Goal: Task Accomplishment & Management: Use online tool/utility

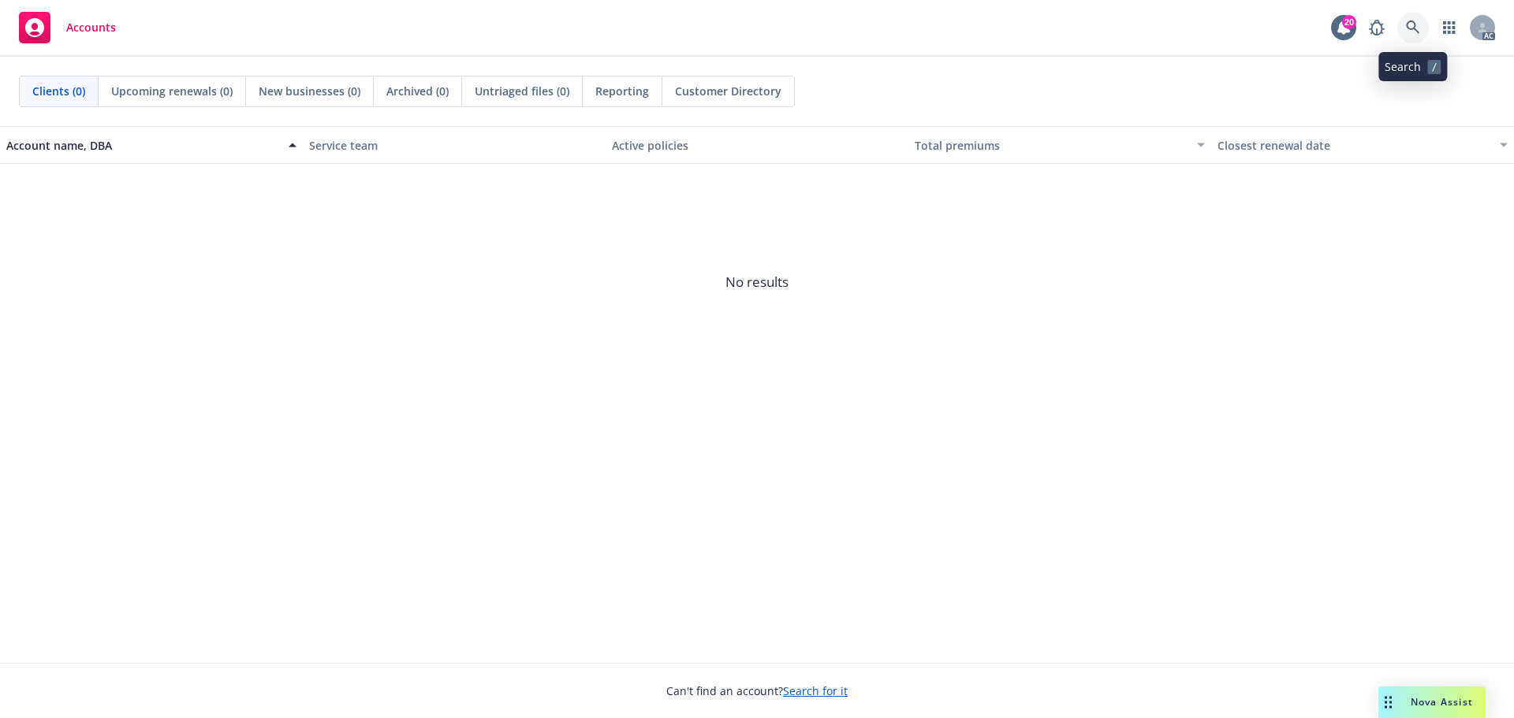
click at [1411, 23] on icon at bounding box center [1413, 28] width 14 height 14
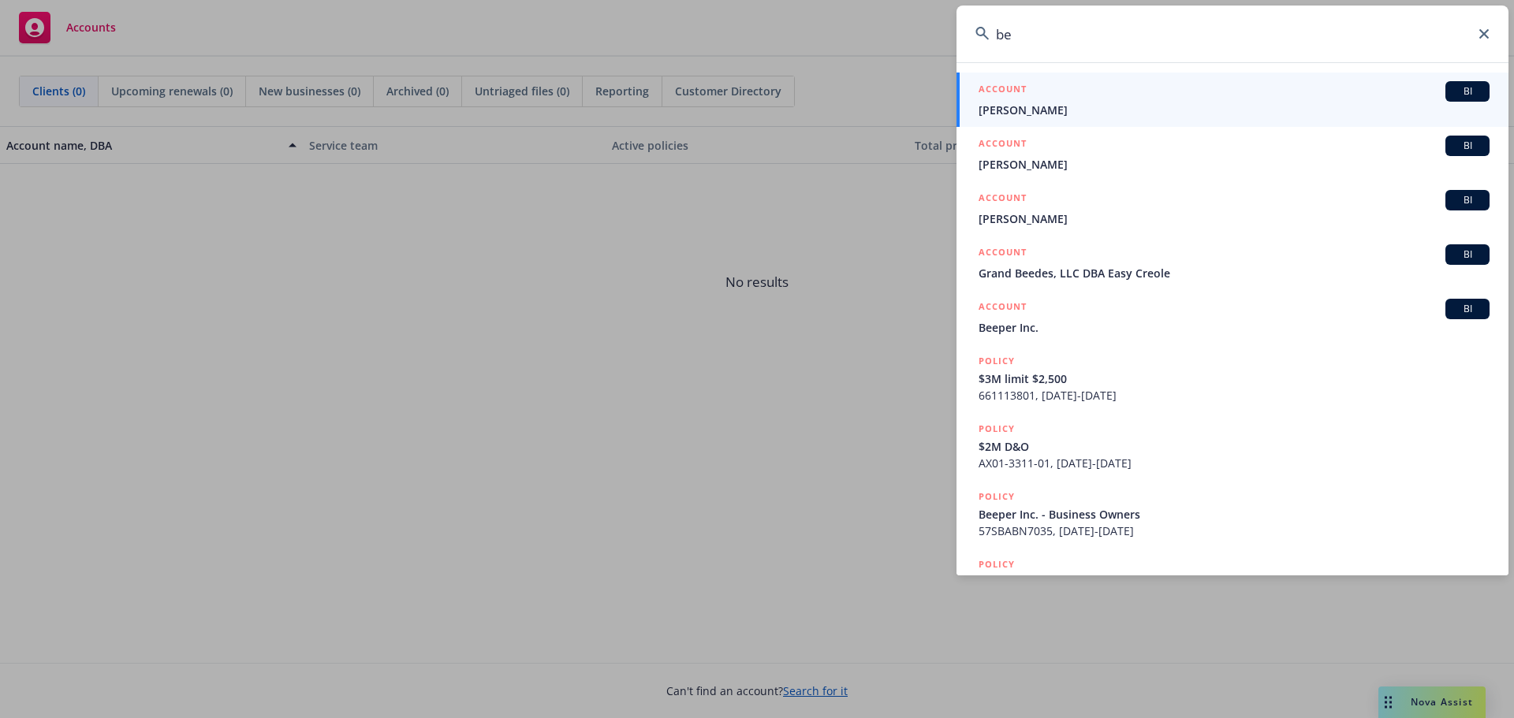
type input "b"
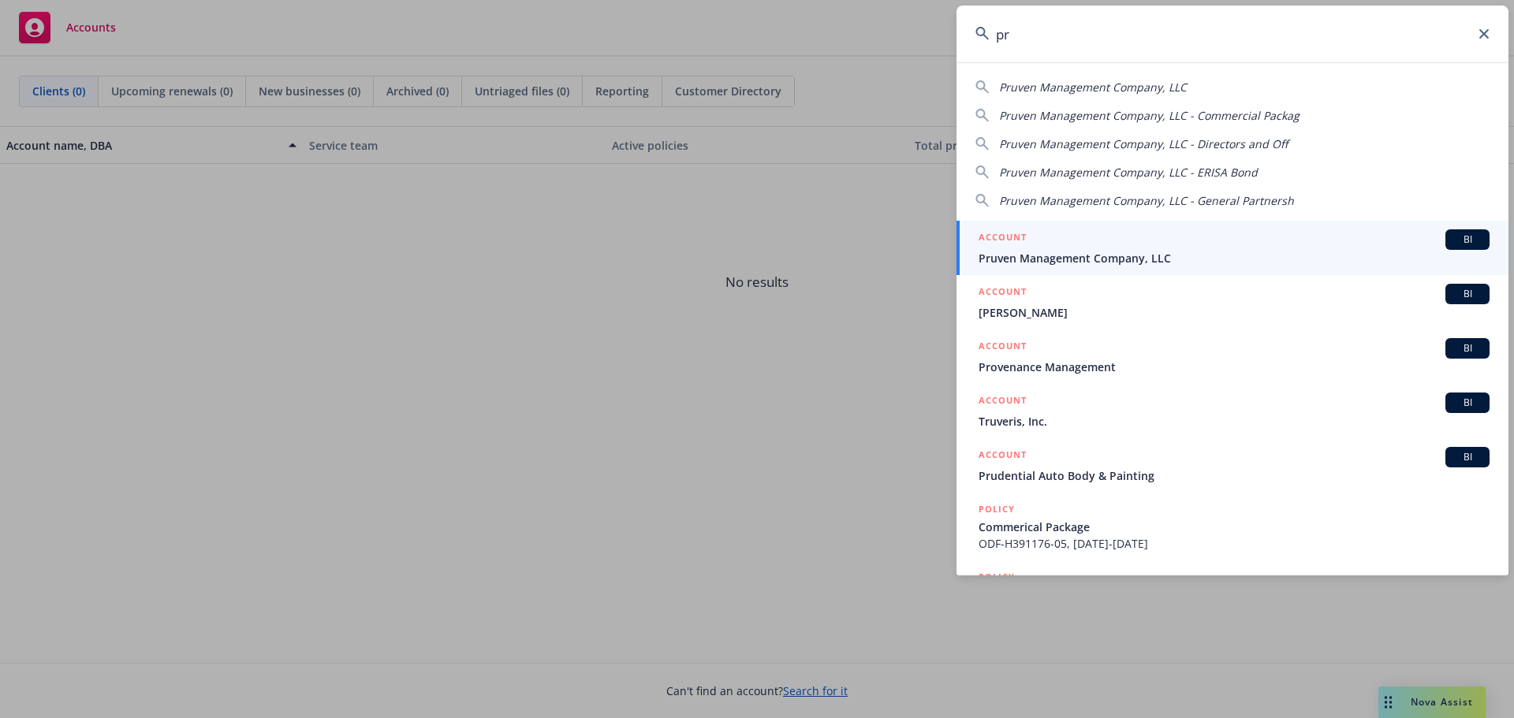
type input "p"
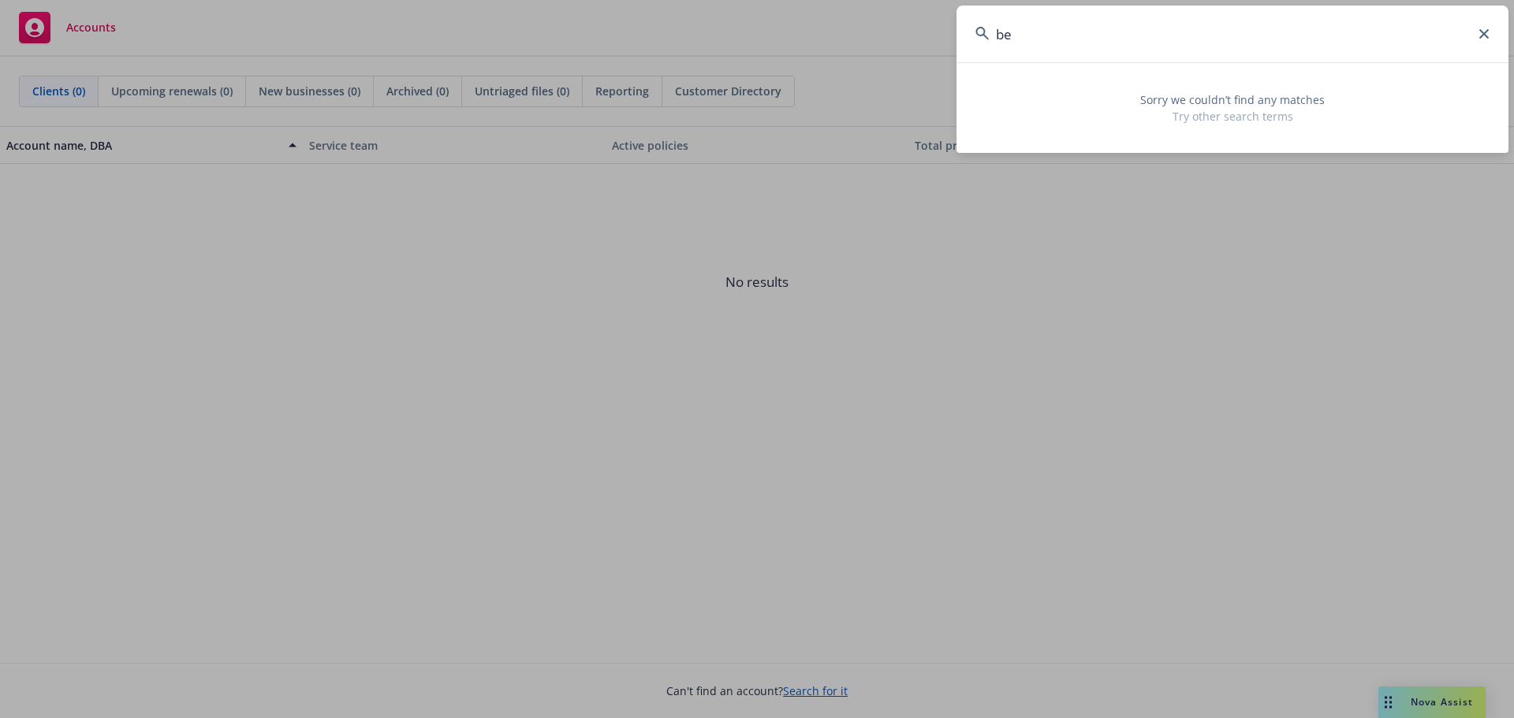
type input "b"
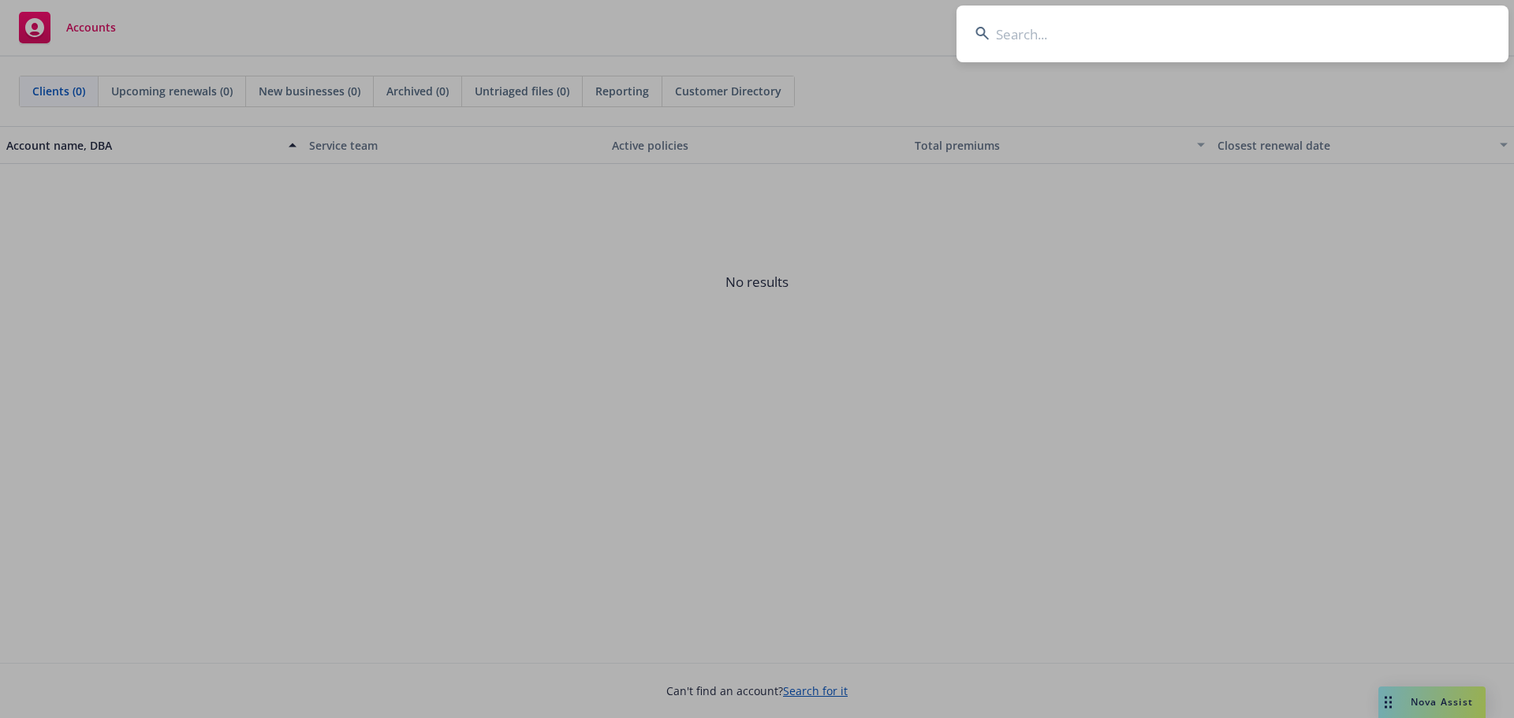
click at [1158, 47] on input at bounding box center [1233, 34] width 552 height 57
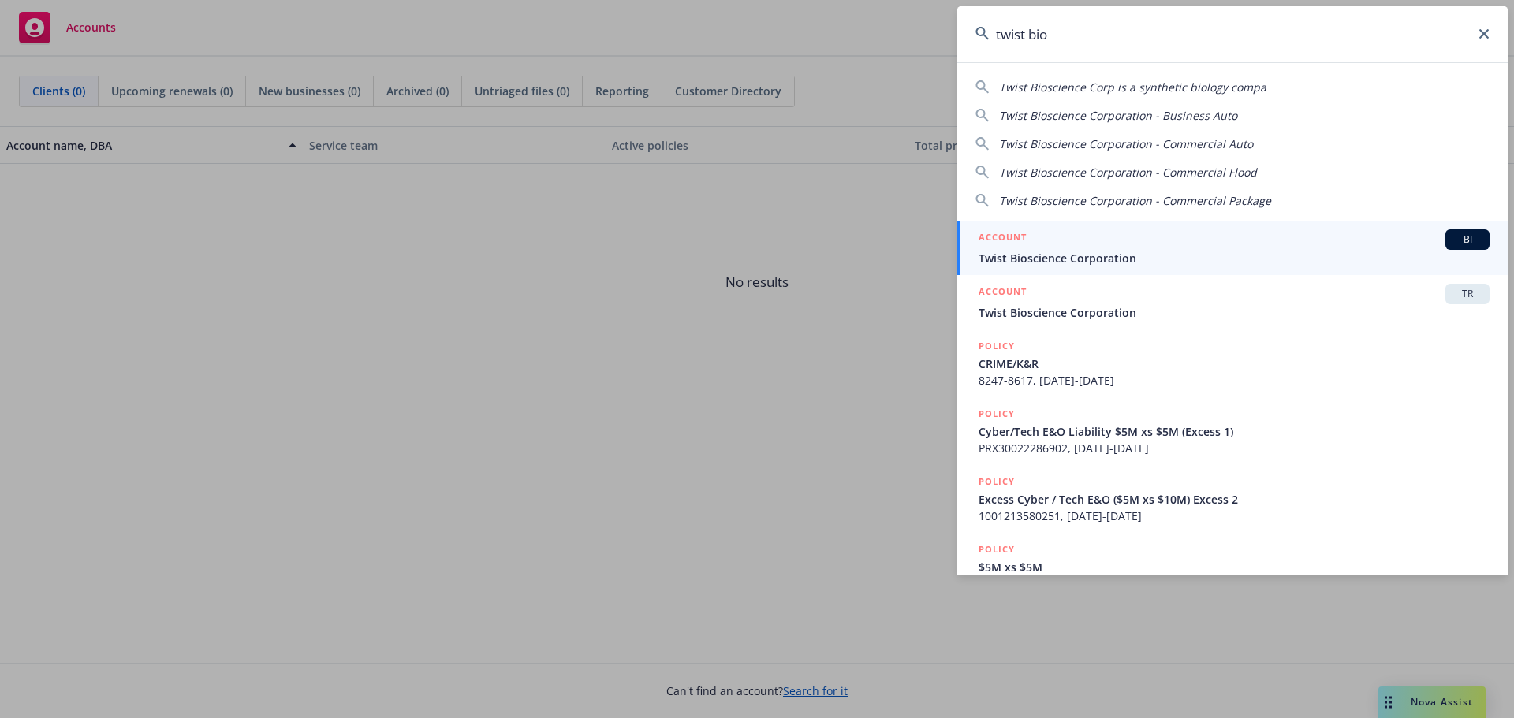
type input "twist bio"
click at [1137, 257] on span "Twist Bioscience Corporation" at bounding box center [1234, 258] width 511 height 17
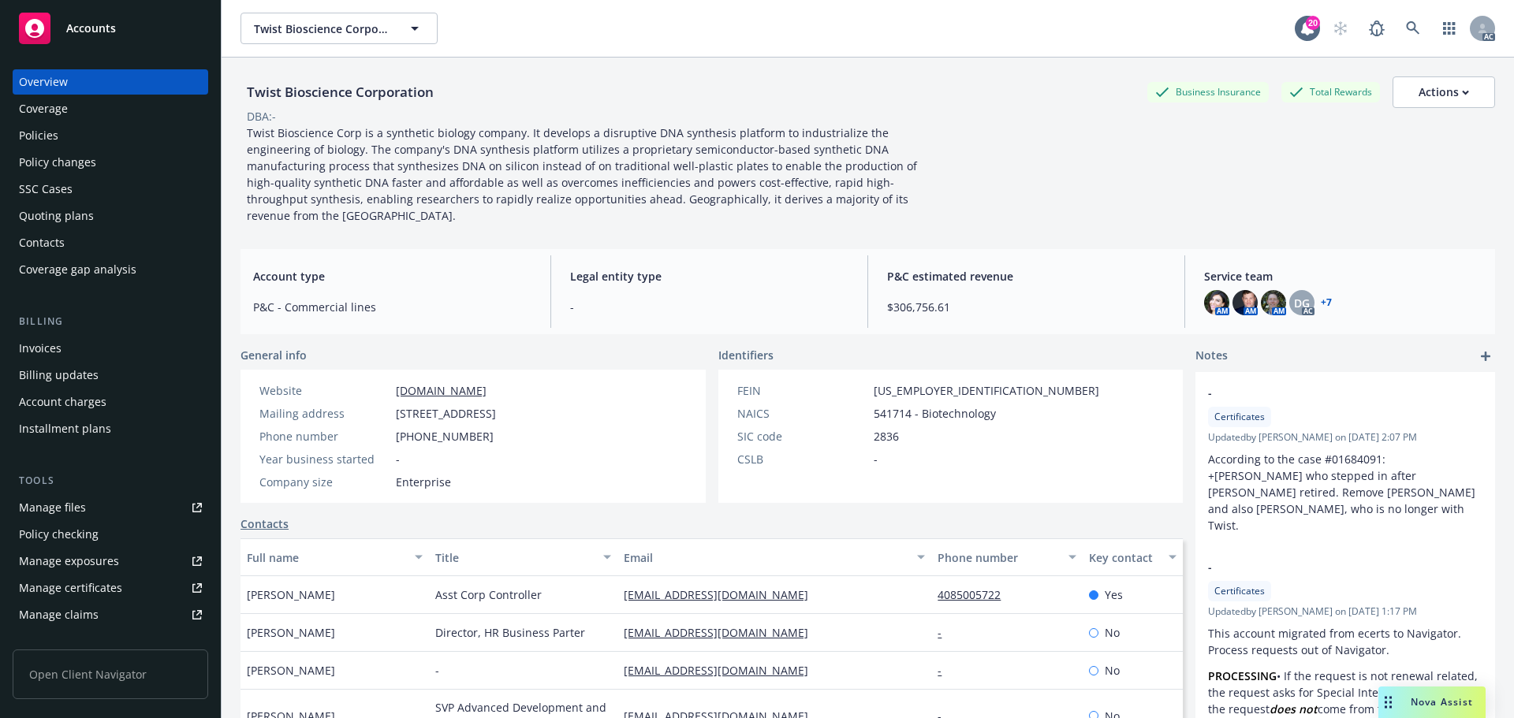
click at [62, 129] on div "Policies" at bounding box center [110, 135] width 183 height 25
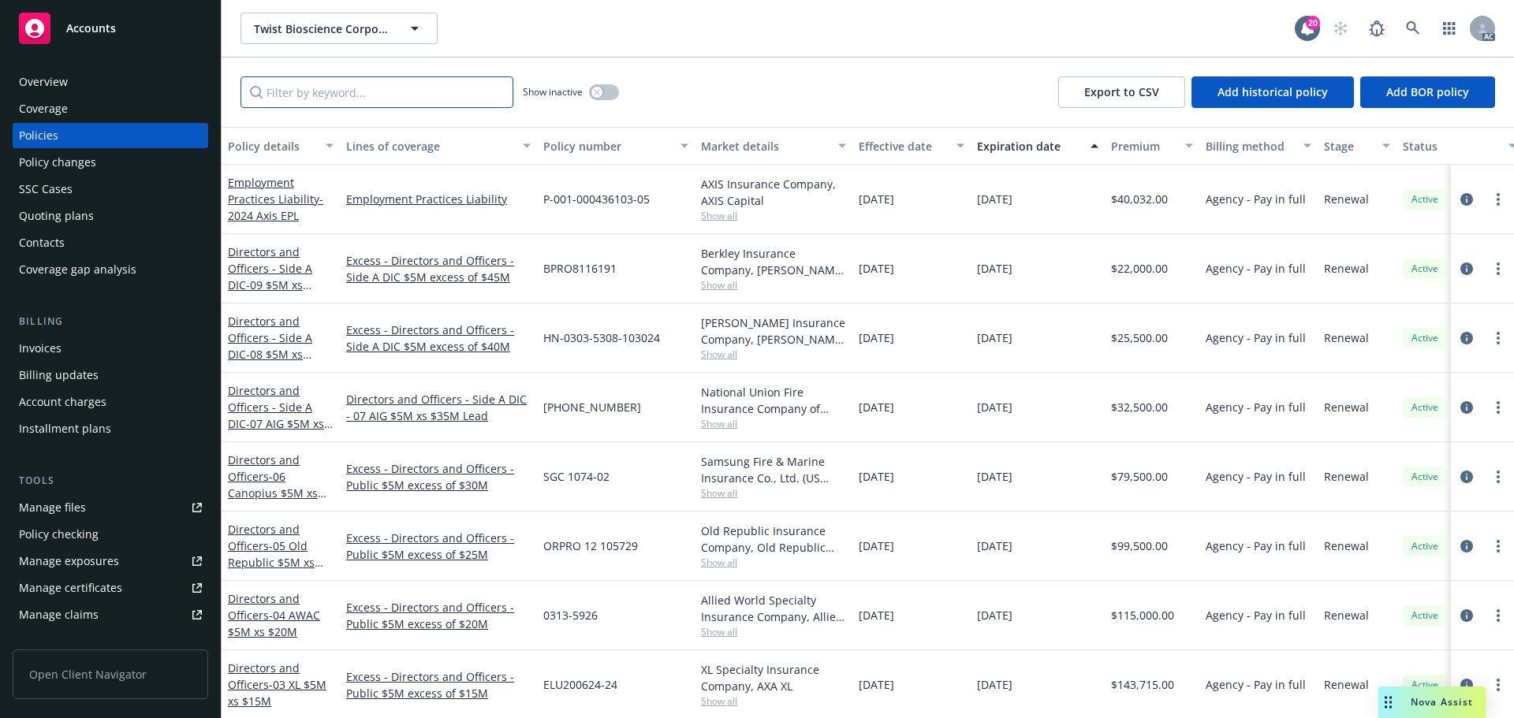
click at [427, 98] on input "Filter by keyword..." at bounding box center [377, 92] width 273 height 32
click at [1408, 25] on icon at bounding box center [1412, 27] width 13 height 13
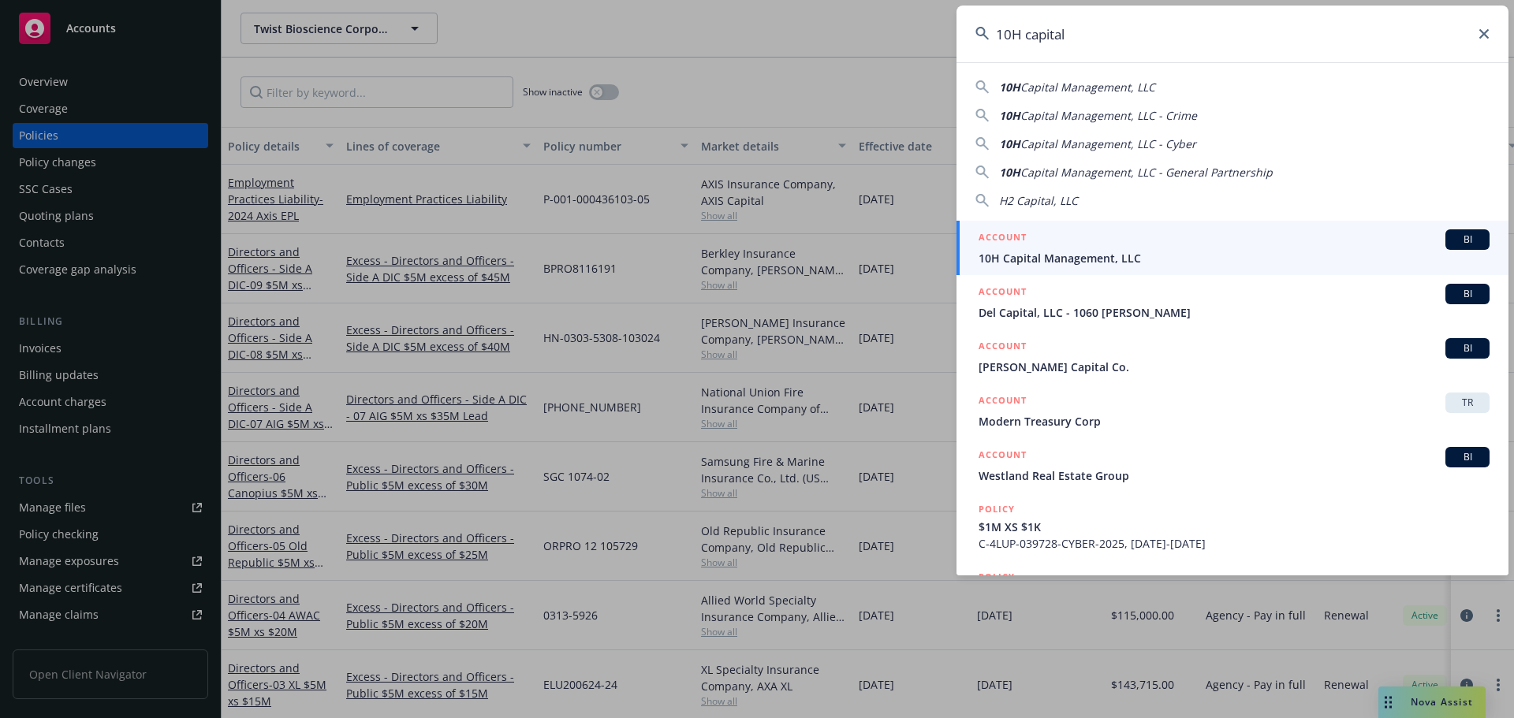
type input "10H capital"
click at [1133, 248] on div "ACCOUNT BI" at bounding box center [1234, 239] width 511 height 21
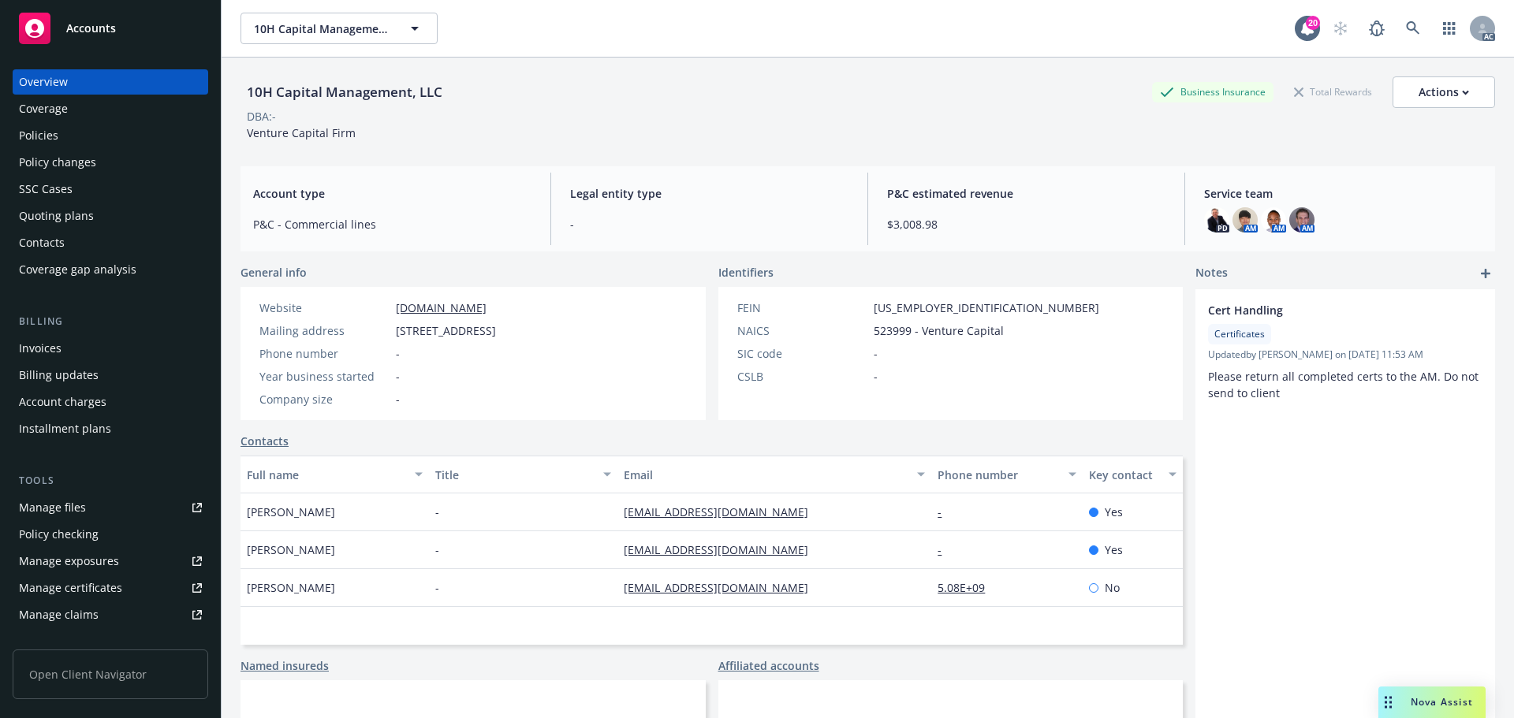
click at [100, 136] on div "Policies" at bounding box center [110, 135] width 183 height 25
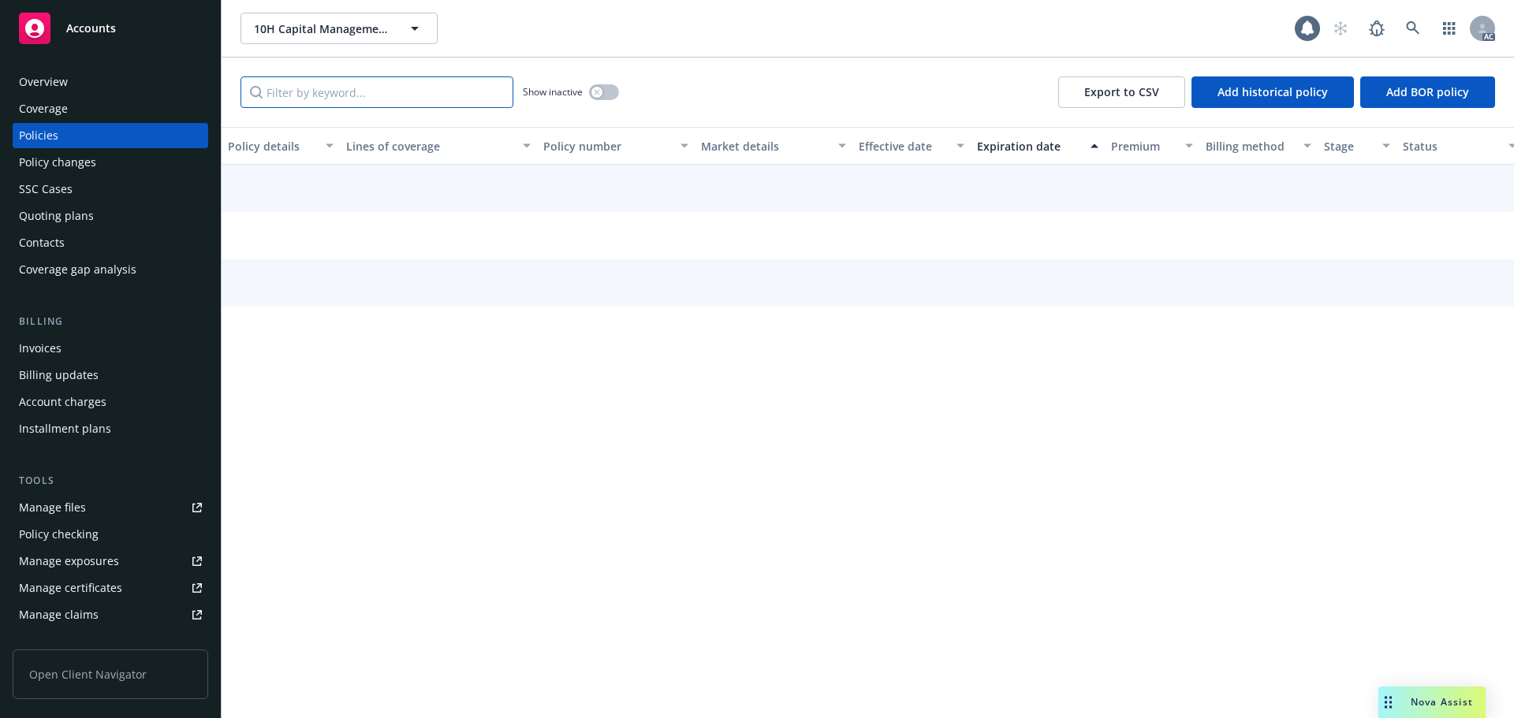
click at [401, 104] on input "Filter by keyword..." at bounding box center [377, 92] width 273 height 32
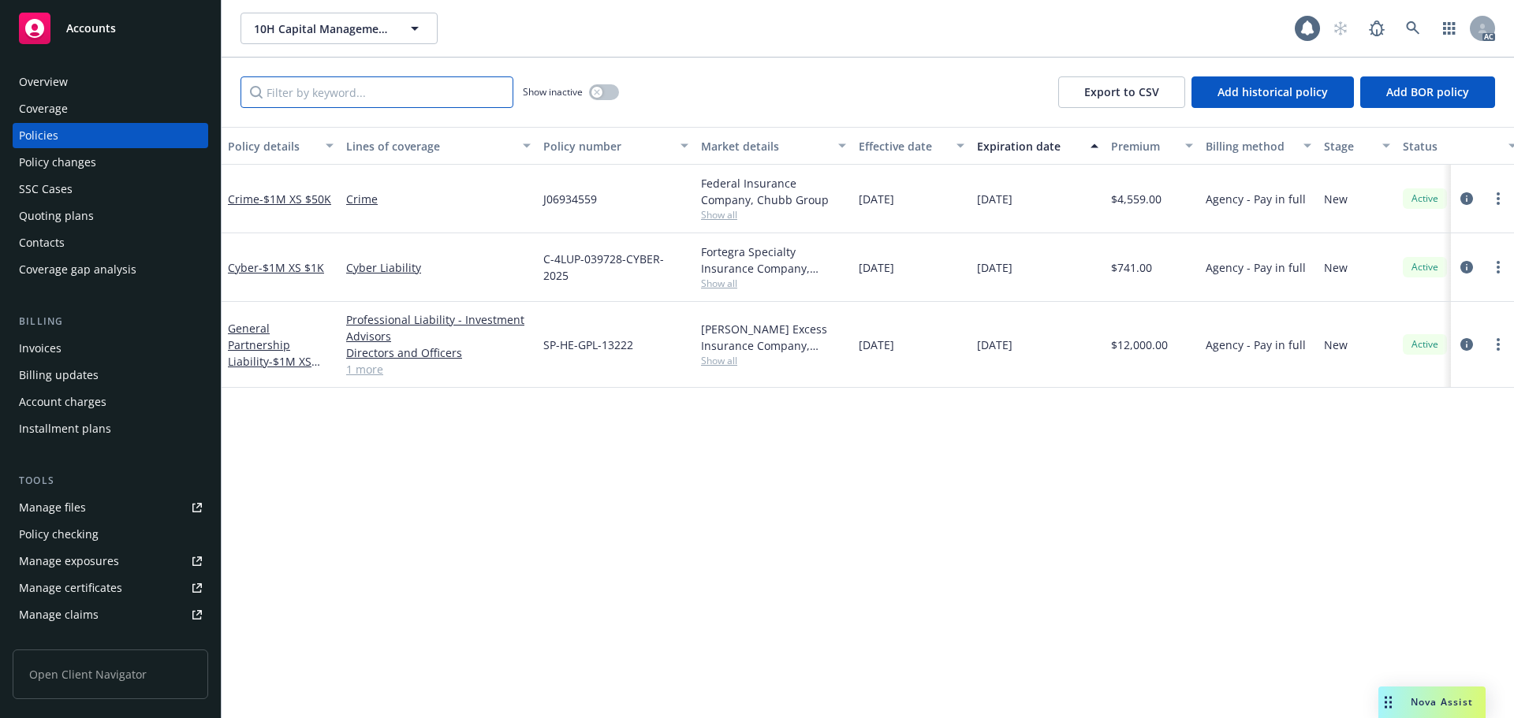
paste input "SP-HE-GPL-13222"
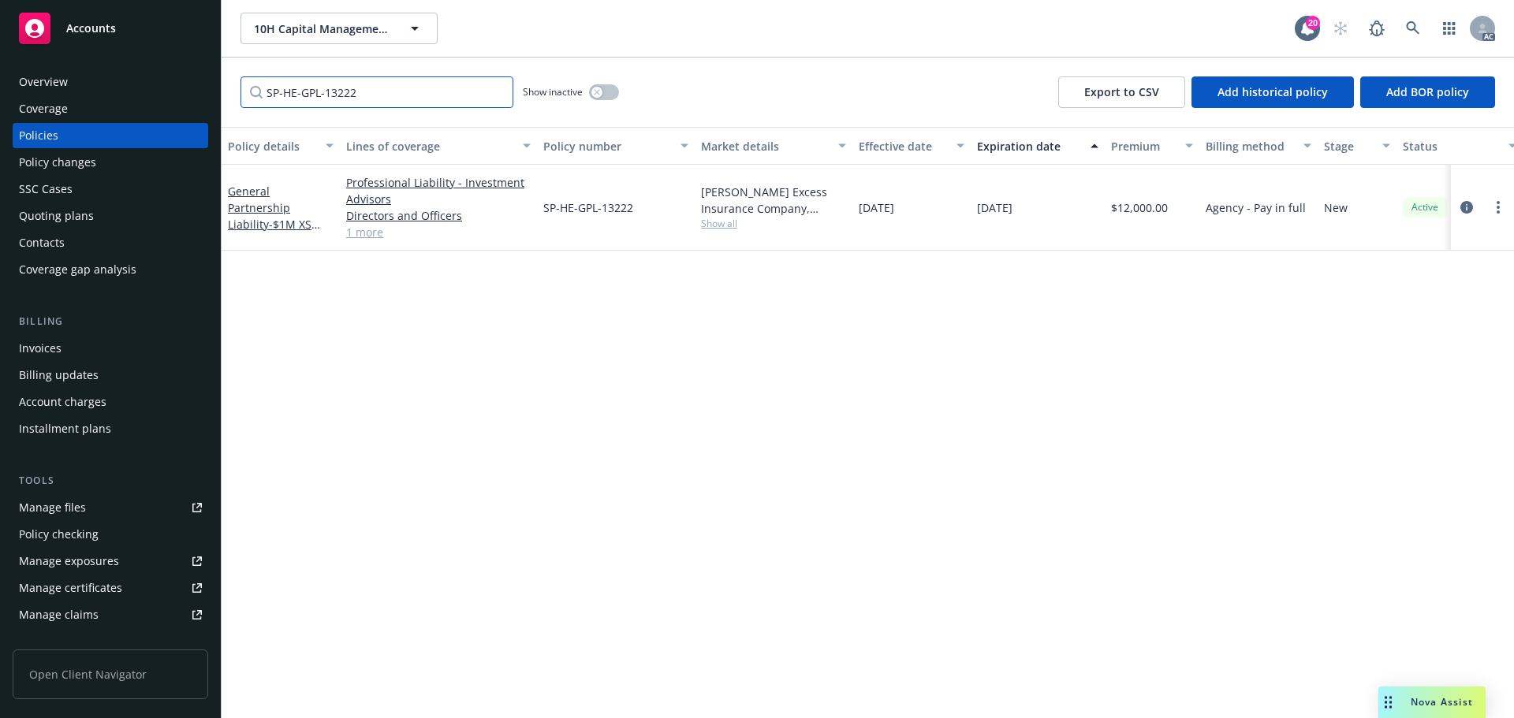
type input "SP-HE-GPL-13222"
click at [125, 162] on div "Policy changes" at bounding box center [110, 162] width 183 height 25
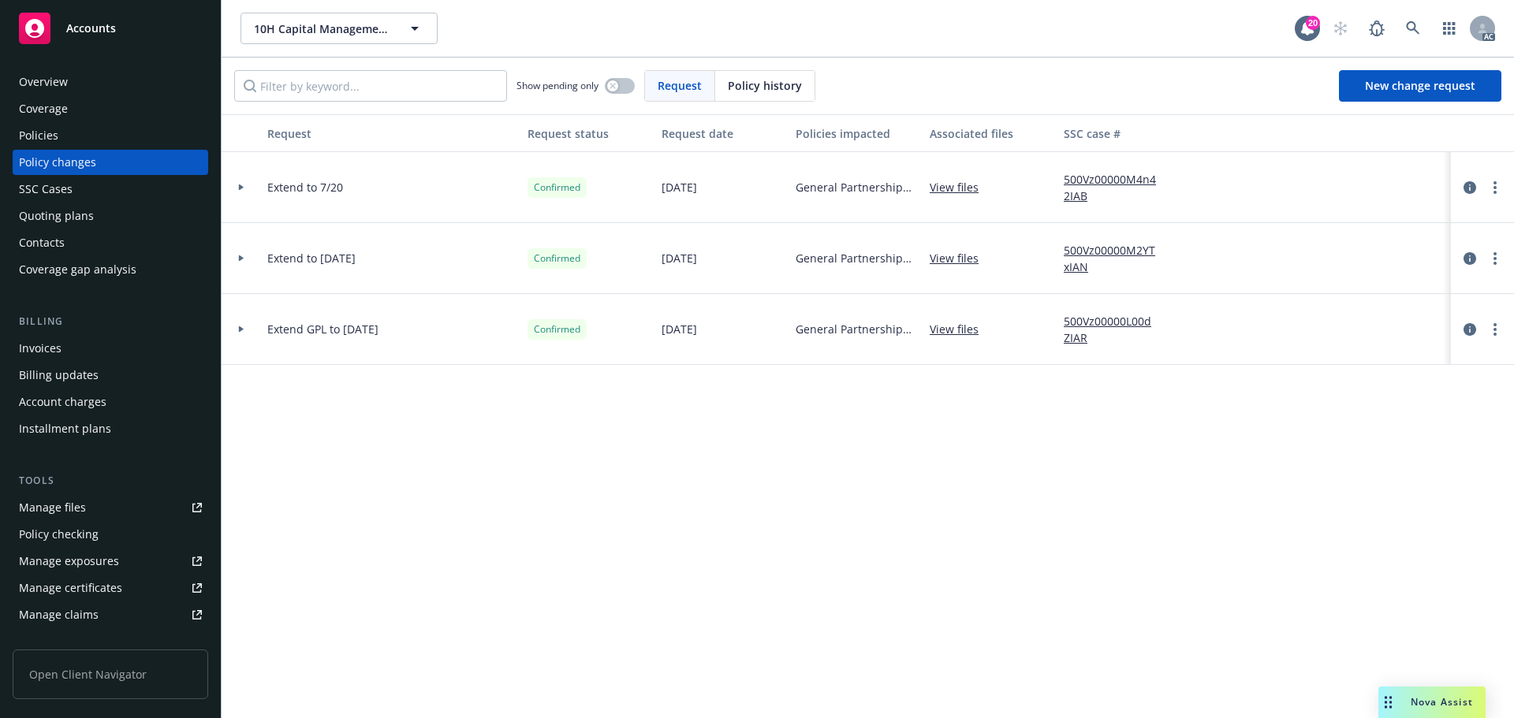
click at [754, 90] on span "Policy history" at bounding box center [765, 85] width 74 height 17
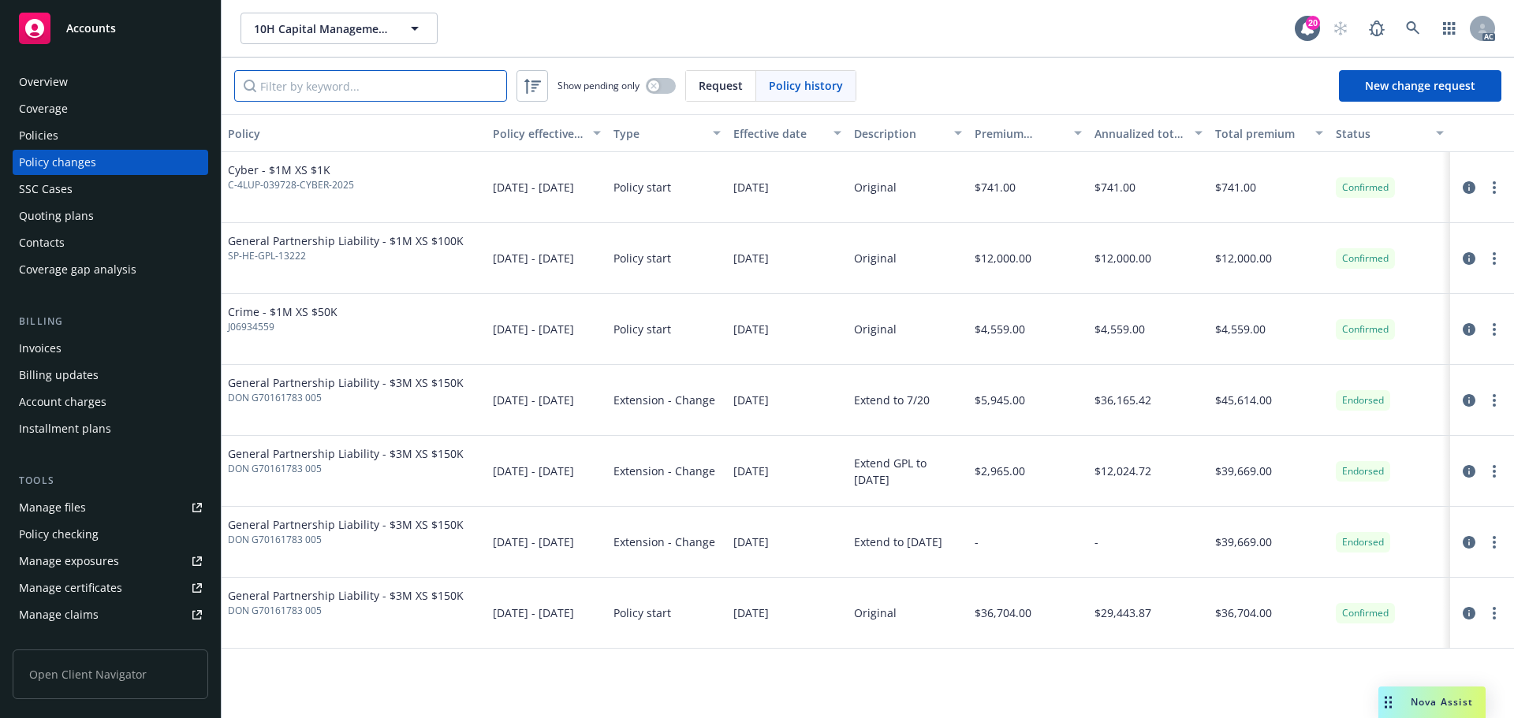
click at [414, 94] on input "Filter by keyword..." at bounding box center [370, 86] width 273 height 32
paste input "SP-HE-GPL-13222"
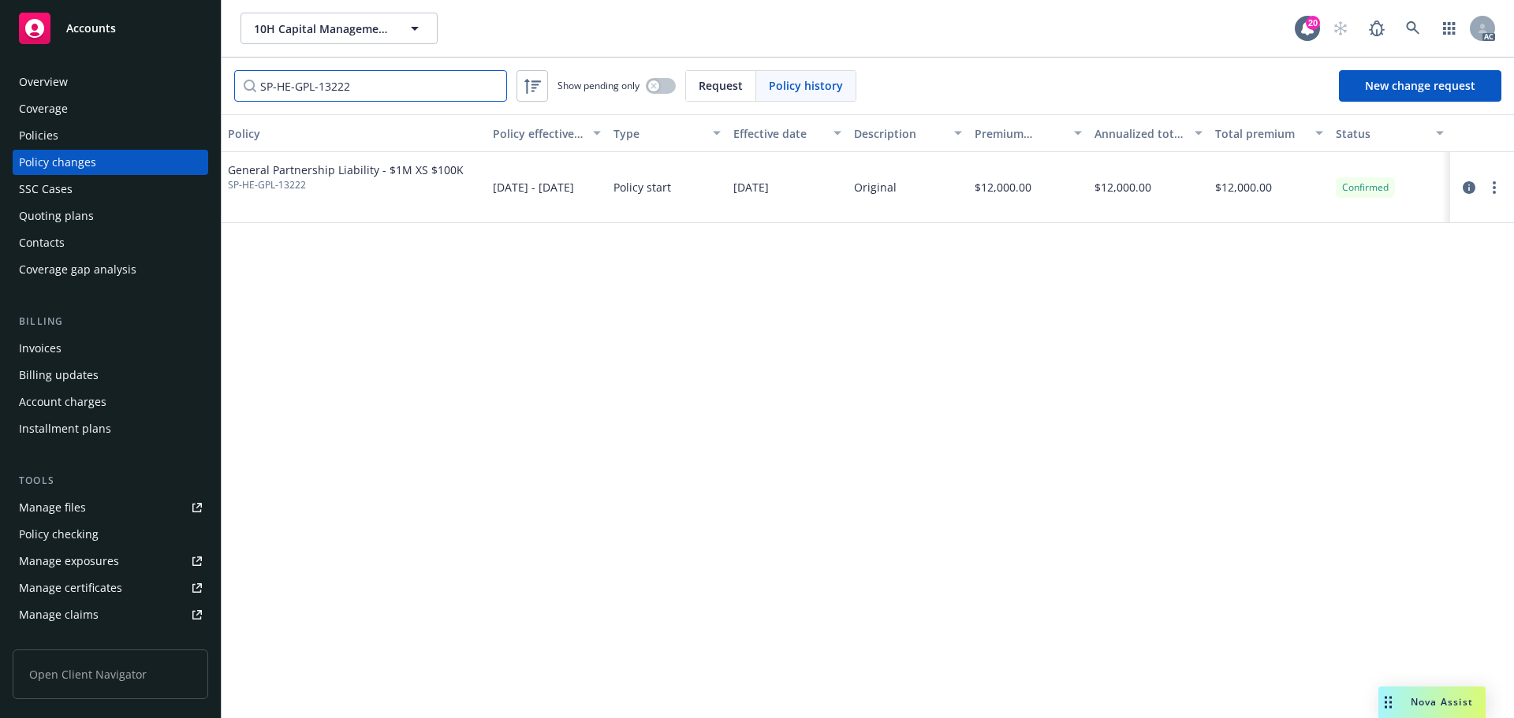
type input "SP-HE-GPL-13222"
click at [1420, 30] on link at bounding box center [1413, 29] width 32 height 32
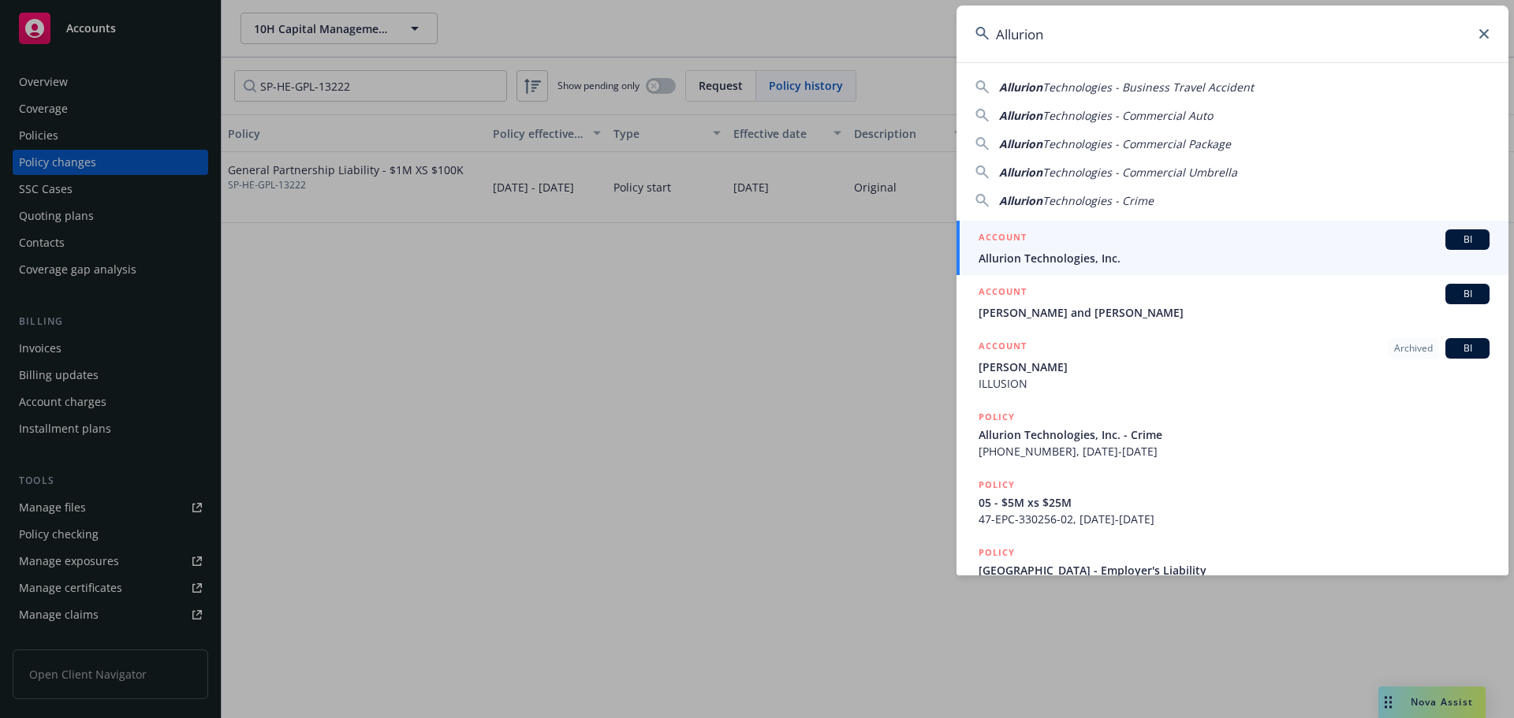
type input "Allurion"
click at [1096, 253] on span "Allurion Technologies, Inc." at bounding box center [1234, 258] width 511 height 17
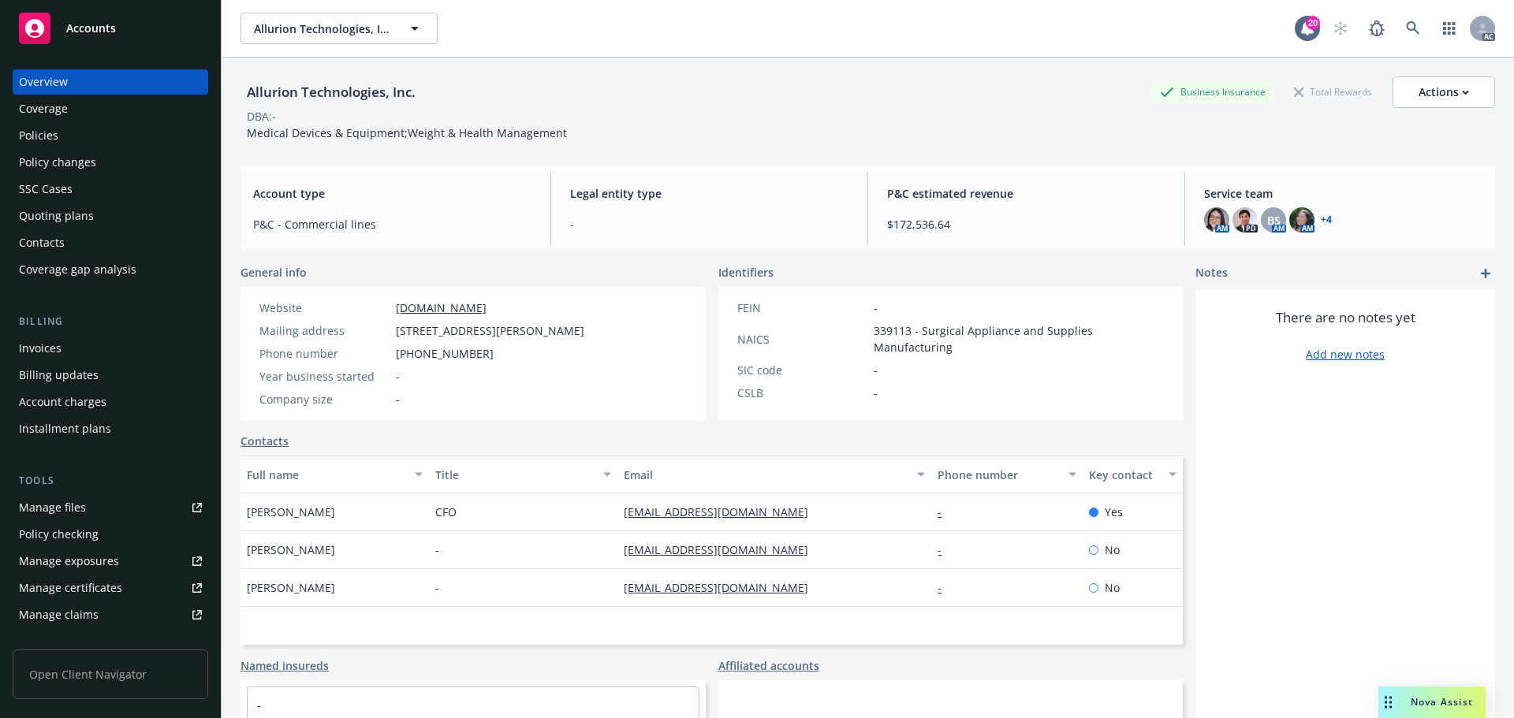
click at [119, 162] on div "Policy changes" at bounding box center [110, 162] width 183 height 25
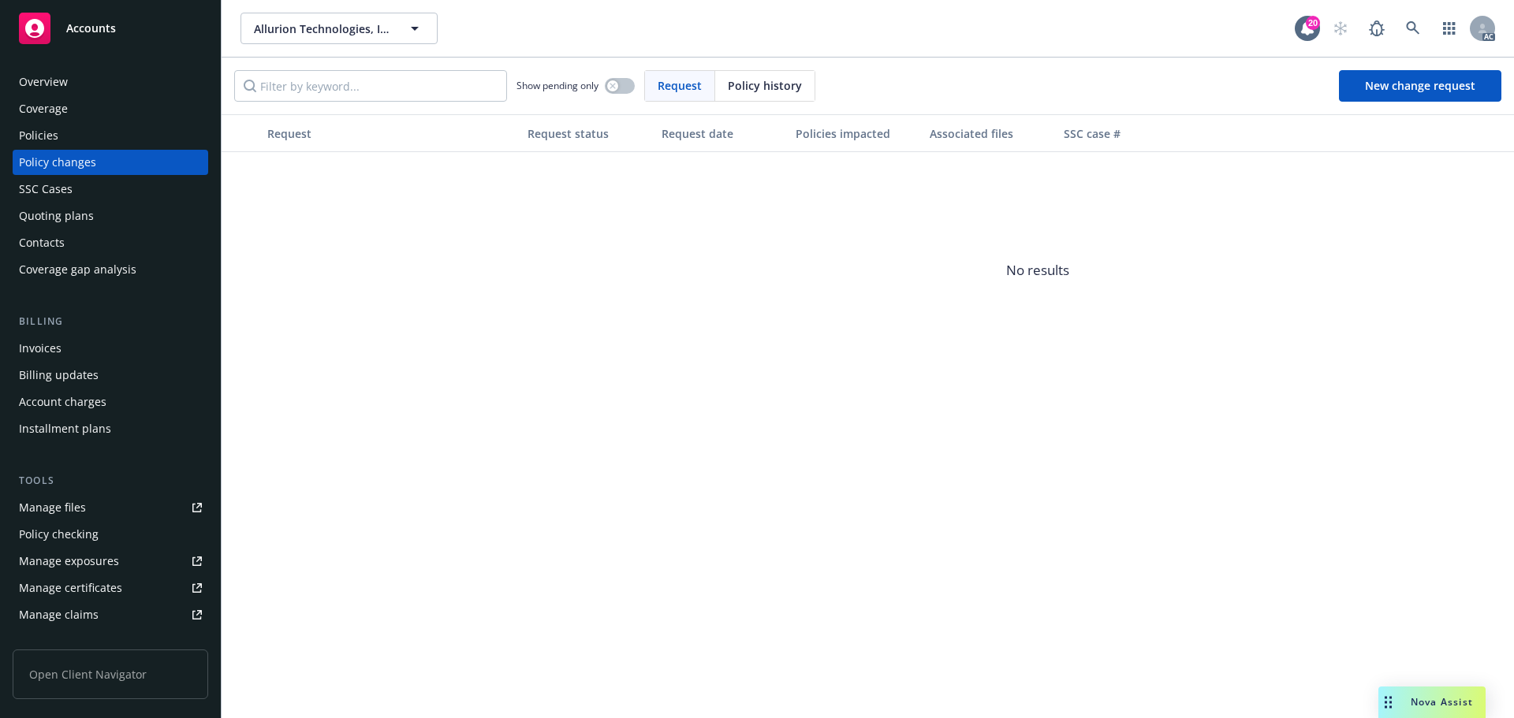
drag, startPoint x: 786, startPoint y: 82, endPoint x: 762, endPoint y: 82, distance: 24.4
click at [762, 82] on span "Policy history" at bounding box center [765, 85] width 74 height 17
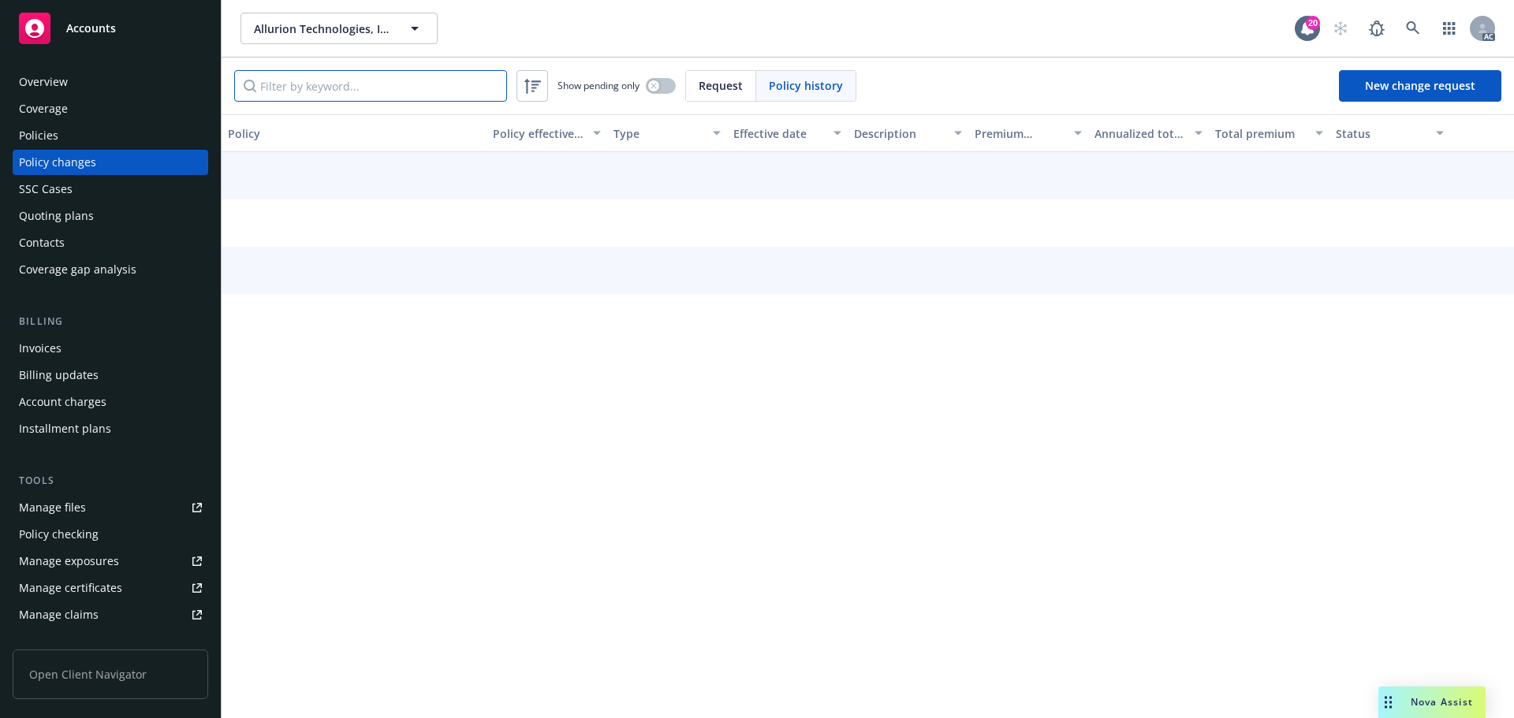
click at [433, 76] on input "Filter by keyword..." at bounding box center [370, 86] width 273 height 32
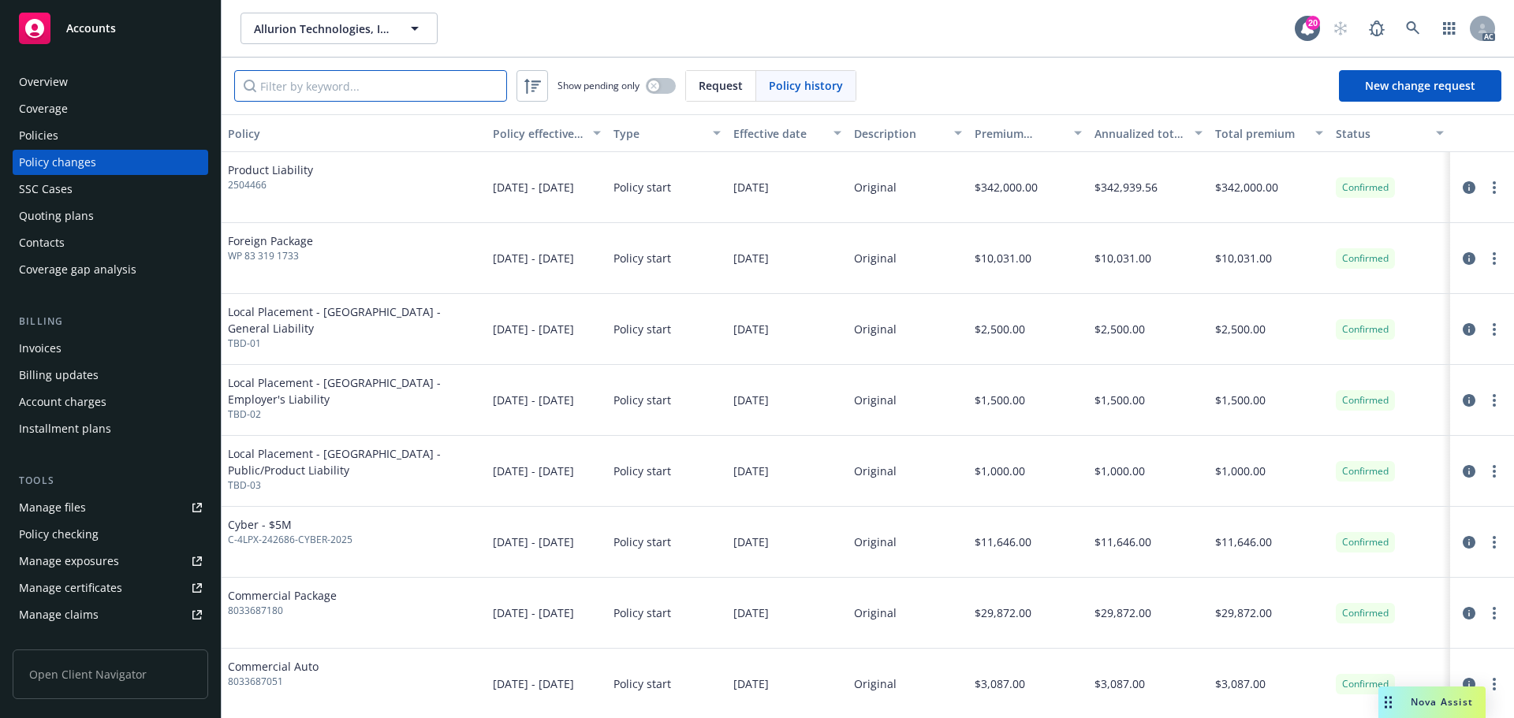
paste input "HN-0303-10503-080125"
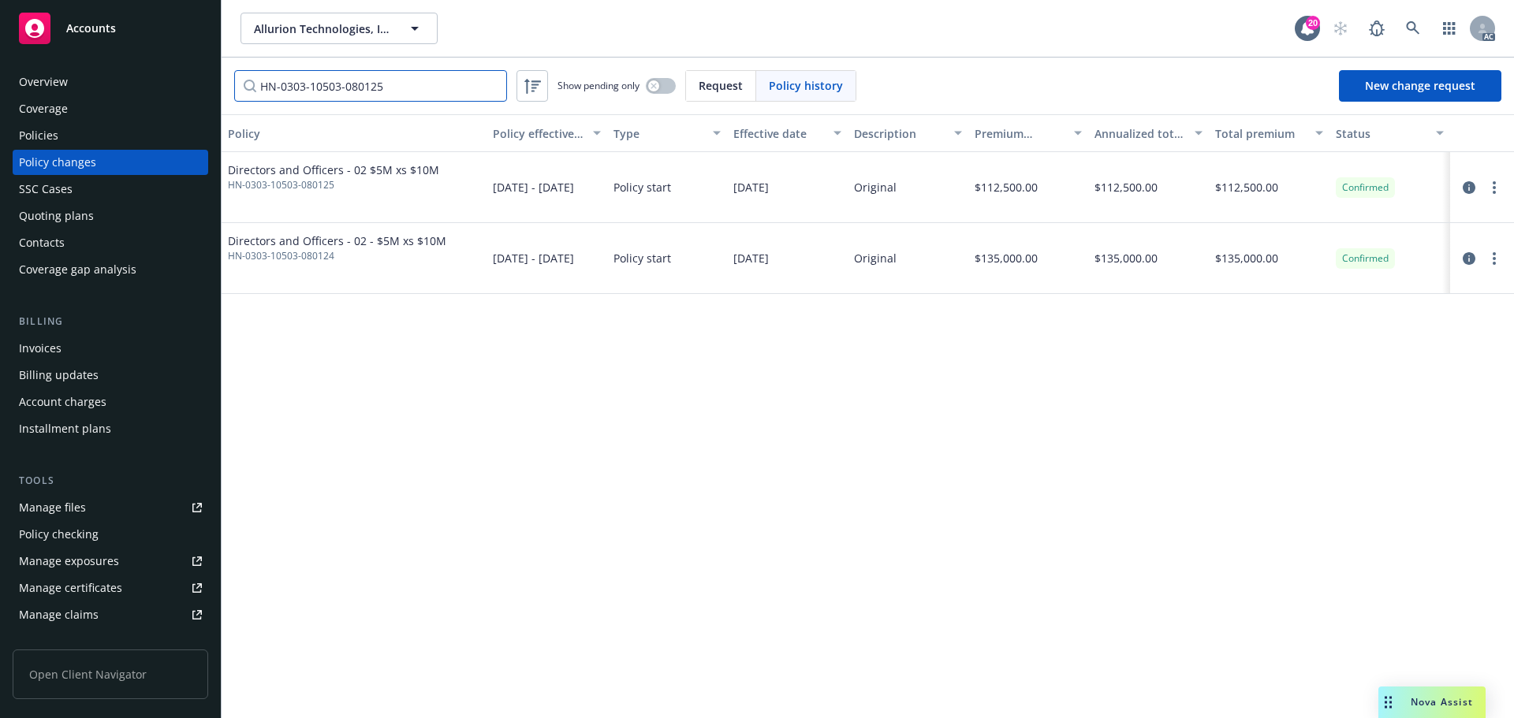
type input "HN-0303-10503-080125"
click at [442, 91] on input "HN-0303-10503-080125" at bounding box center [370, 86] width 273 height 32
click at [39, 135] on div "Policies" at bounding box center [38, 135] width 39 height 25
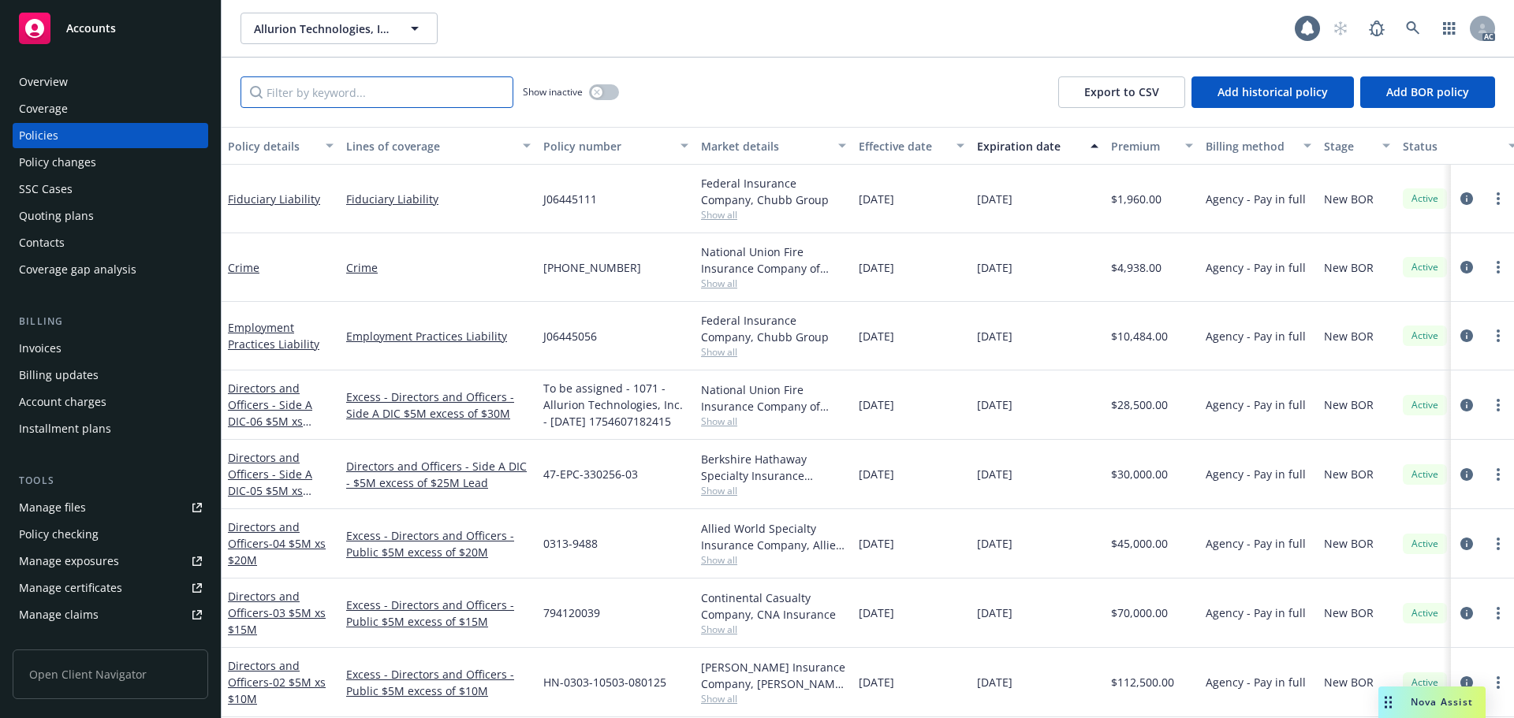
click at [338, 91] on input "Filter by keyword..." at bounding box center [377, 92] width 273 height 32
paste input "HN-0303-10503-080125"
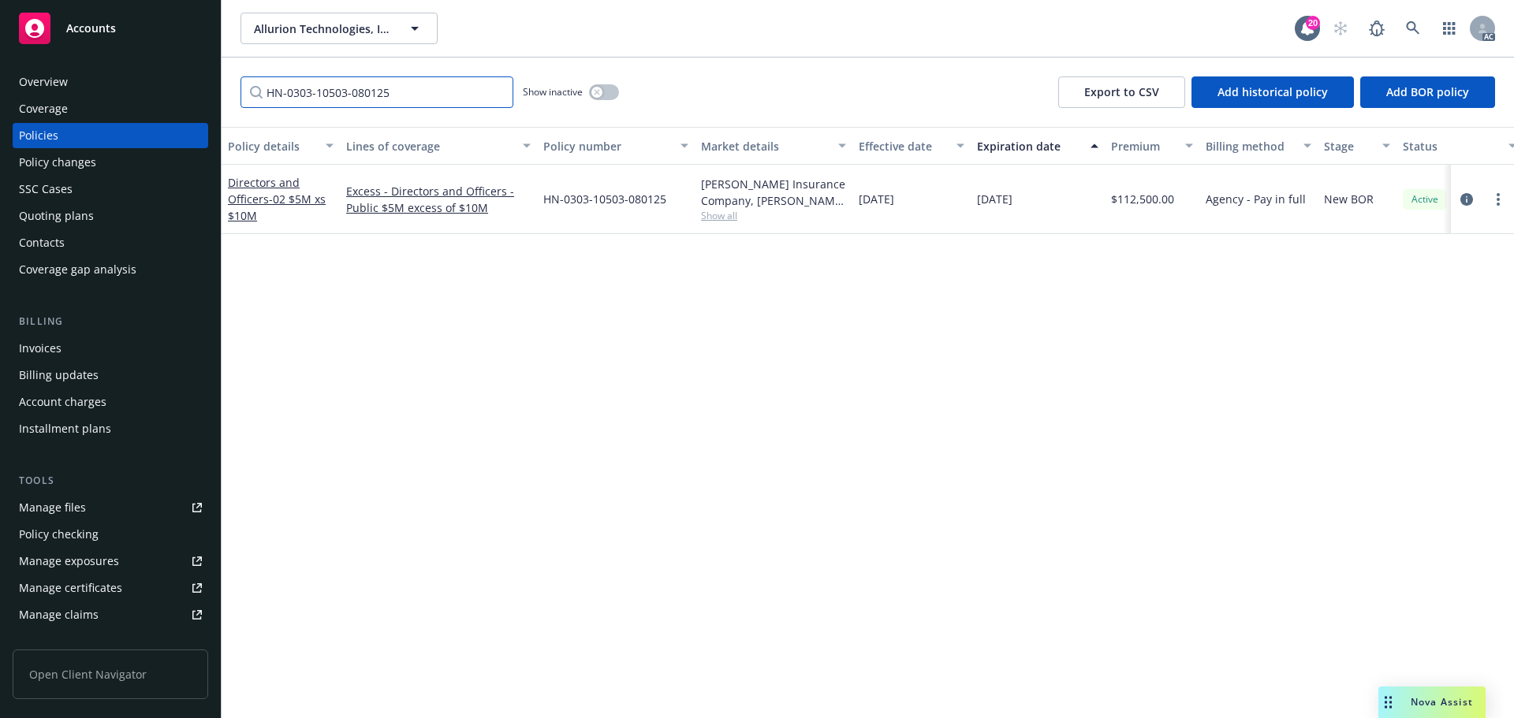
type input "HN-0303-10503-080125"
click at [1405, 39] on link at bounding box center [1413, 29] width 32 height 32
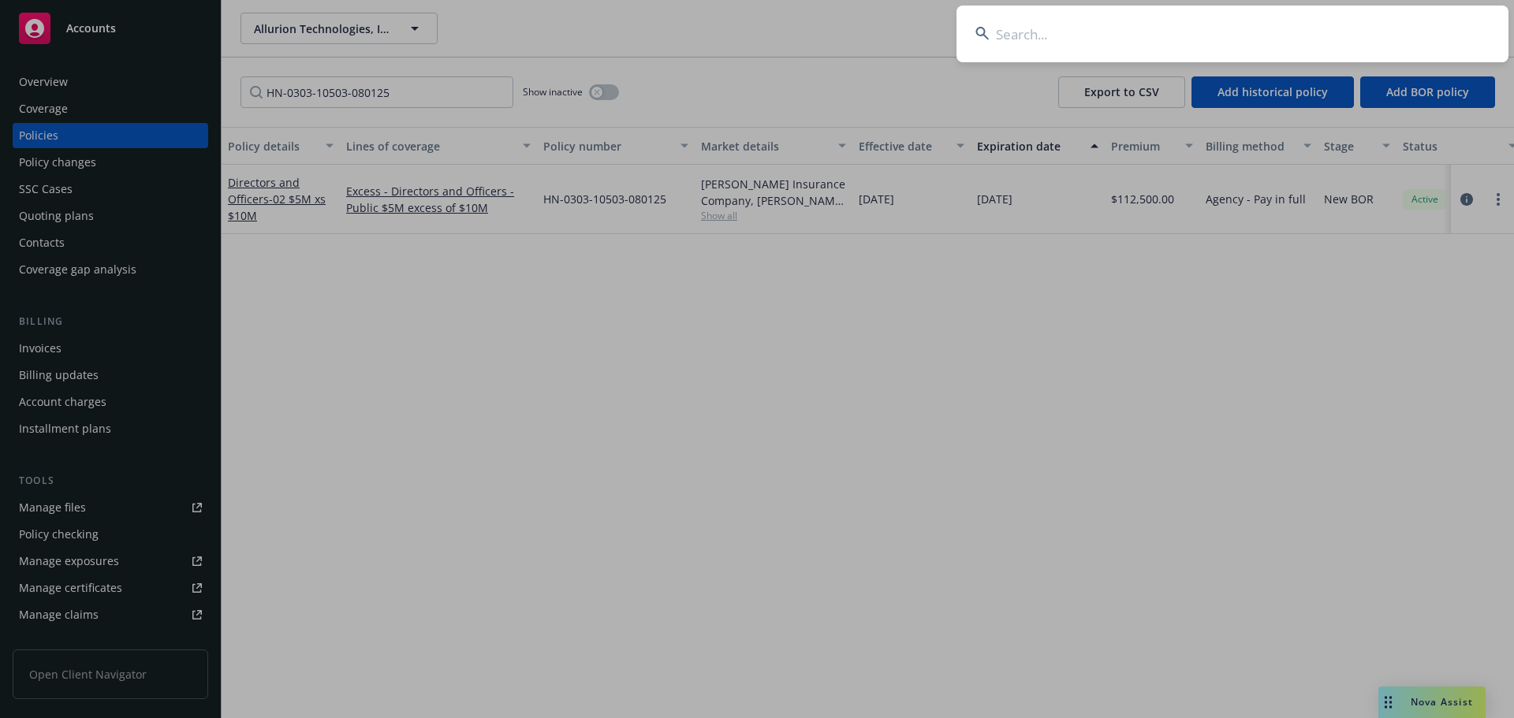
type input "g"
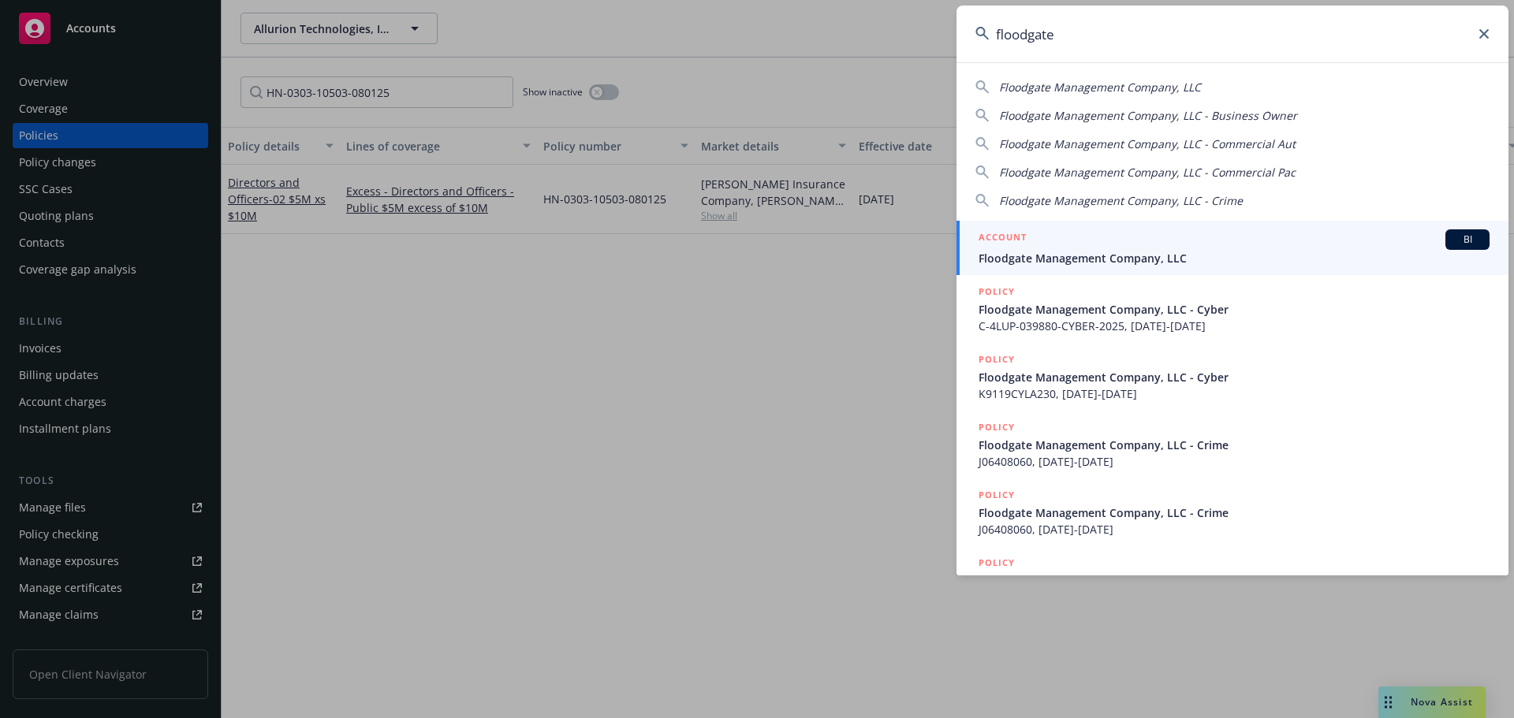
type input "floodgate"
click at [1186, 259] on span "Floodgate Management Company, LLC" at bounding box center [1234, 258] width 511 height 17
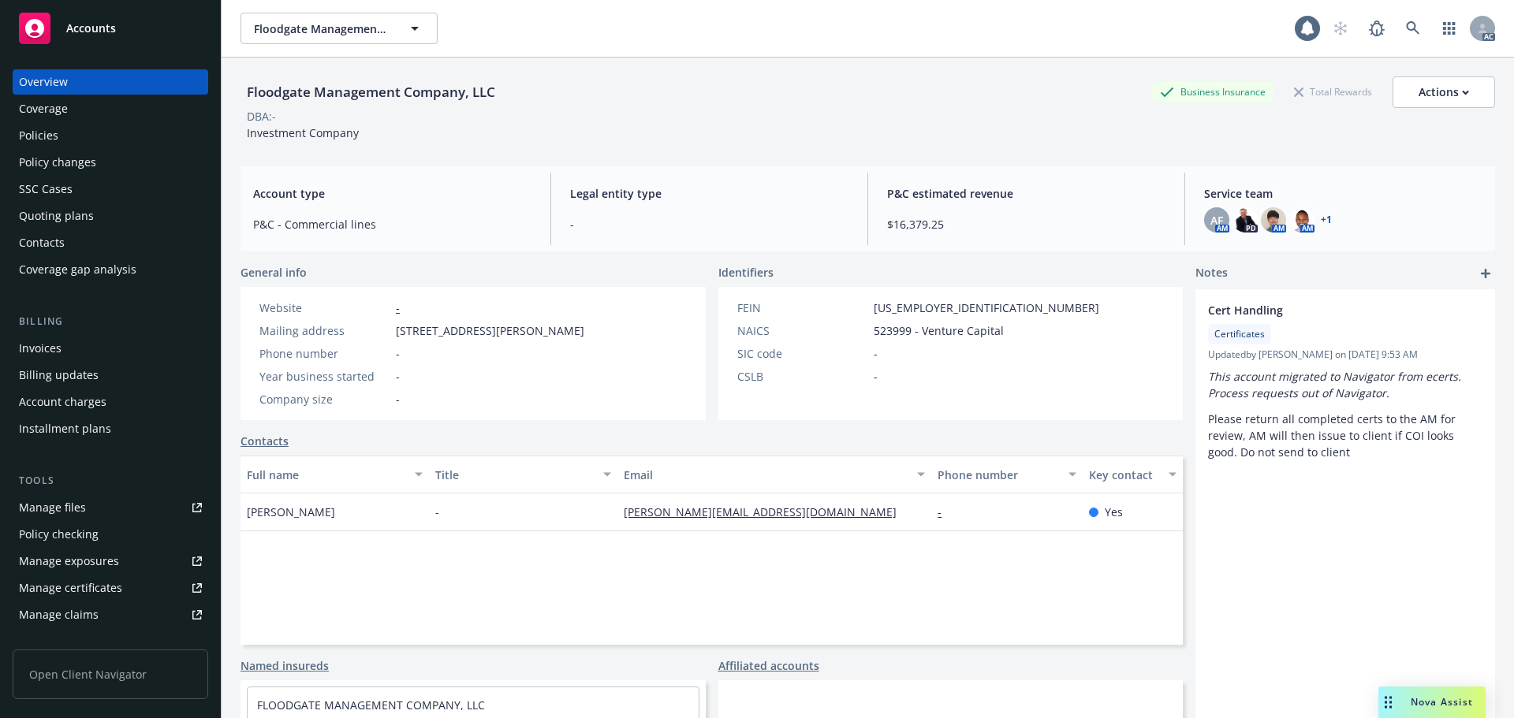
click at [90, 137] on div "Policies" at bounding box center [110, 135] width 183 height 25
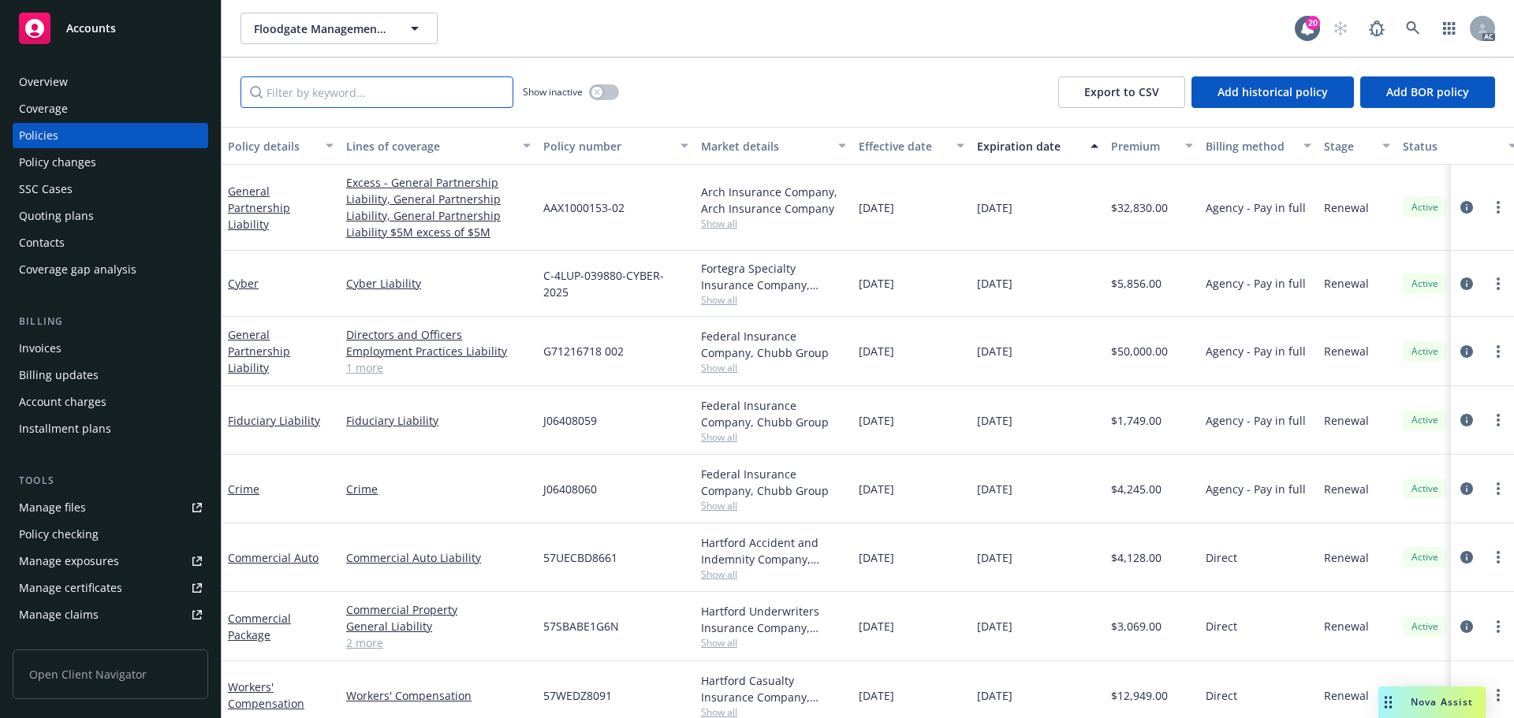
click at [377, 95] on input "Filter by keyword..." at bounding box center [377, 92] width 273 height 32
paste input "AAX100015302"
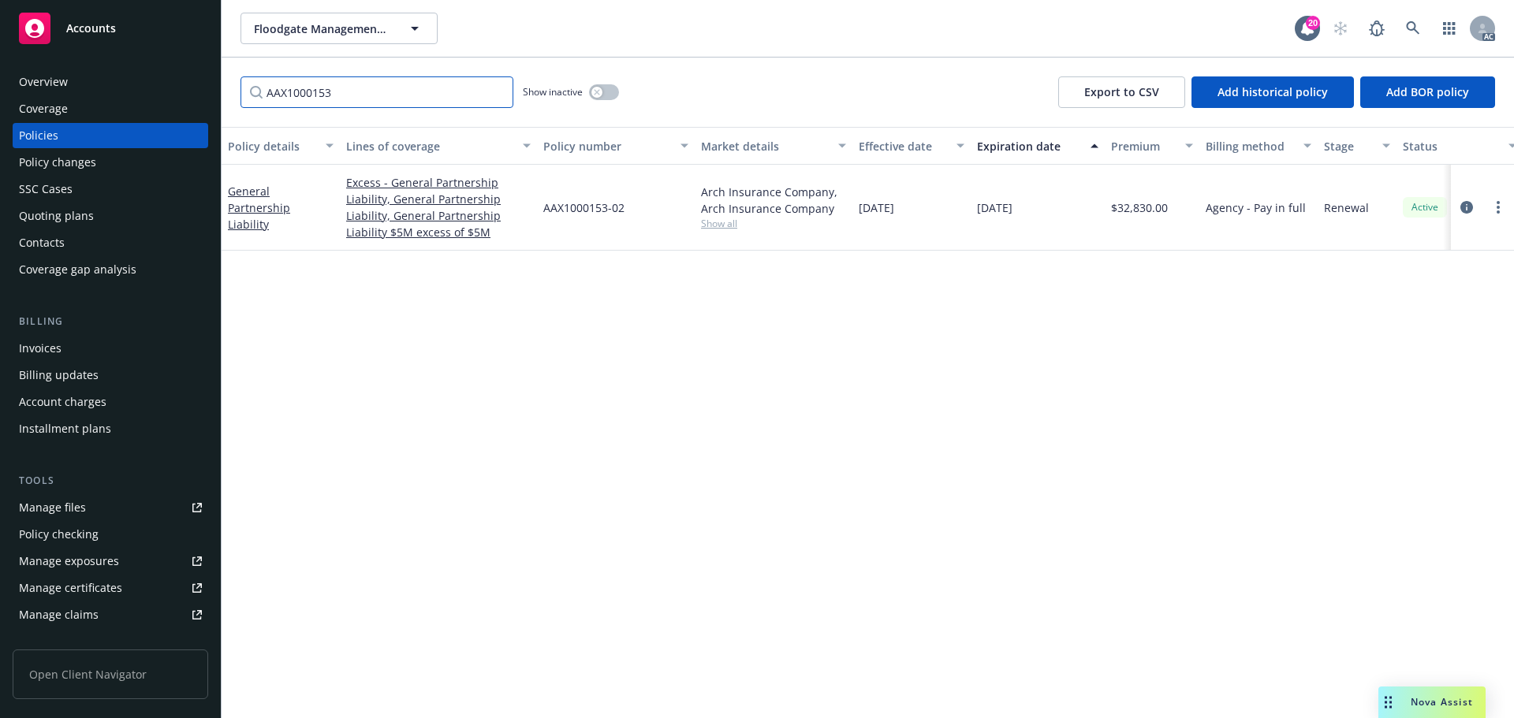
type input "AAX1000153"
drag, startPoint x: 640, startPoint y: 211, endPoint x: 545, endPoint y: 211, distance: 95.4
click at [545, 211] on div "AAX1000153-02" at bounding box center [616, 208] width 158 height 86
copy span "AAX1000153-02"
click at [120, 161] on div "Policy changes" at bounding box center [110, 162] width 183 height 25
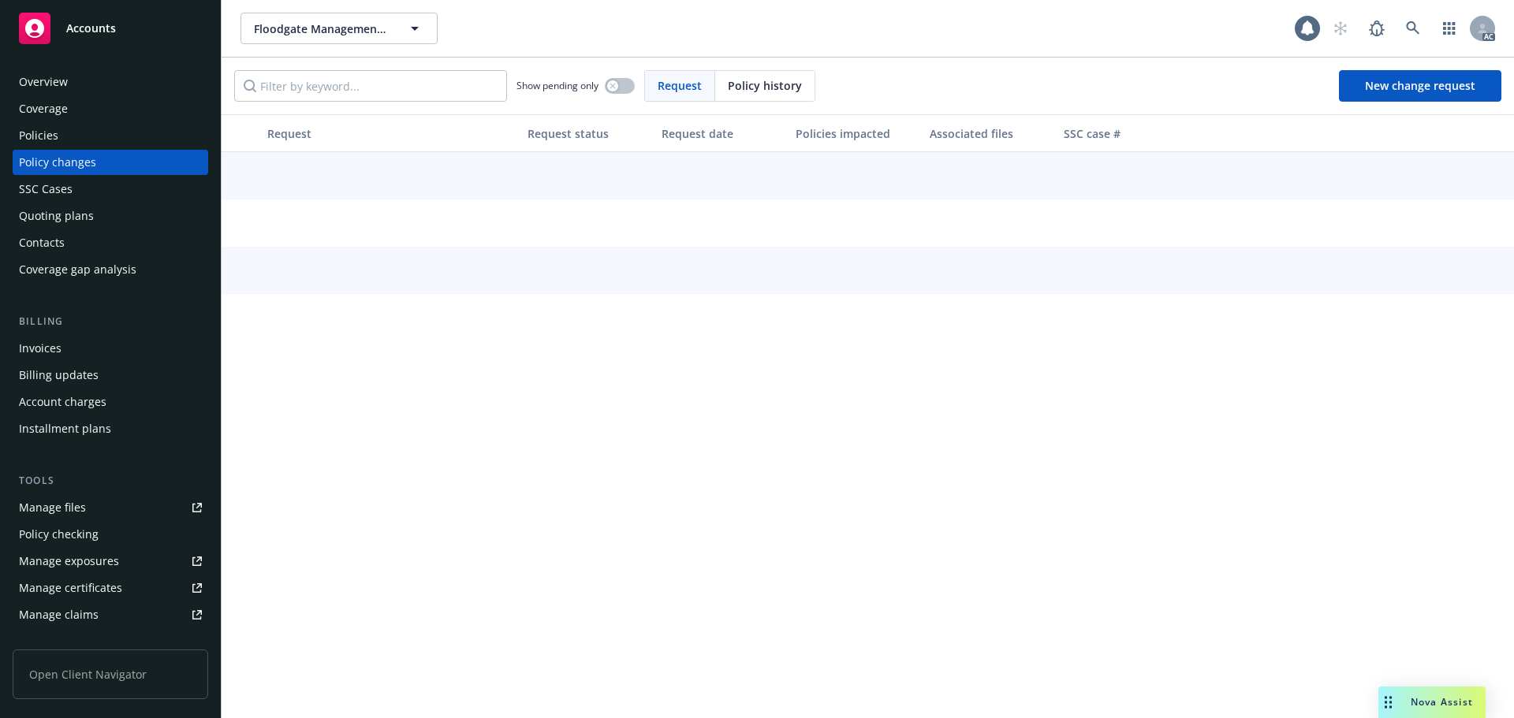
click at [740, 79] on span "Policy history" at bounding box center [765, 85] width 74 height 17
click at [393, 82] on input "Filter by keyword..." at bounding box center [370, 86] width 273 height 32
paste input "AAX1000153-02"
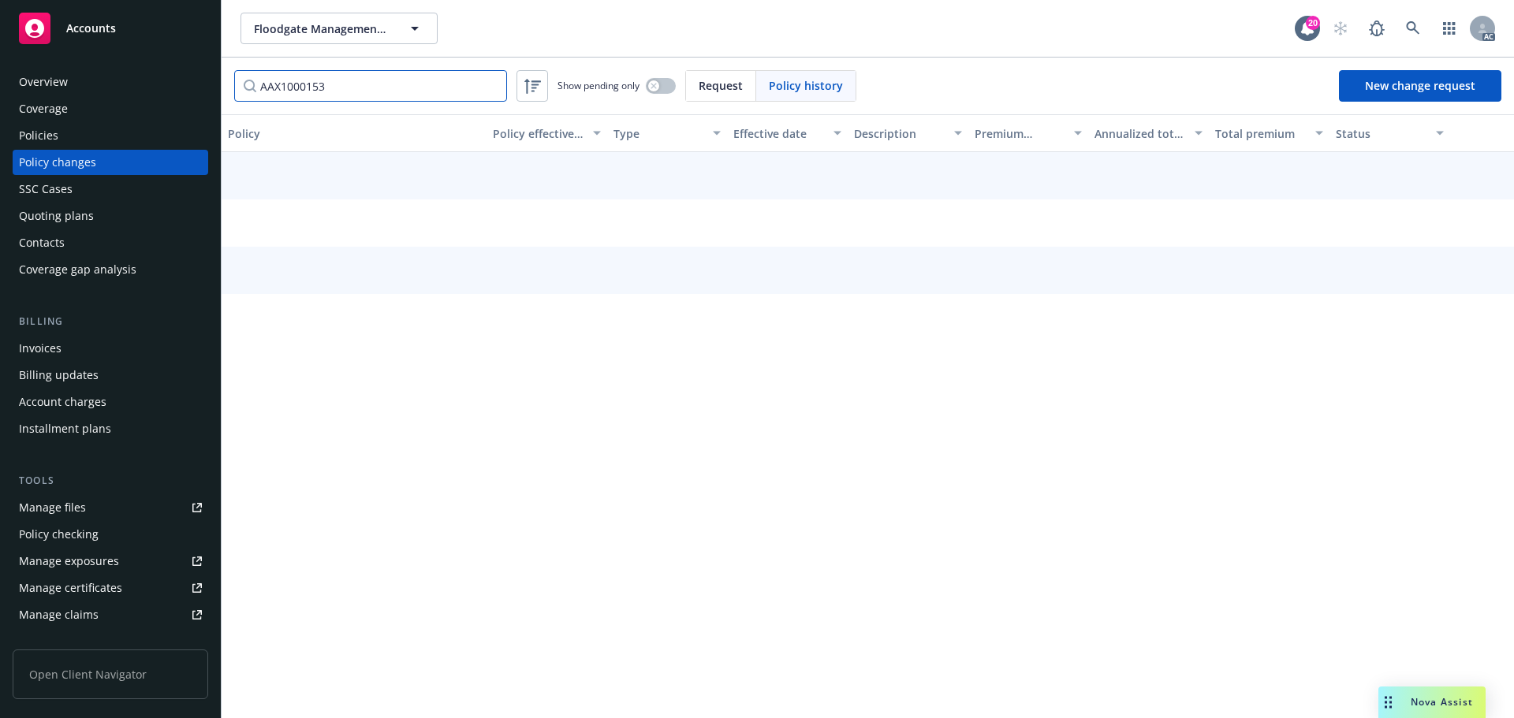
type input "AAX1000153"
click at [811, 86] on span "Policy history" at bounding box center [806, 85] width 74 height 17
click at [420, 92] on input "AAX1000153" at bounding box center [370, 86] width 273 height 32
click at [142, 127] on div "Policies" at bounding box center [110, 135] width 183 height 25
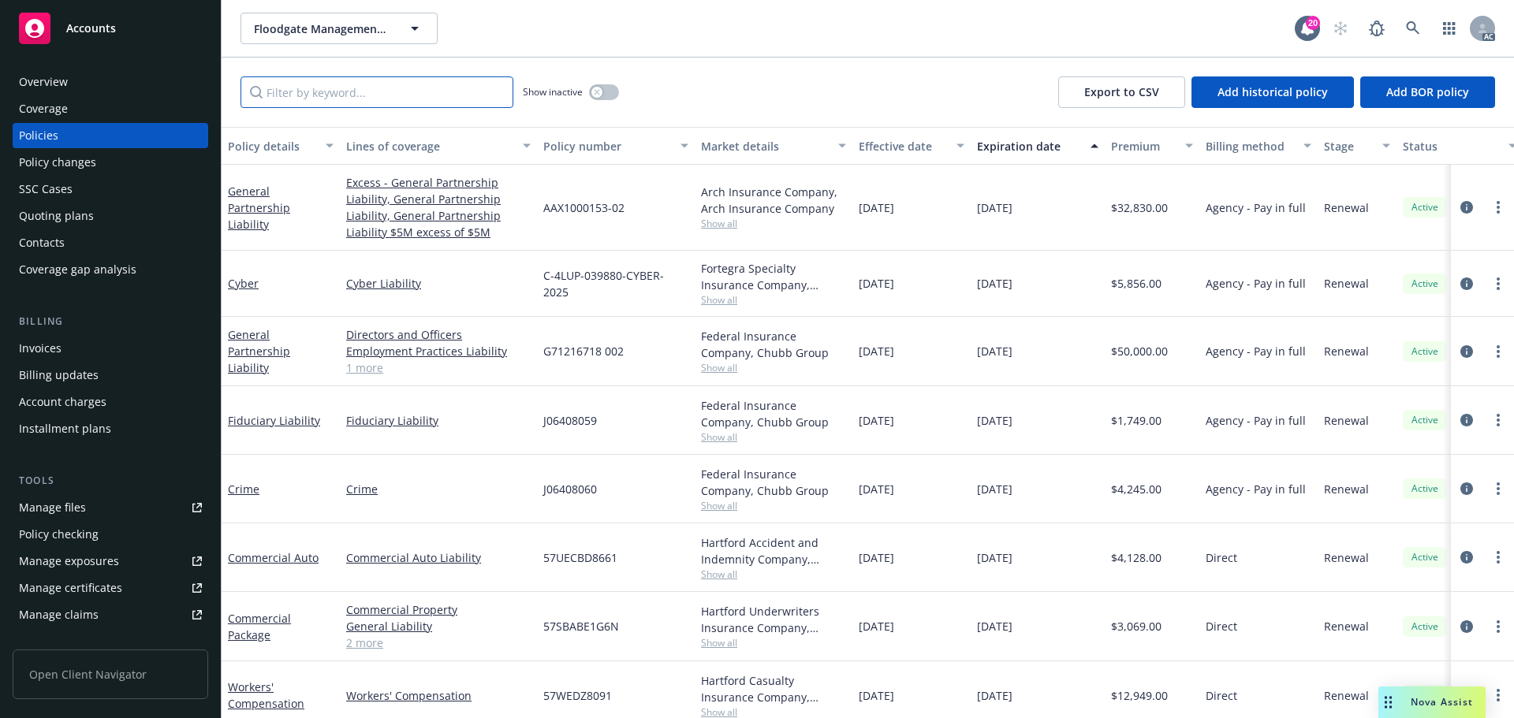
click at [364, 101] on input "Filter by keyword..." at bounding box center [377, 92] width 273 height 32
paste input "AAX1000153-02"
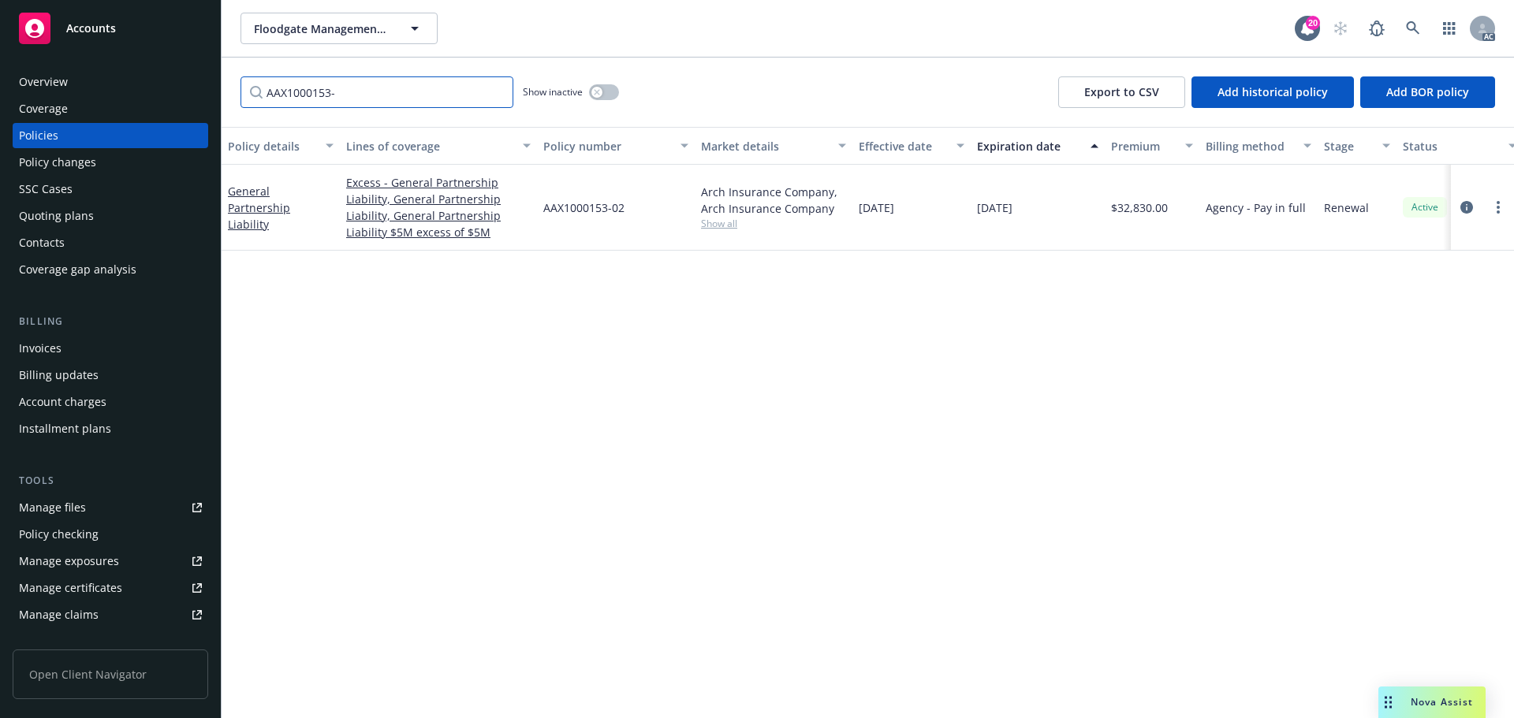
type input "AAX1000153"
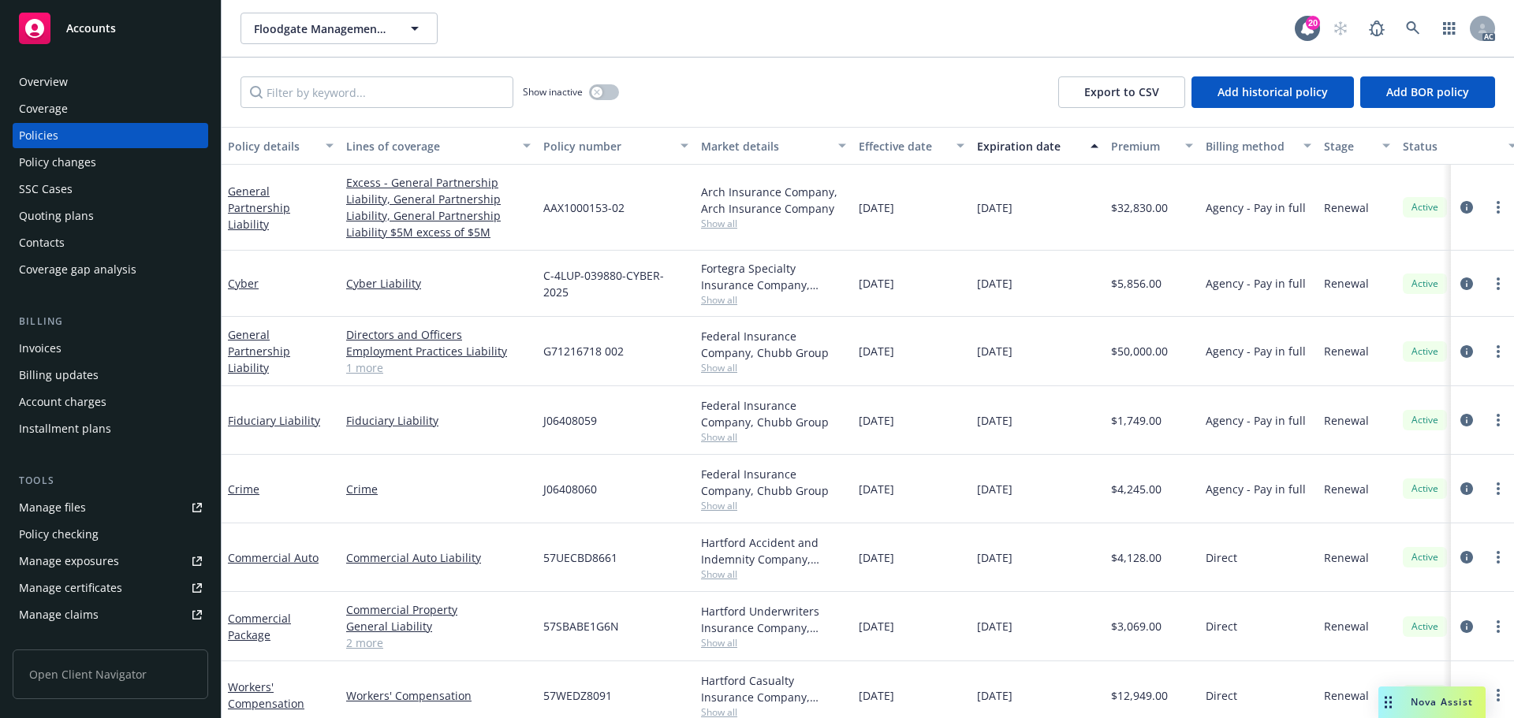
click at [106, 160] on div "Policy changes" at bounding box center [110, 162] width 183 height 25
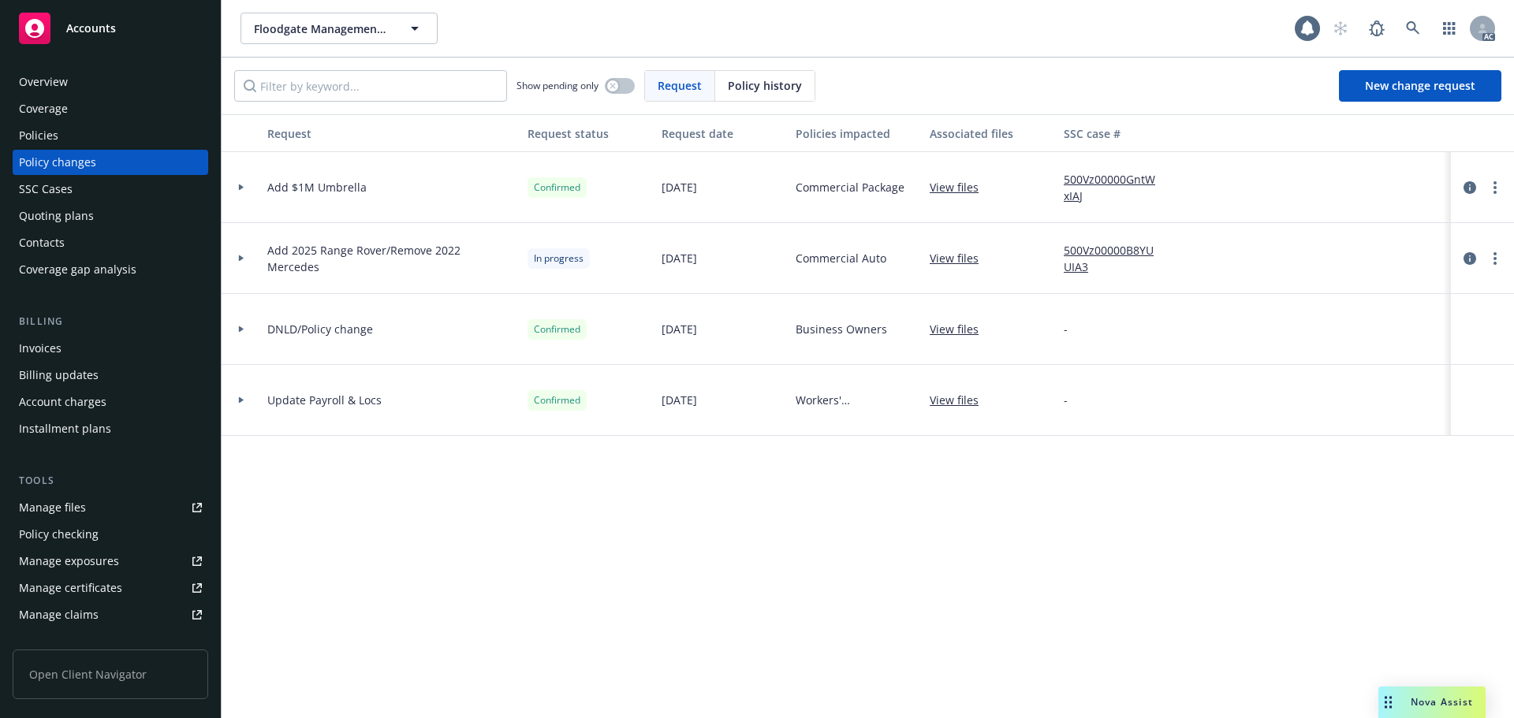
click at [768, 85] on span "Policy history" at bounding box center [765, 85] width 74 height 17
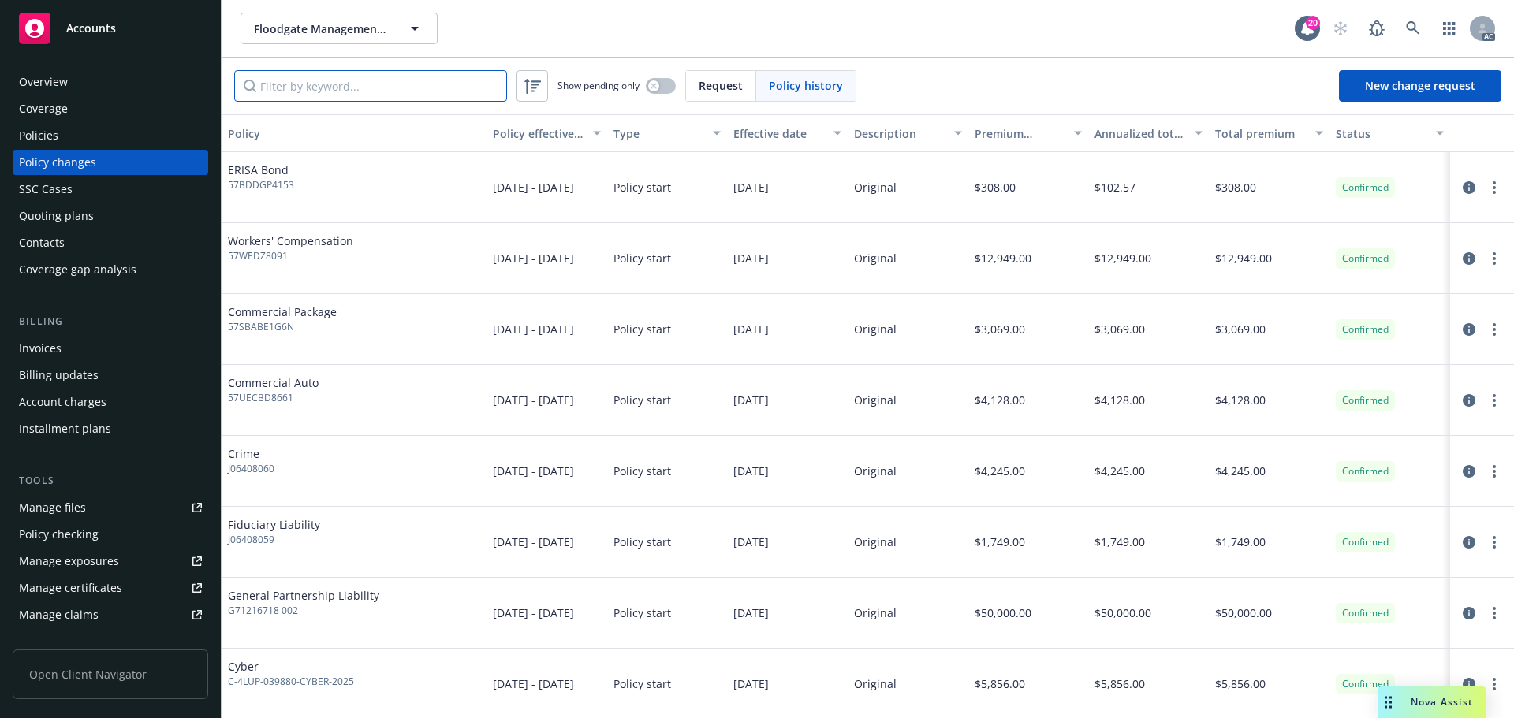
click at [375, 99] on input "Filter by keyword..." at bounding box center [370, 86] width 273 height 32
paste input "AAX1000153"
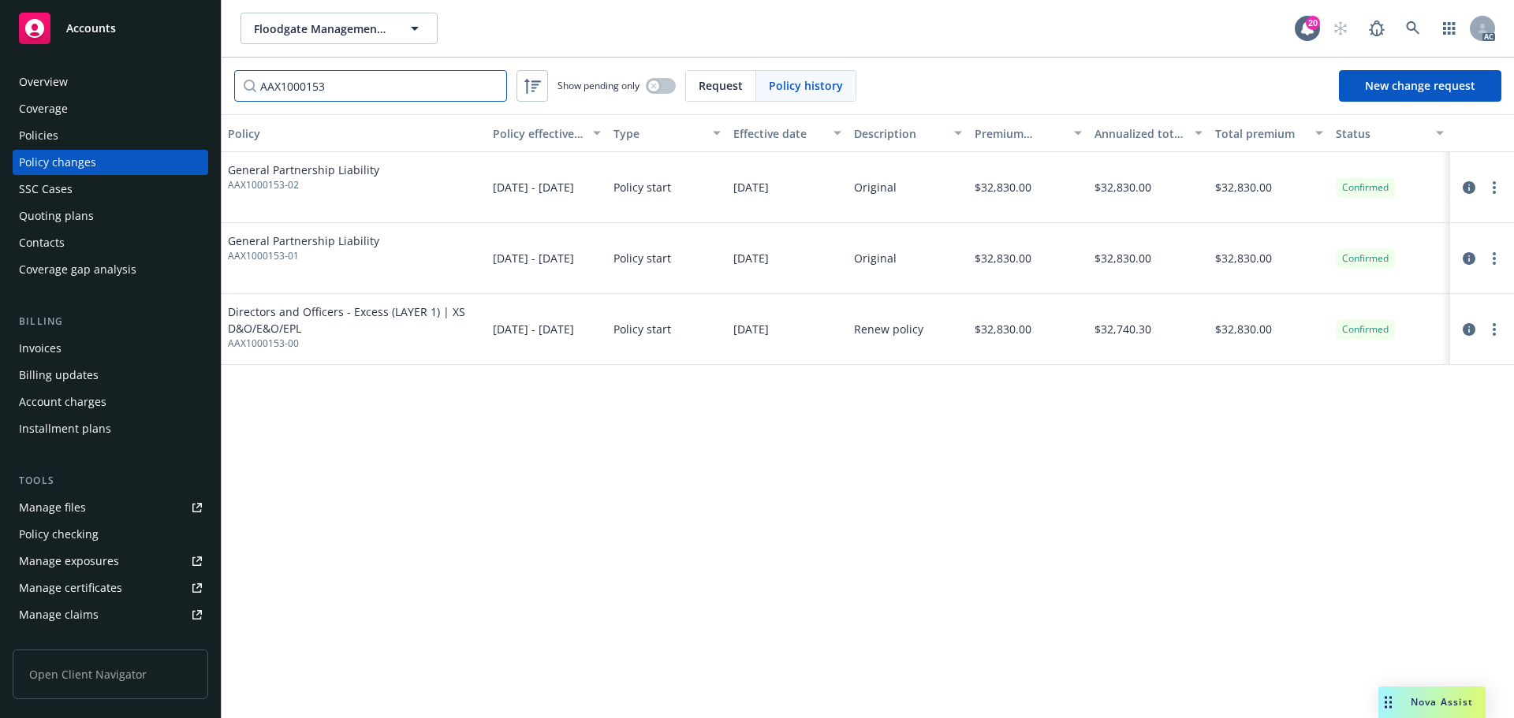
type input "AAX1000153"
click at [1414, 20] on link at bounding box center [1413, 29] width 32 height 32
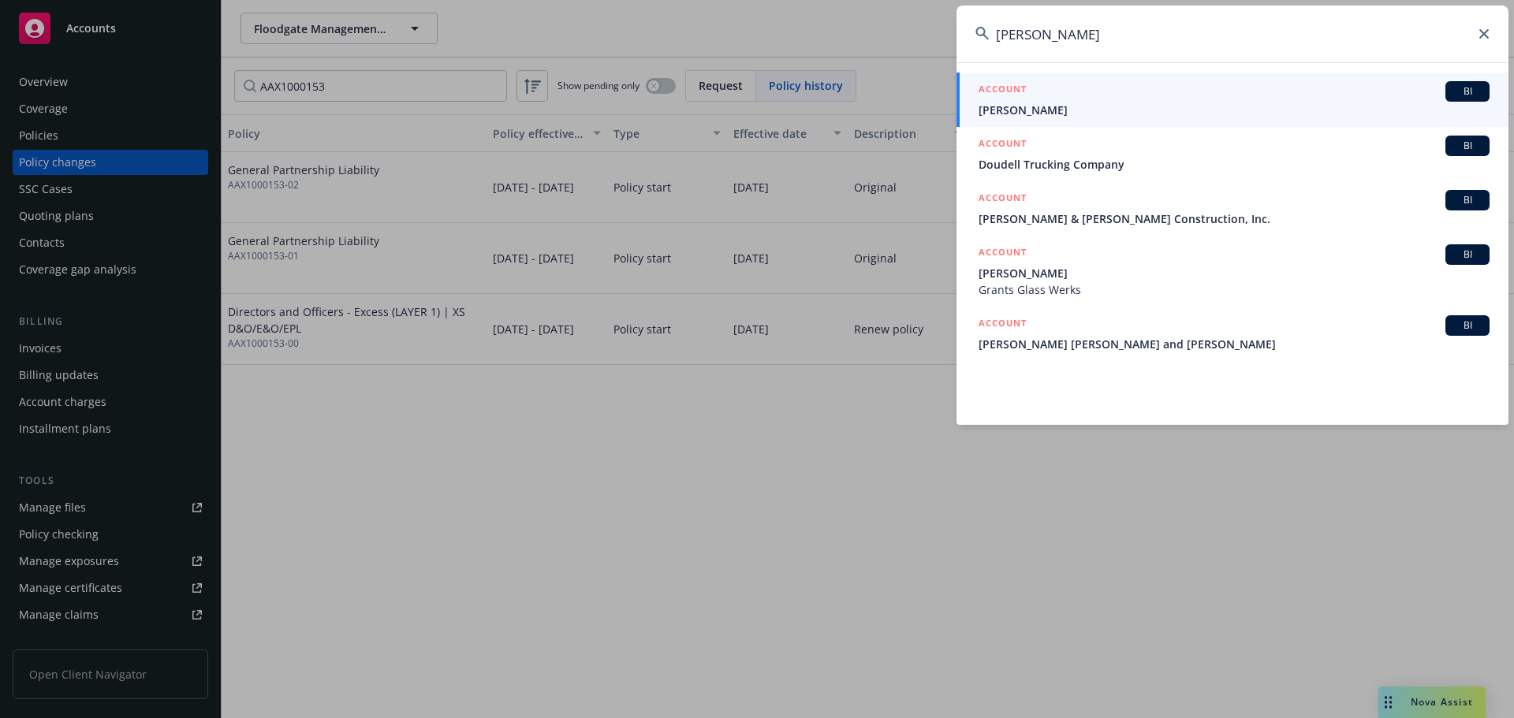
click at [1076, 43] on input "dowdell" at bounding box center [1233, 34] width 552 height 57
paste input "CASTLE GLOBAL"
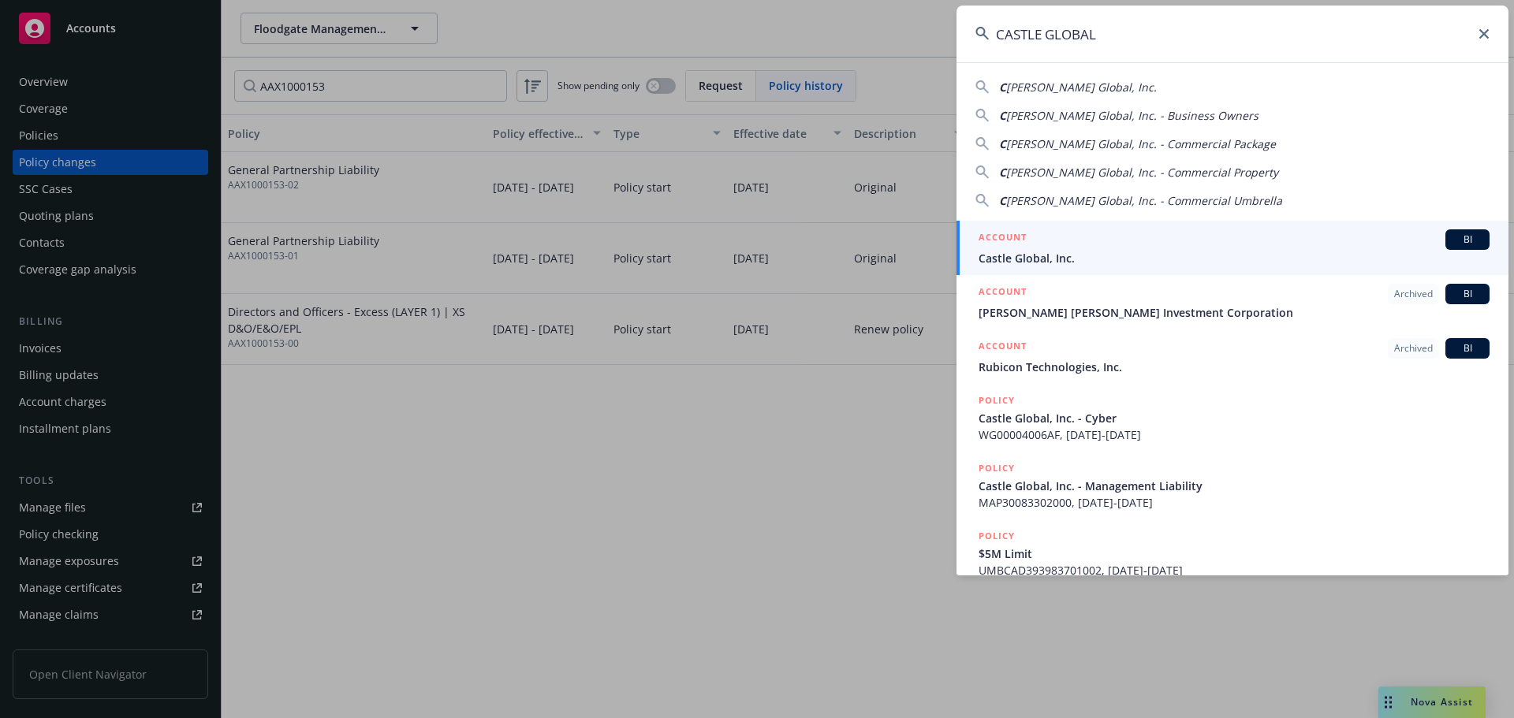
type input "CASTLE GLOBAL"
click at [1099, 244] on div "ACCOUNT BI" at bounding box center [1234, 239] width 511 height 21
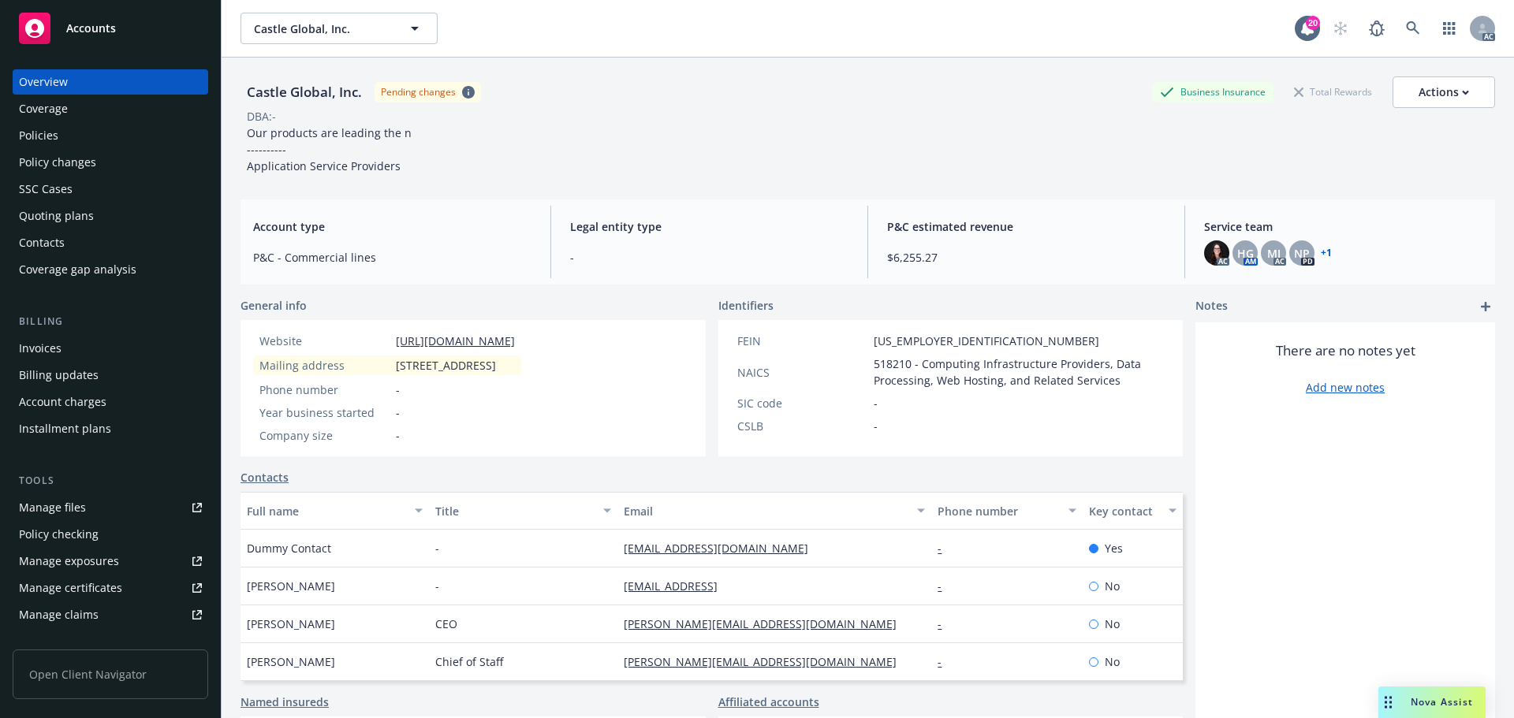
click at [55, 349] on div "Invoices" at bounding box center [40, 348] width 43 height 25
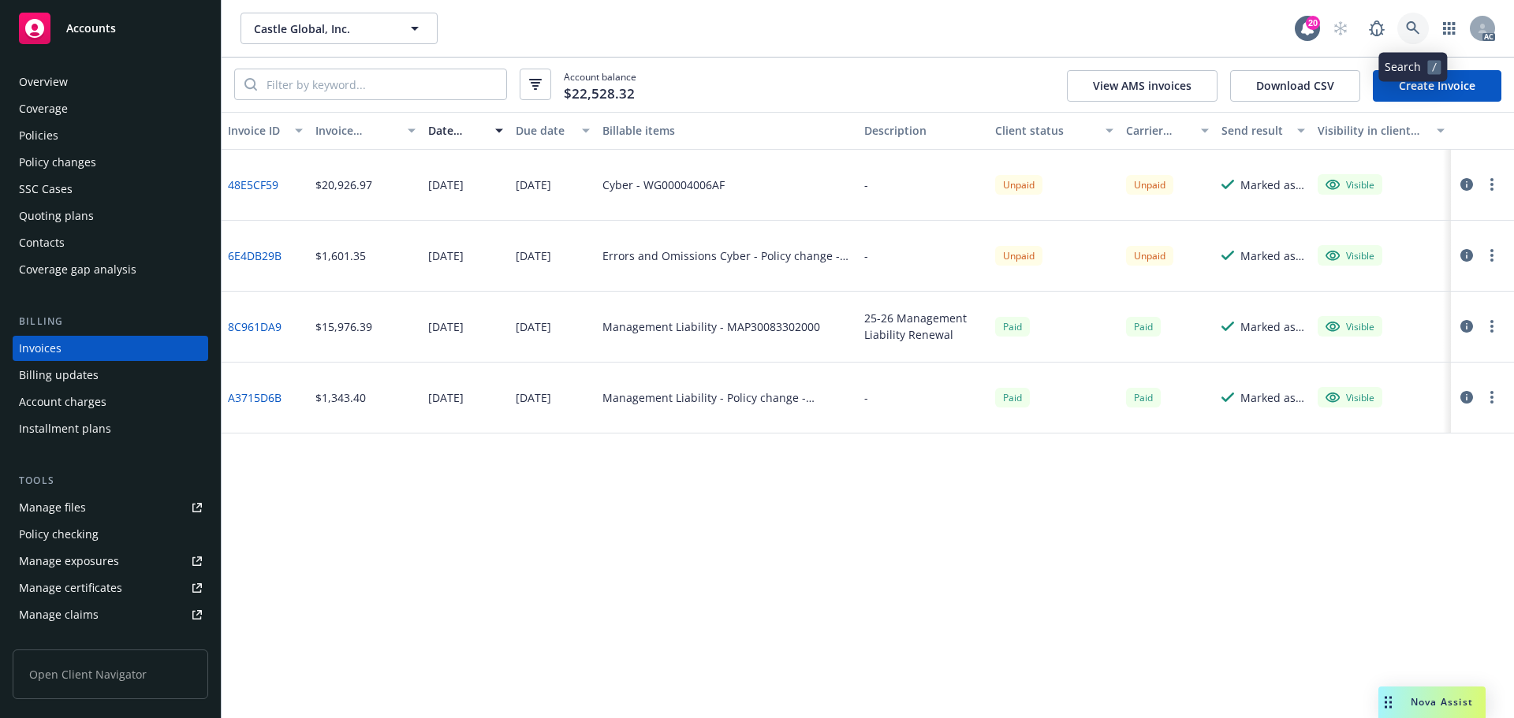
click at [1417, 24] on icon at bounding box center [1413, 28] width 14 height 14
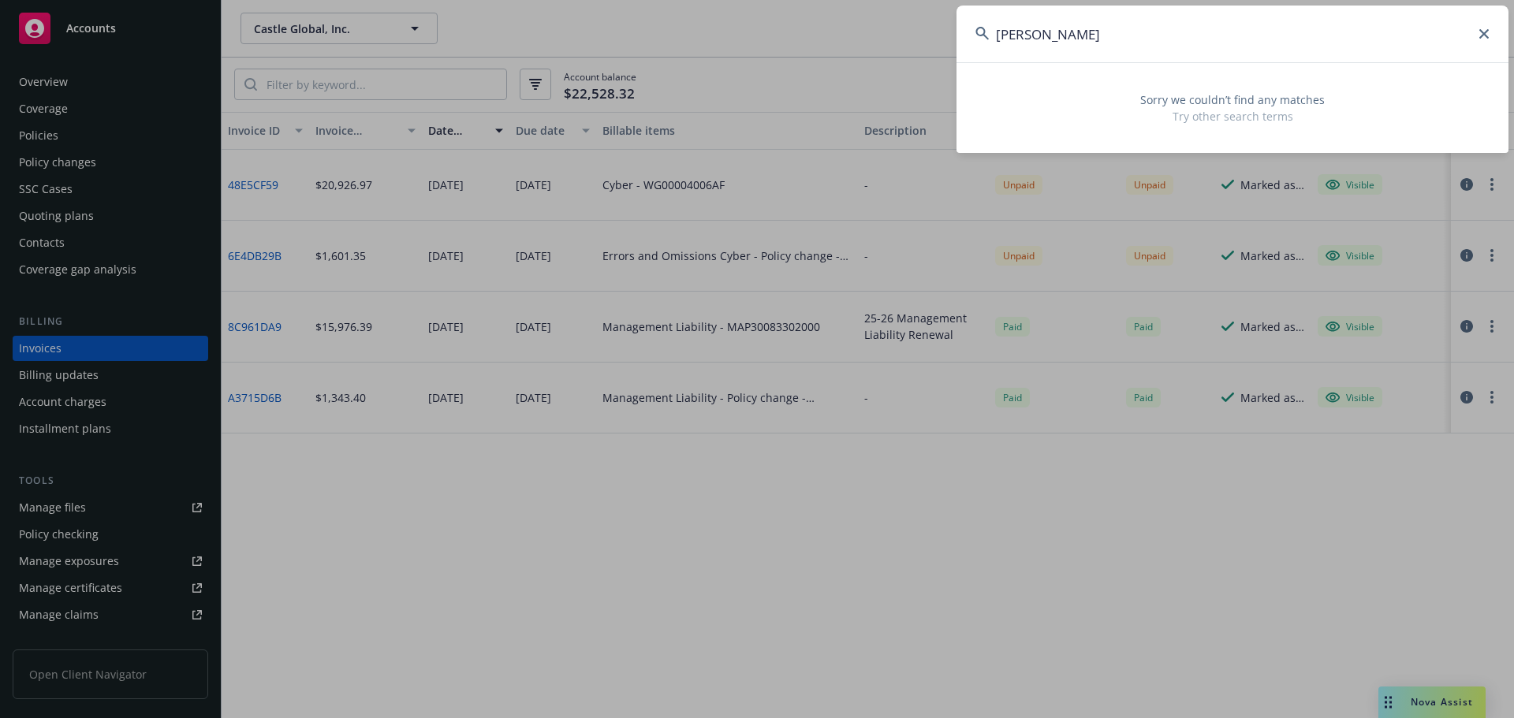
click at [1055, 36] on input "linda dowdell" at bounding box center [1233, 34] width 552 height 57
drag, startPoint x: 1032, startPoint y: 34, endPoint x: 913, endPoint y: 34, distance: 119.1
click at [909, 34] on div "linda dodwell Sorry we couldn’t find any matches Try other search terms" at bounding box center [757, 359] width 1514 height 718
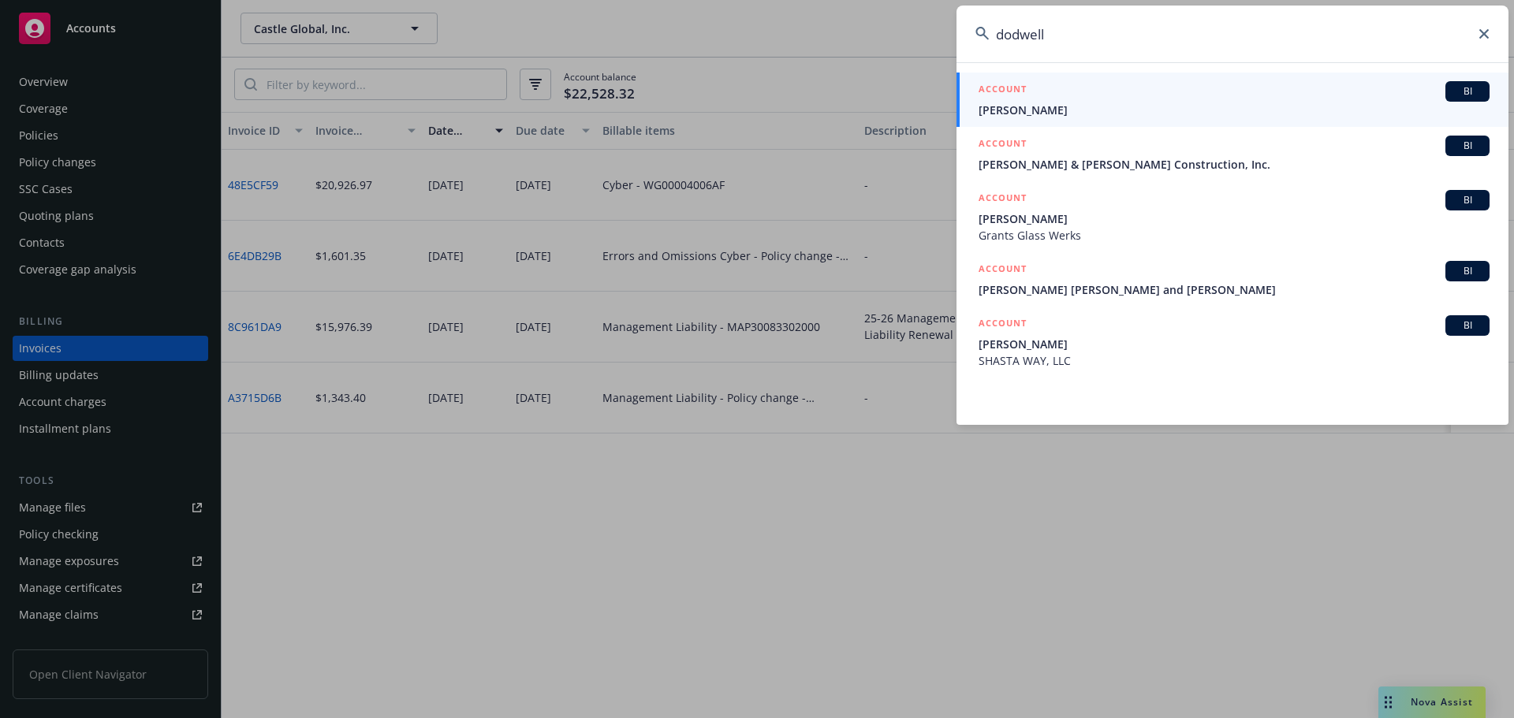
click at [1057, 42] on input "dodwell" at bounding box center [1233, 34] width 552 height 57
drag, startPoint x: 1071, startPoint y: 39, endPoint x: 916, endPoint y: 21, distance: 156.4
click at [916, 21] on div "dodwell ACCOUNT BI Jared Dowell ACCOUNT BI Dowell & Bradley Construction, Inc. …" at bounding box center [757, 359] width 1514 height 718
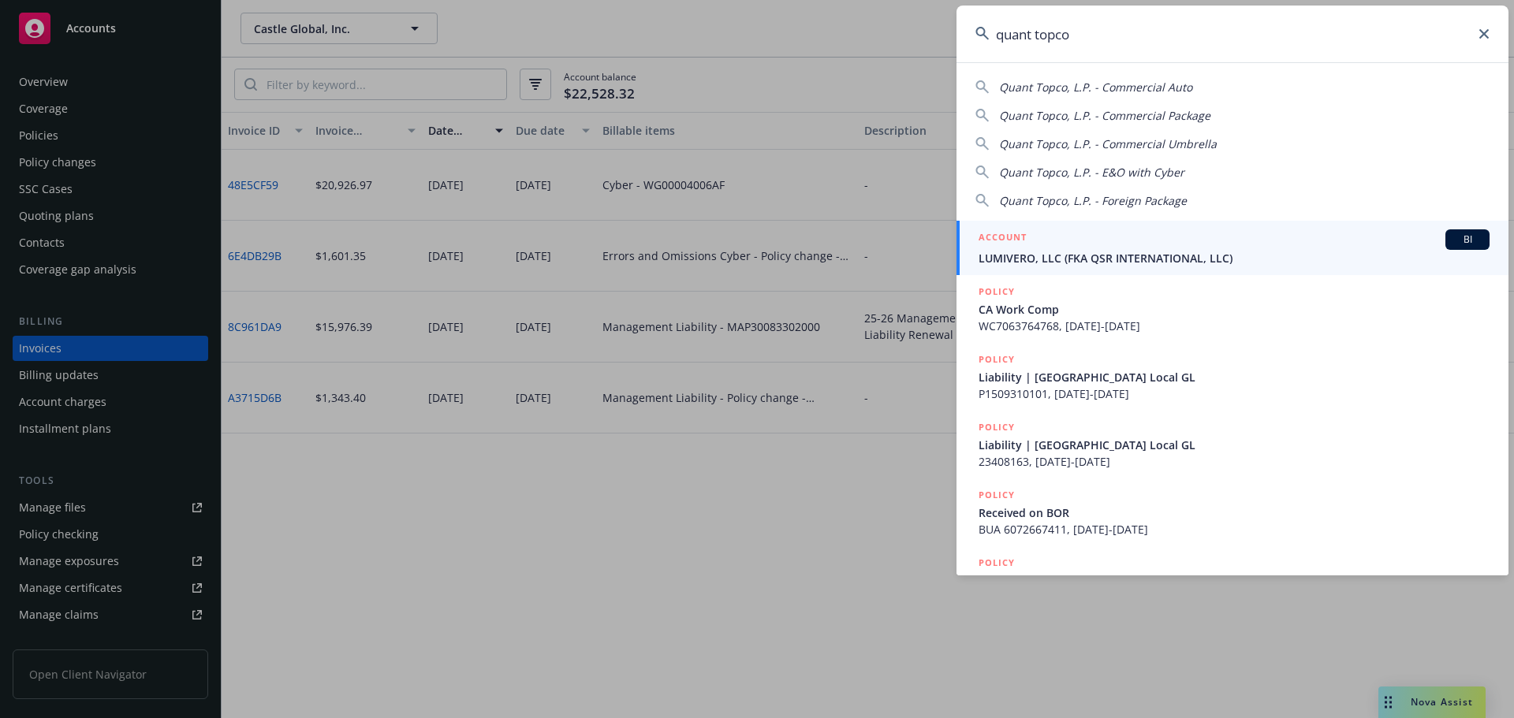
type input "quant topco"
click at [1128, 258] on span "LUMIVERO, LLC (FKA QSR INTERNATIONAL, LLC)" at bounding box center [1234, 258] width 511 height 17
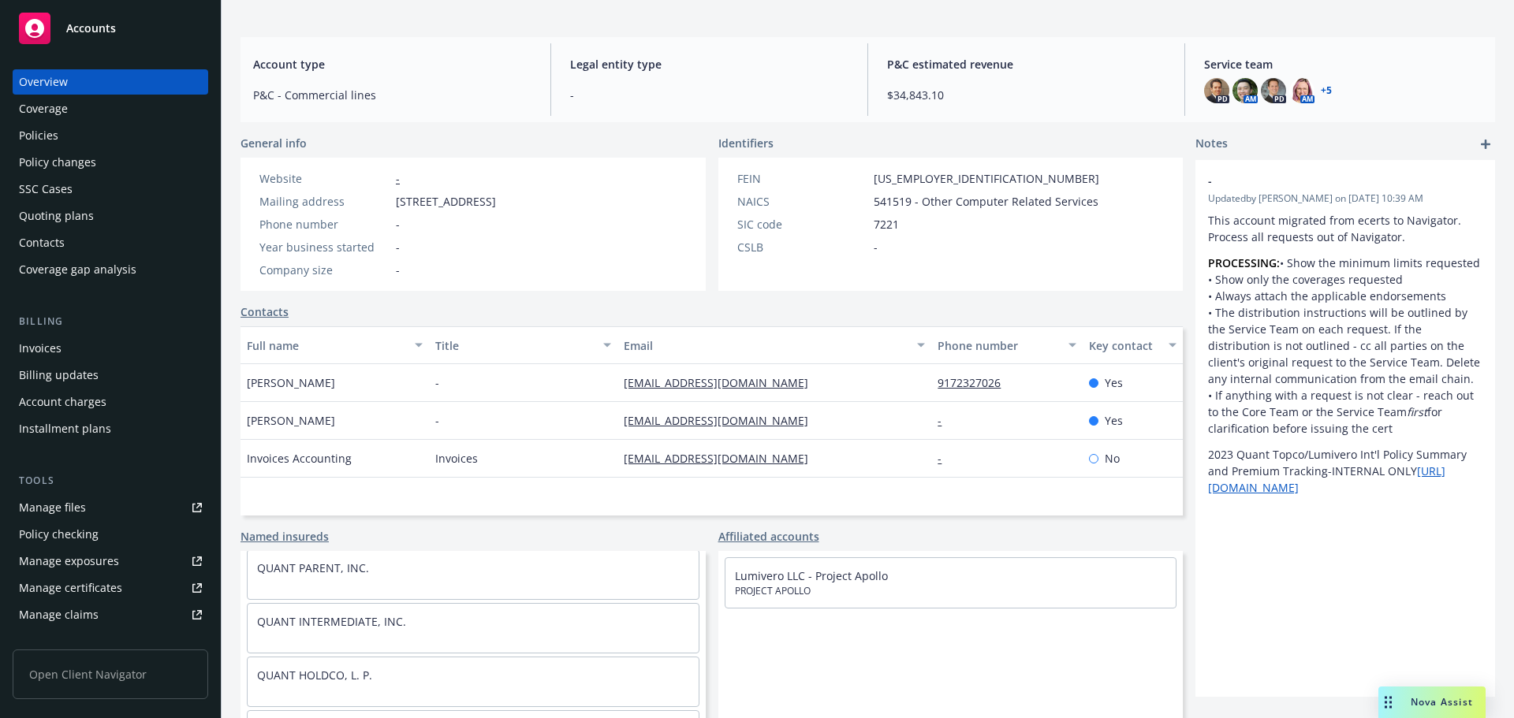
scroll to position [79, 0]
click at [96, 168] on div "Policy changes" at bounding box center [110, 162] width 183 height 25
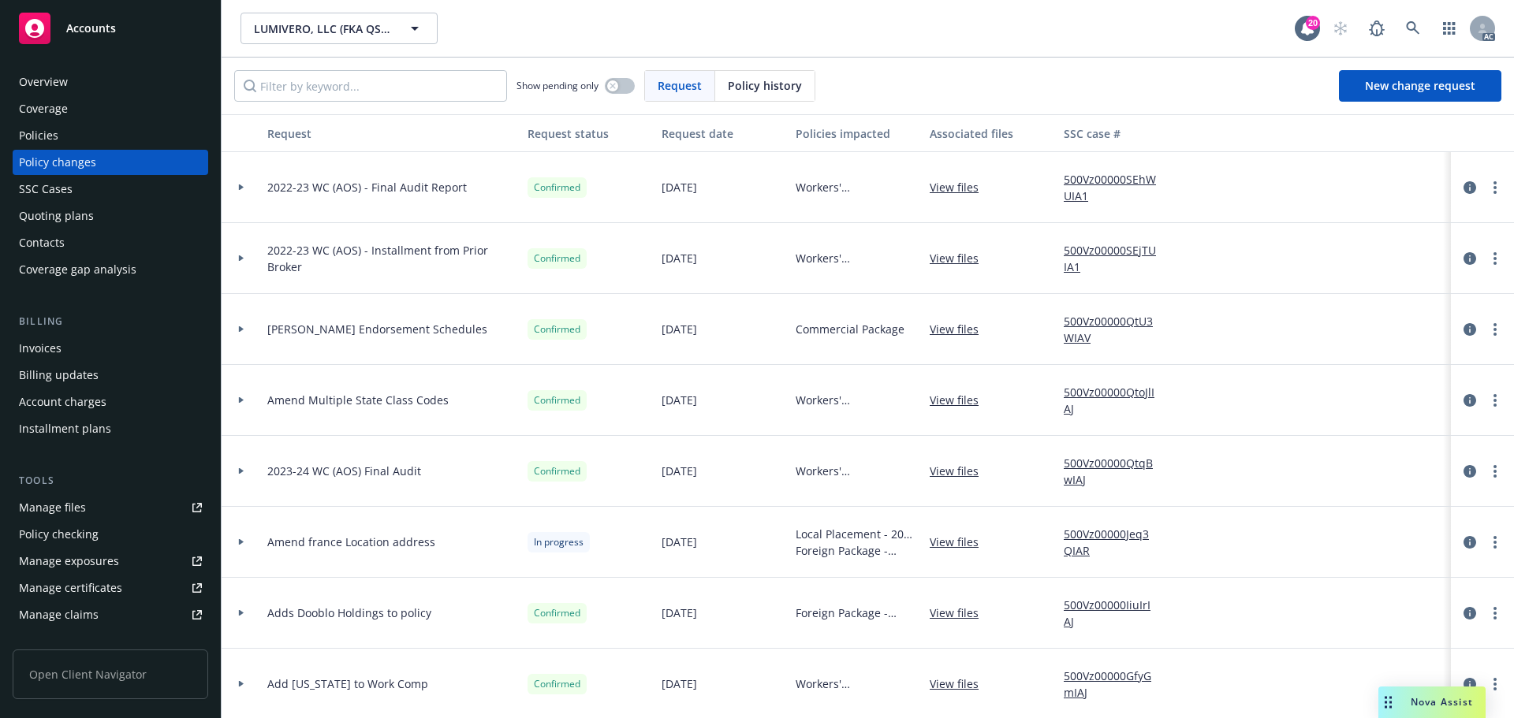
click at [785, 88] on span "Policy history" at bounding box center [765, 85] width 74 height 17
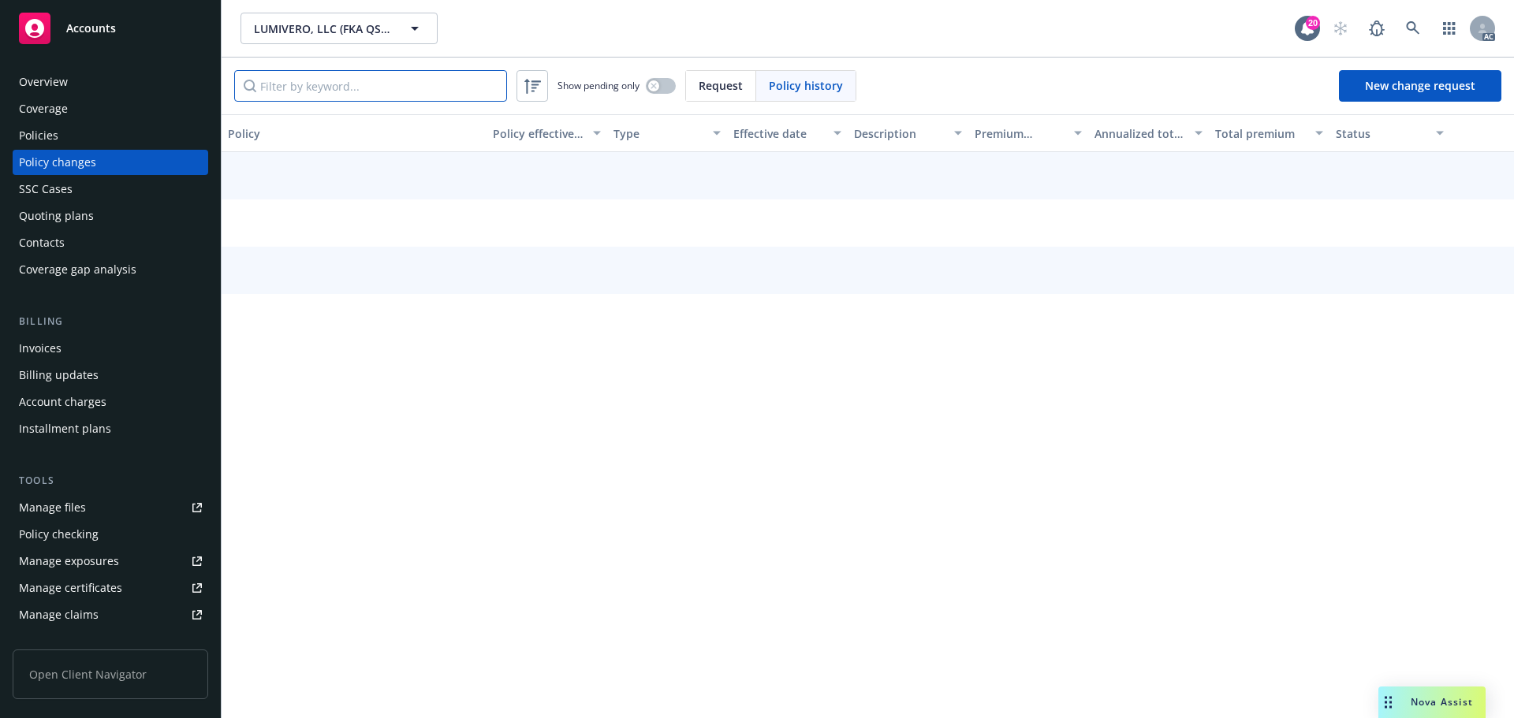
click at [411, 95] on input "Filter by keyword..." at bounding box center [370, 86] width 273 height 32
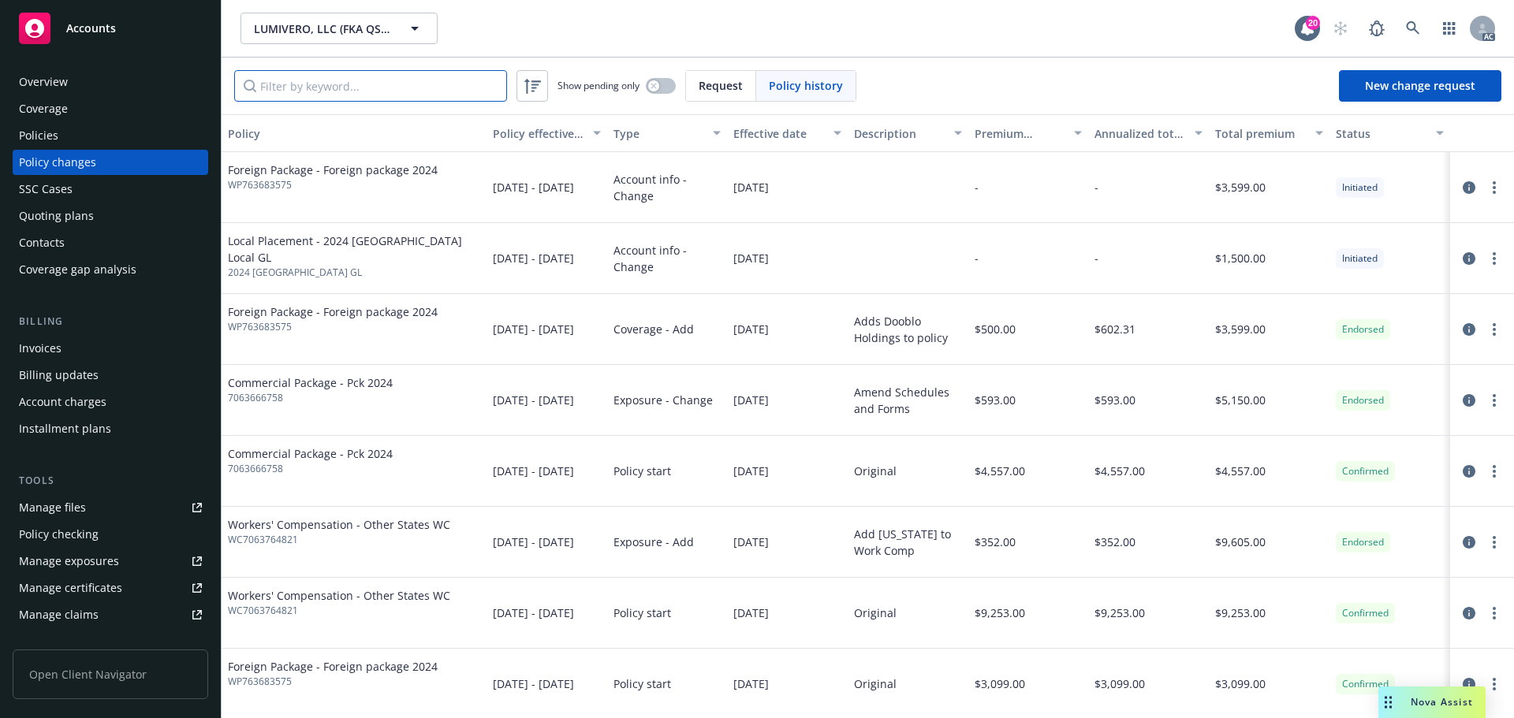
paste input "WP 67 295 8037"
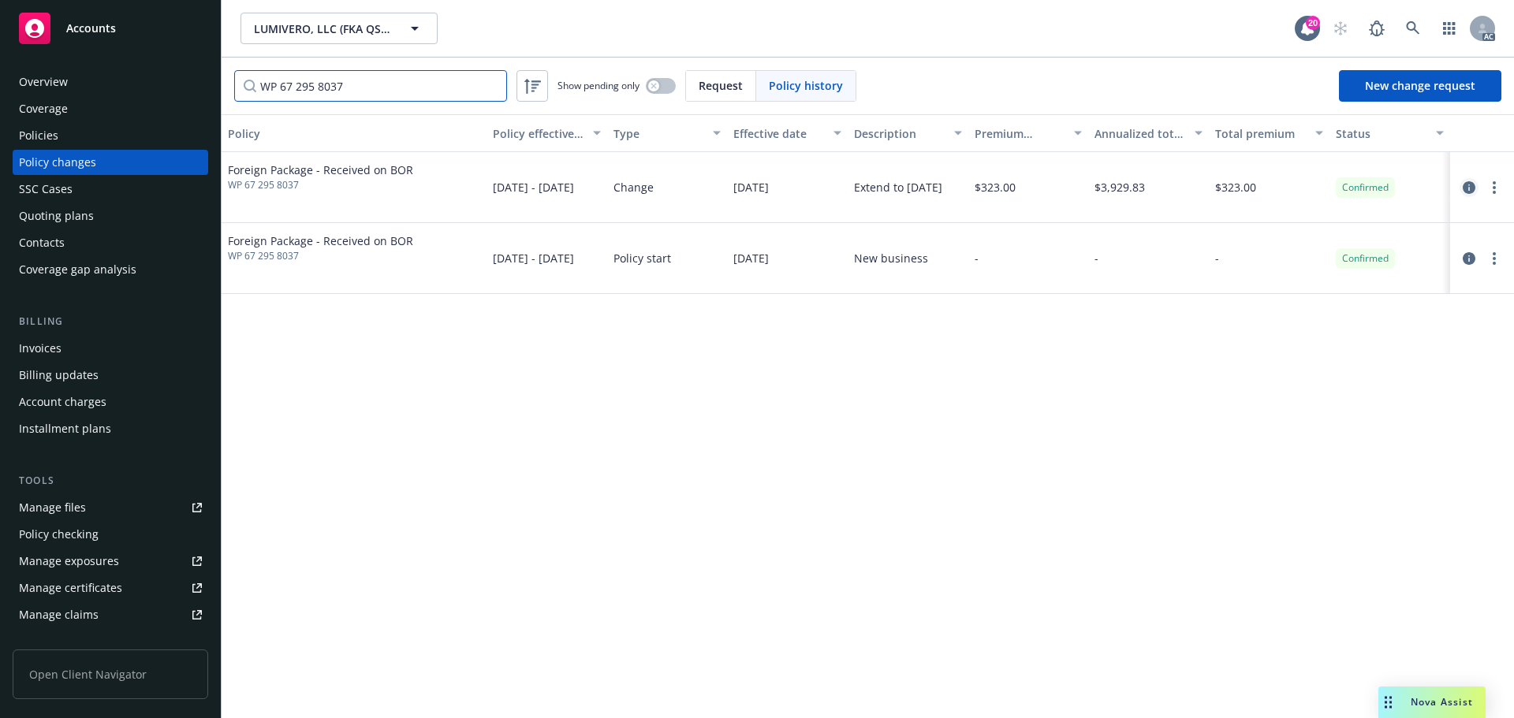
type input "WP 67 295 8037"
click at [1473, 186] on icon "circleInformation" at bounding box center [1469, 187] width 13 height 13
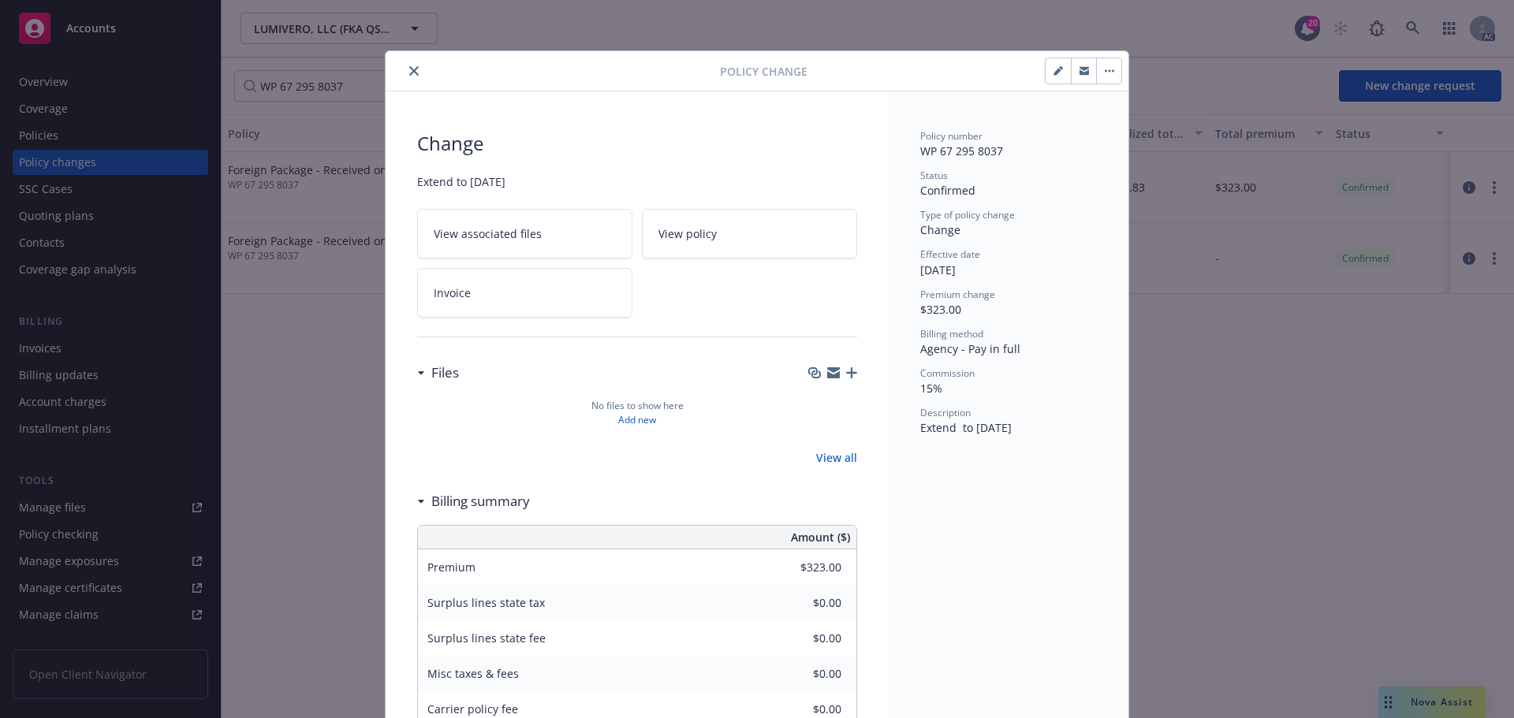
click at [608, 300] on link "Invoice" at bounding box center [524, 293] width 215 height 50
click at [408, 77] on button "close" at bounding box center [414, 71] width 19 height 19
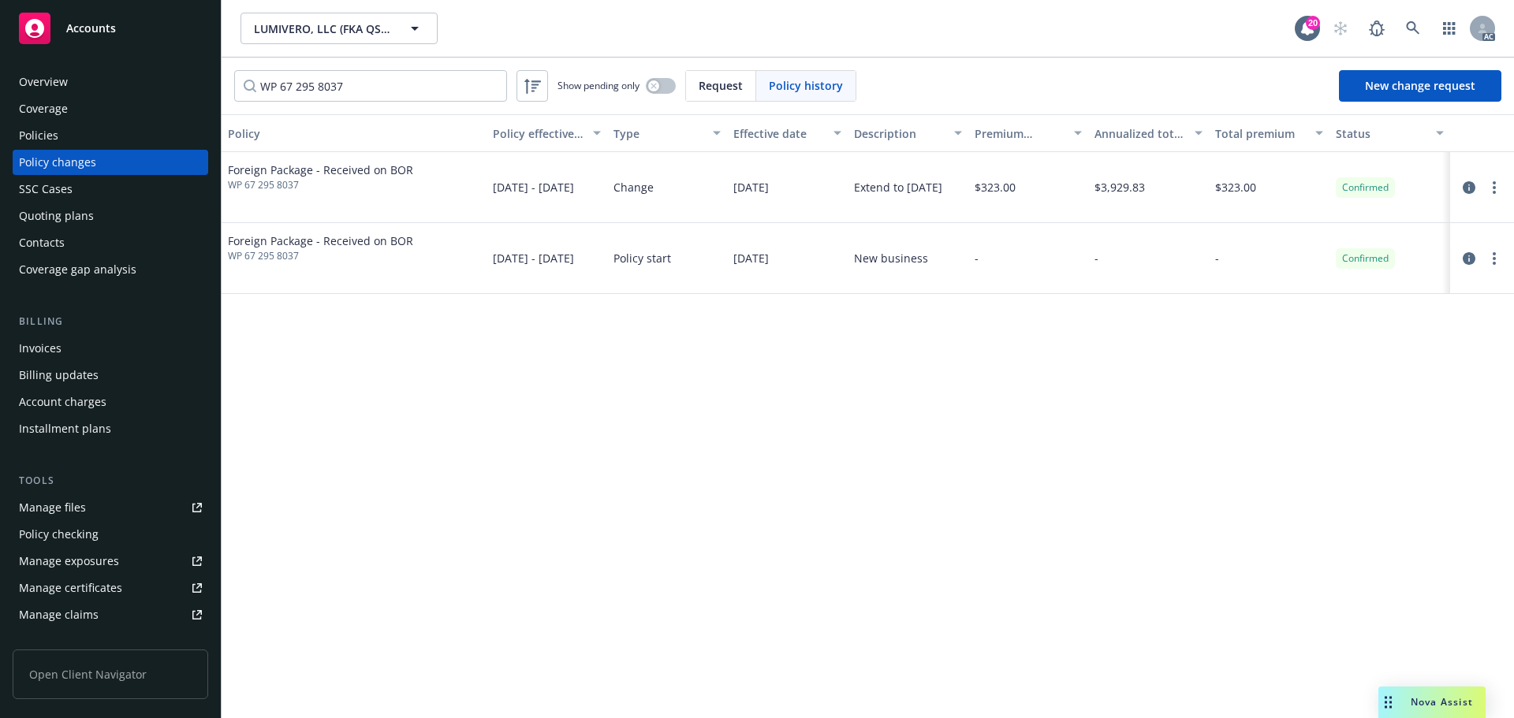
click at [72, 335] on div "Billing Invoices Billing updates Account charges Installment plans" at bounding box center [111, 378] width 196 height 128
click at [65, 343] on div "Invoices" at bounding box center [110, 348] width 183 height 25
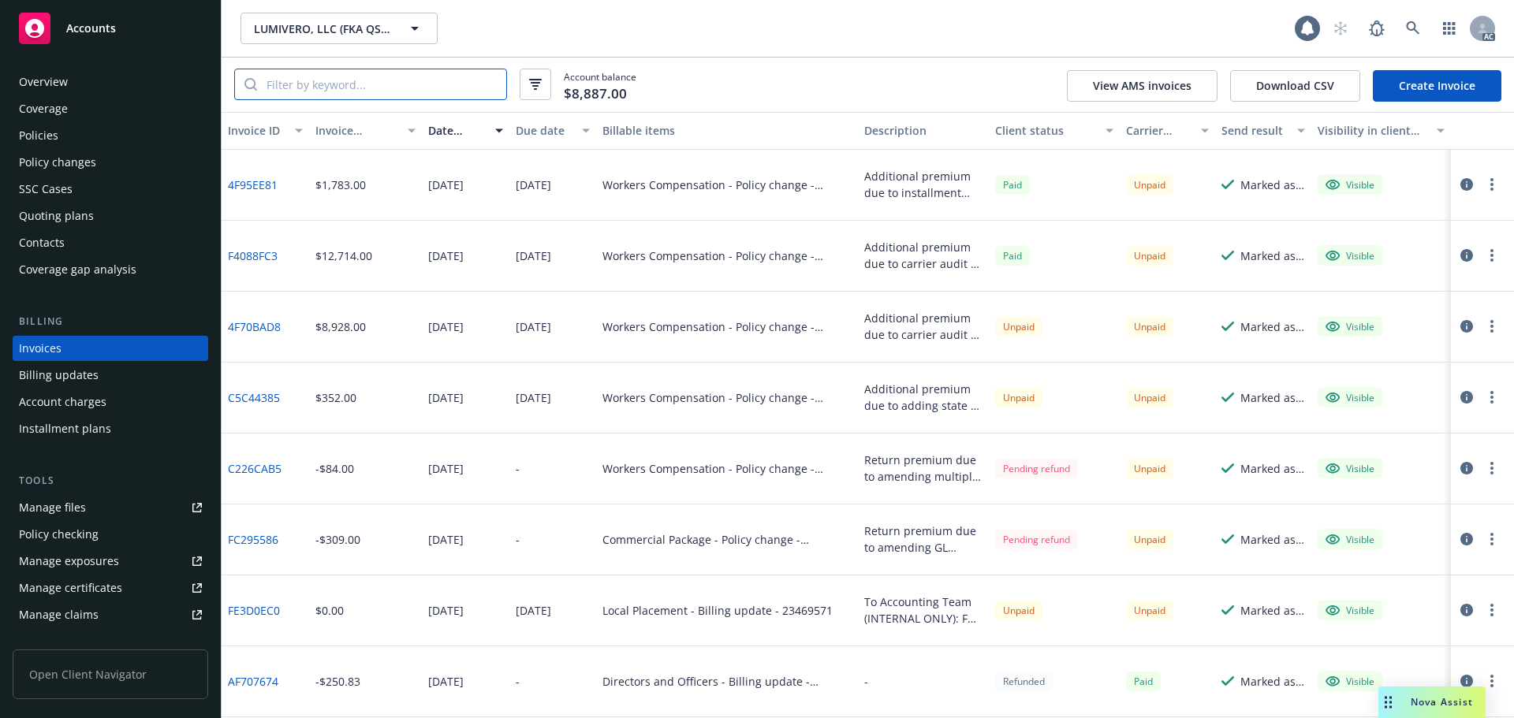
click at [352, 87] on input "search" at bounding box center [381, 84] width 249 height 30
paste input "WP 67 295 8037"
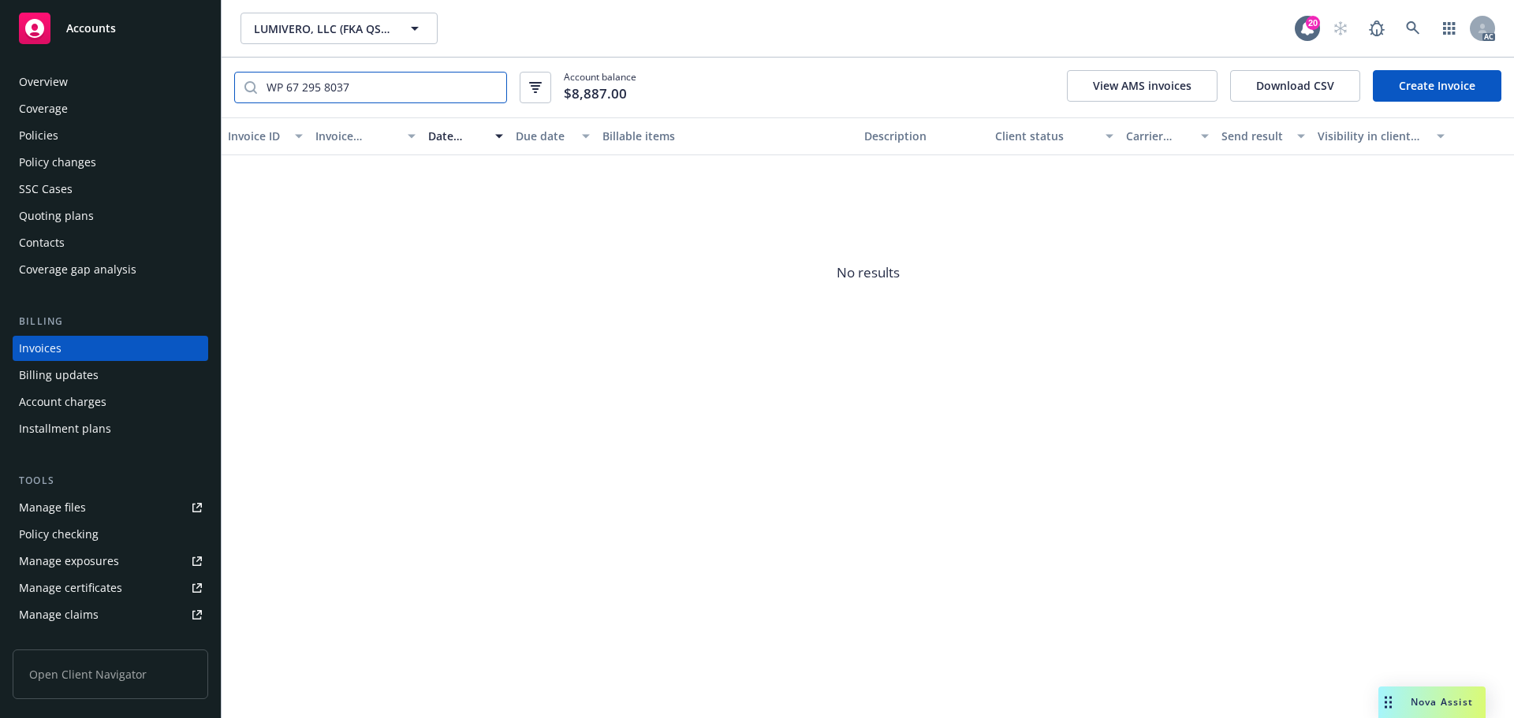
type input "WP 67 295 8037"
click at [93, 161] on div "Policy changes" at bounding box center [57, 162] width 77 height 25
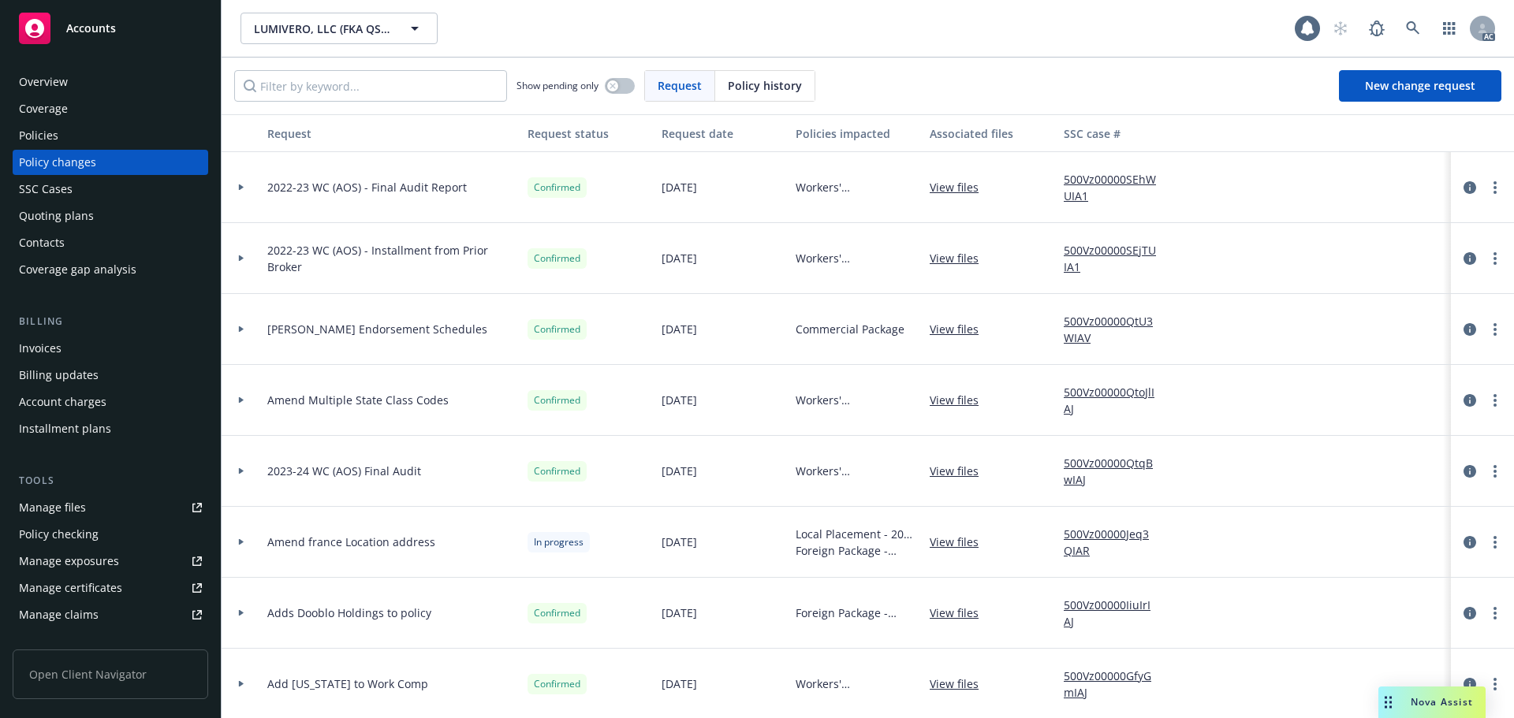
click at [749, 77] on div "Policy history" at bounding box center [764, 86] width 99 height 30
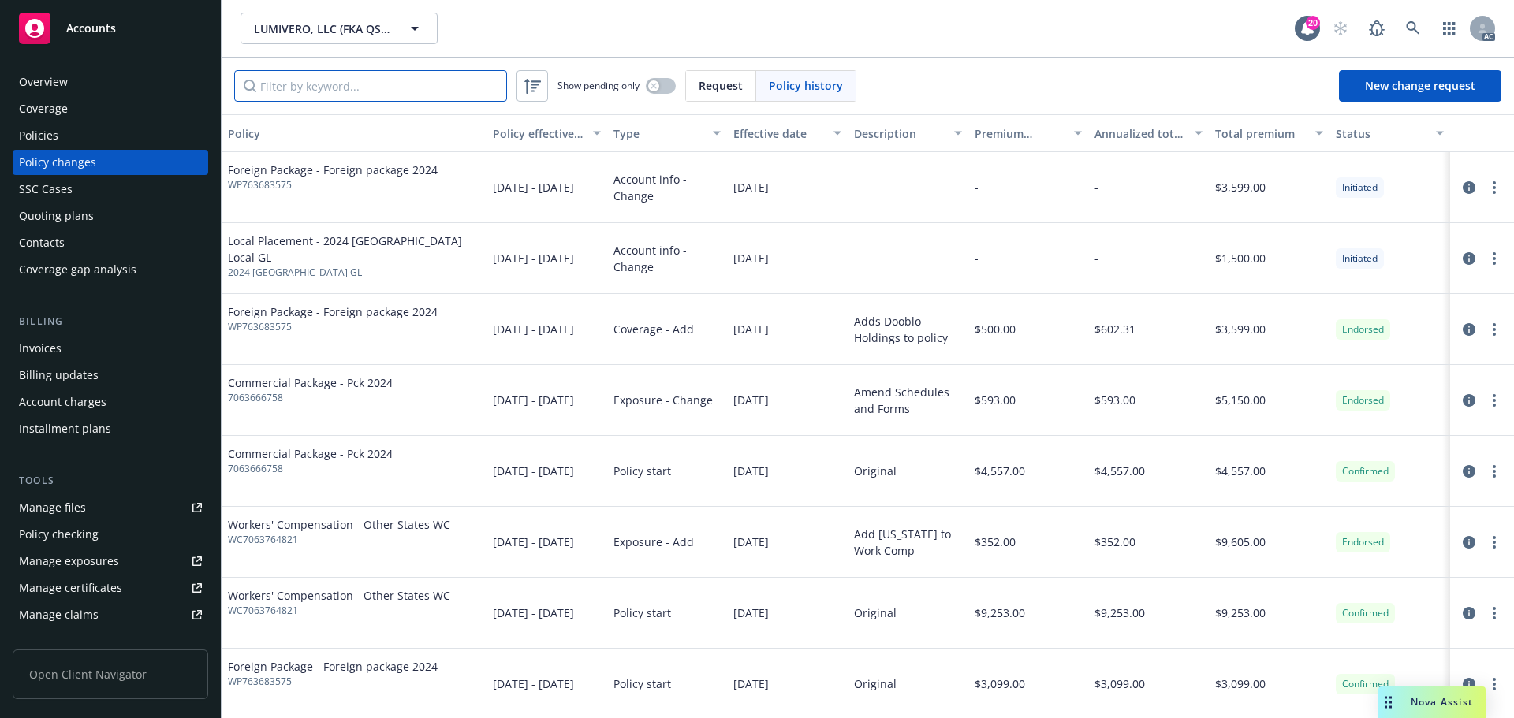
click at [427, 85] on input "Filter by keyword..." at bounding box center [370, 86] width 273 height 32
paste input "WP 67 295 8037"
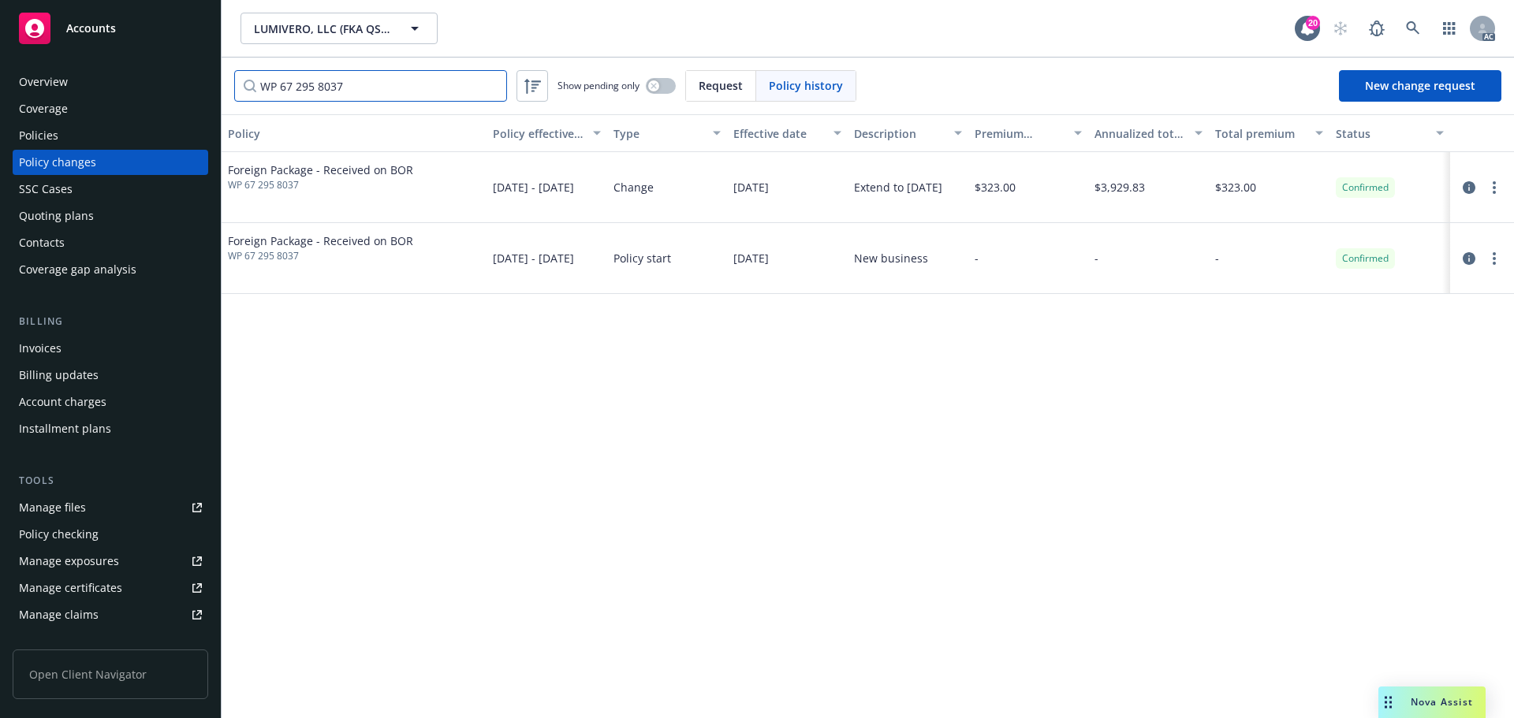
type input "WP 67 295 8037"
drag, startPoint x: 313, startPoint y: 185, endPoint x: 227, endPoint y: 192, distance: 86.2
click at [227, 192] on div "Foreign Package - Received on BOR WP 67 295 8037" at bounding box center [354, 187] width 265 height 71
click at [493, 88] on input "WP 67 295 8037" at bounding box center [370, 86] width 273 height 32
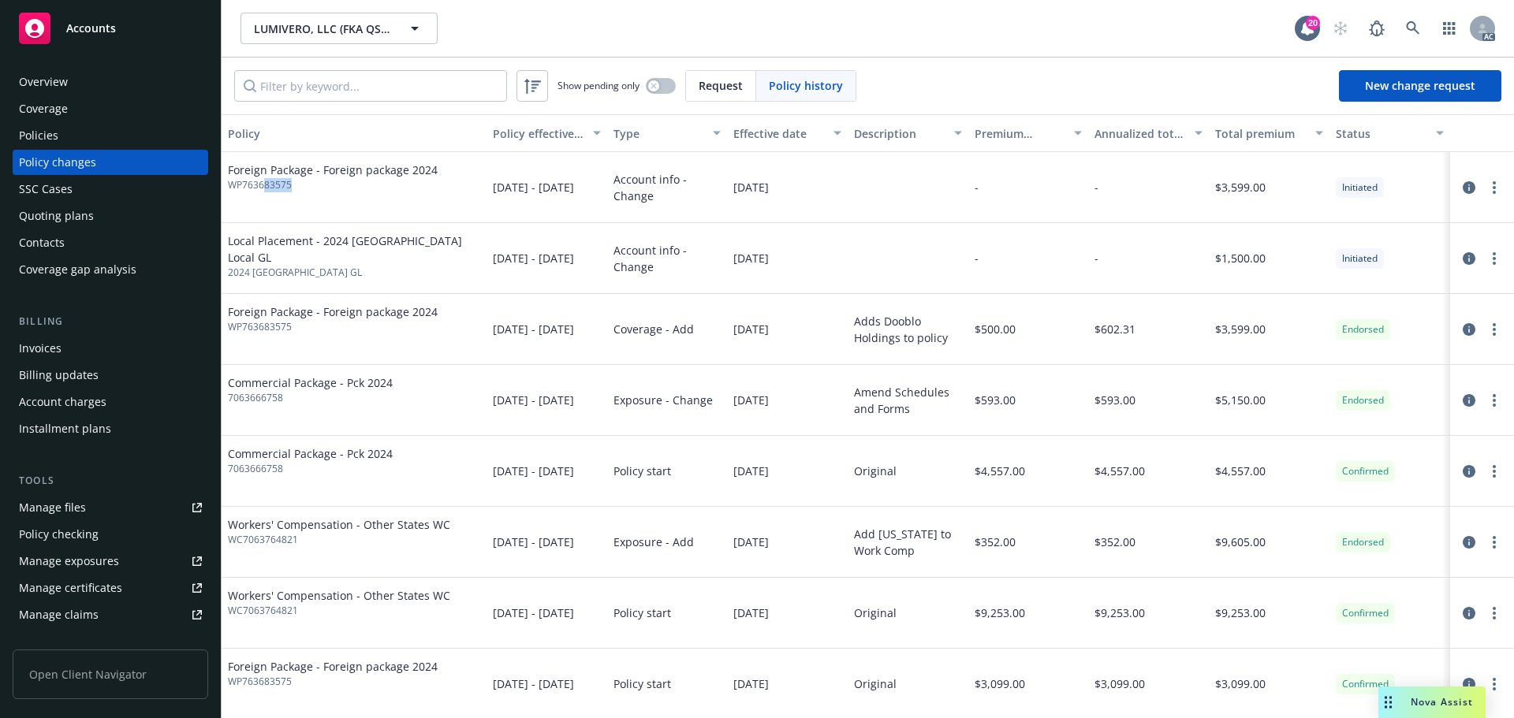
drag, startPoint x: 273, startPoint y: 188, endPoint x: 267, endPoint y: 194, distance: 8.4
click at [266, 188] on span "WP763683575" at bounding box center [333, 185] width 210 height 14
drag, startPoint x: 302, startPoint y: 202, endPoint x: 303, endPoint y: 113, distance: 89.1
click at [302, 200] on div "Foreign Package - Foreign package 2024 WP763683575" at bounding box center [354, 187] width 265 height 71
click at [308, 95] on input "Filter by keyword..." at bounding box center [370, 86] width 273 height 32
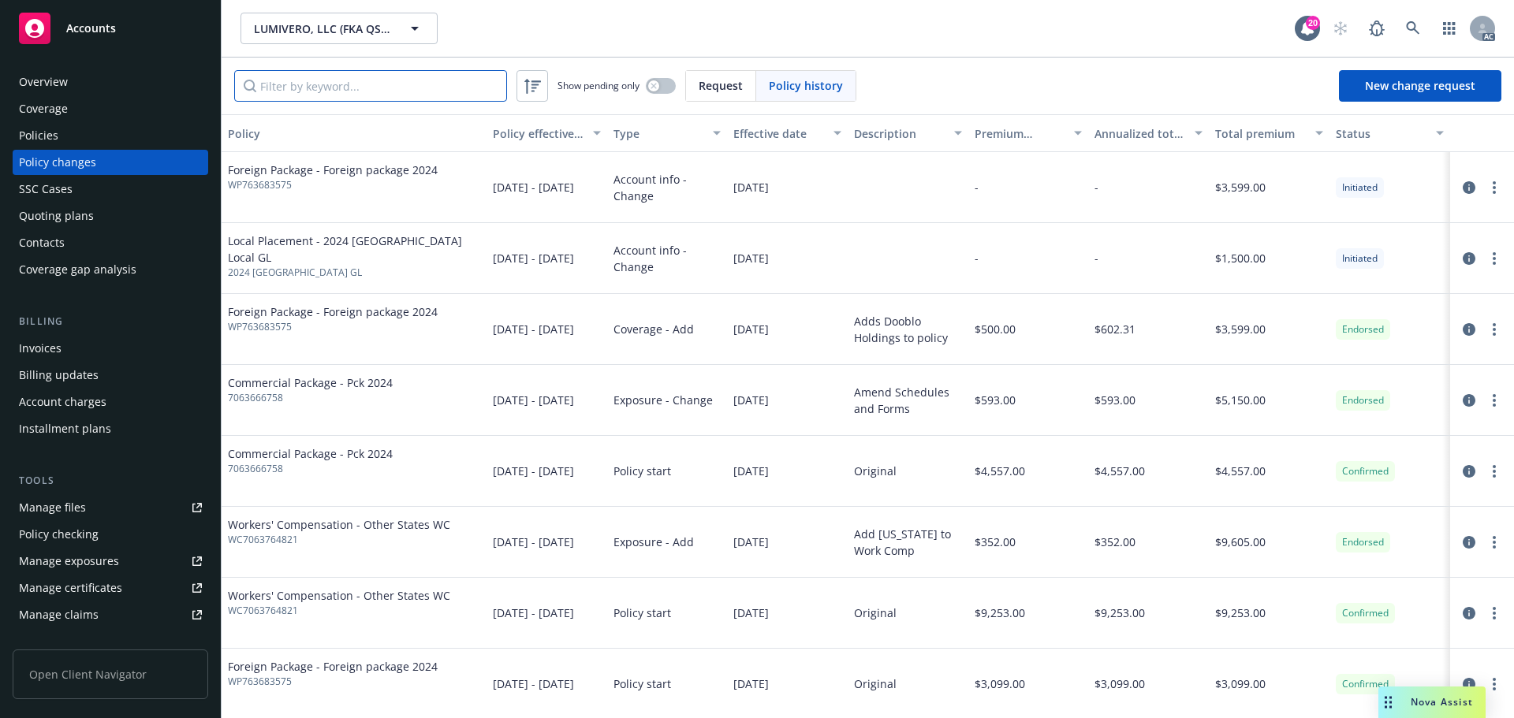
click at [400, 88] on input "Filter by keyword..." at bounding box center [370, 86] width 273 height 32
paste input "WP 67 295 8037"
type input "WP 67 295 8037"
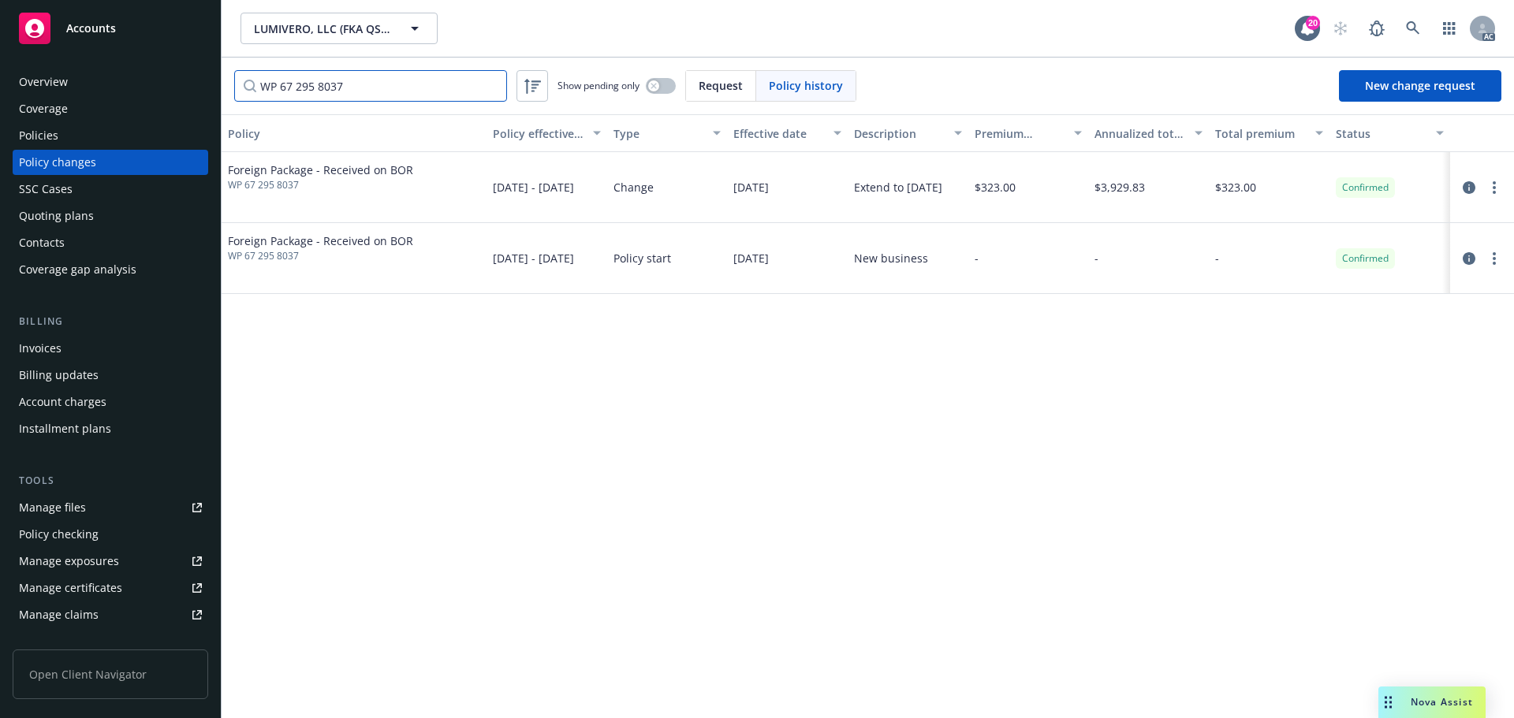
drag, startPoint x: 358, startPoint y: 79, endPoint x: 247, endPoint y: 83, distance: 111.3
click at [247, 83] on input "WP 67 295 8037" at bounding box center [370, 86] width 273 height 32
click at [487, 84] on input "WP 67 295 8037" at bounding box center [370, 86] width 273 height 32
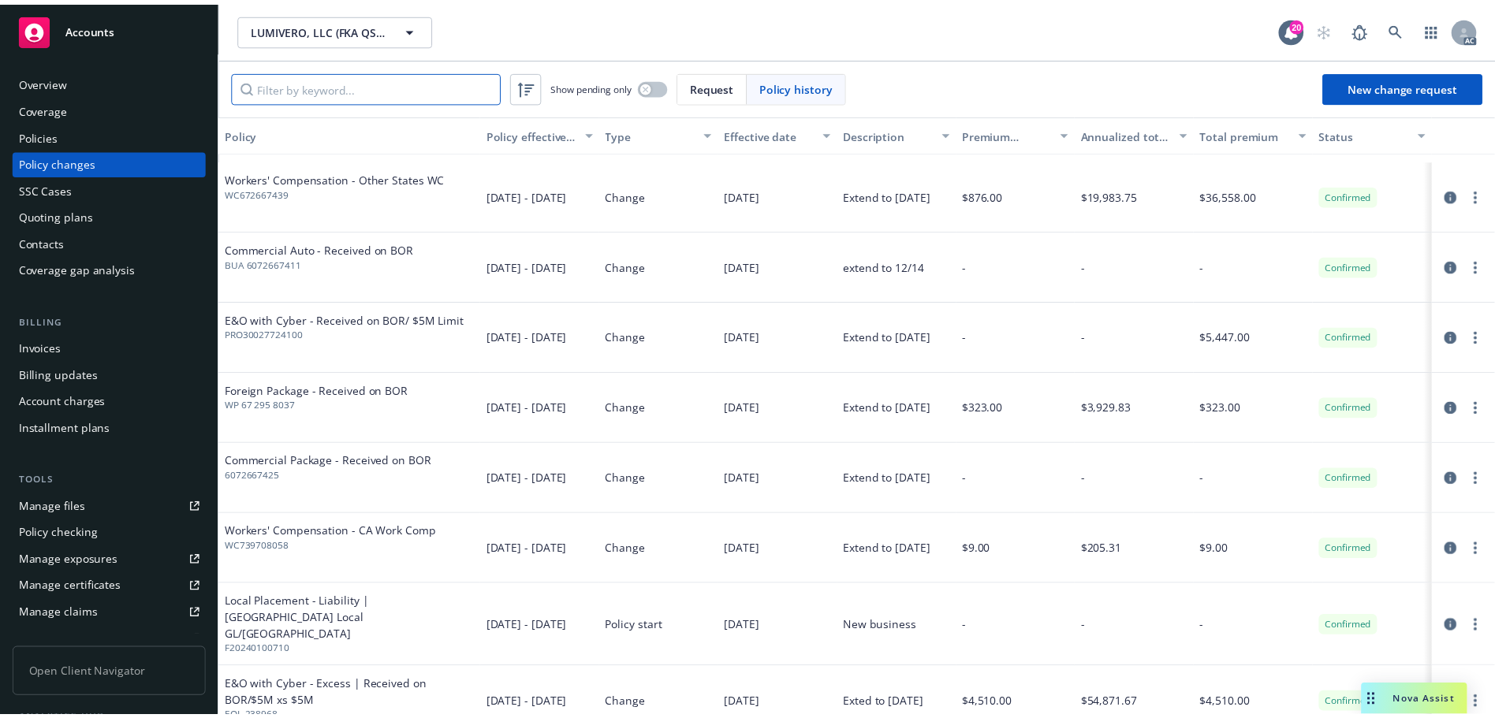
scroll to position [3627, 0]
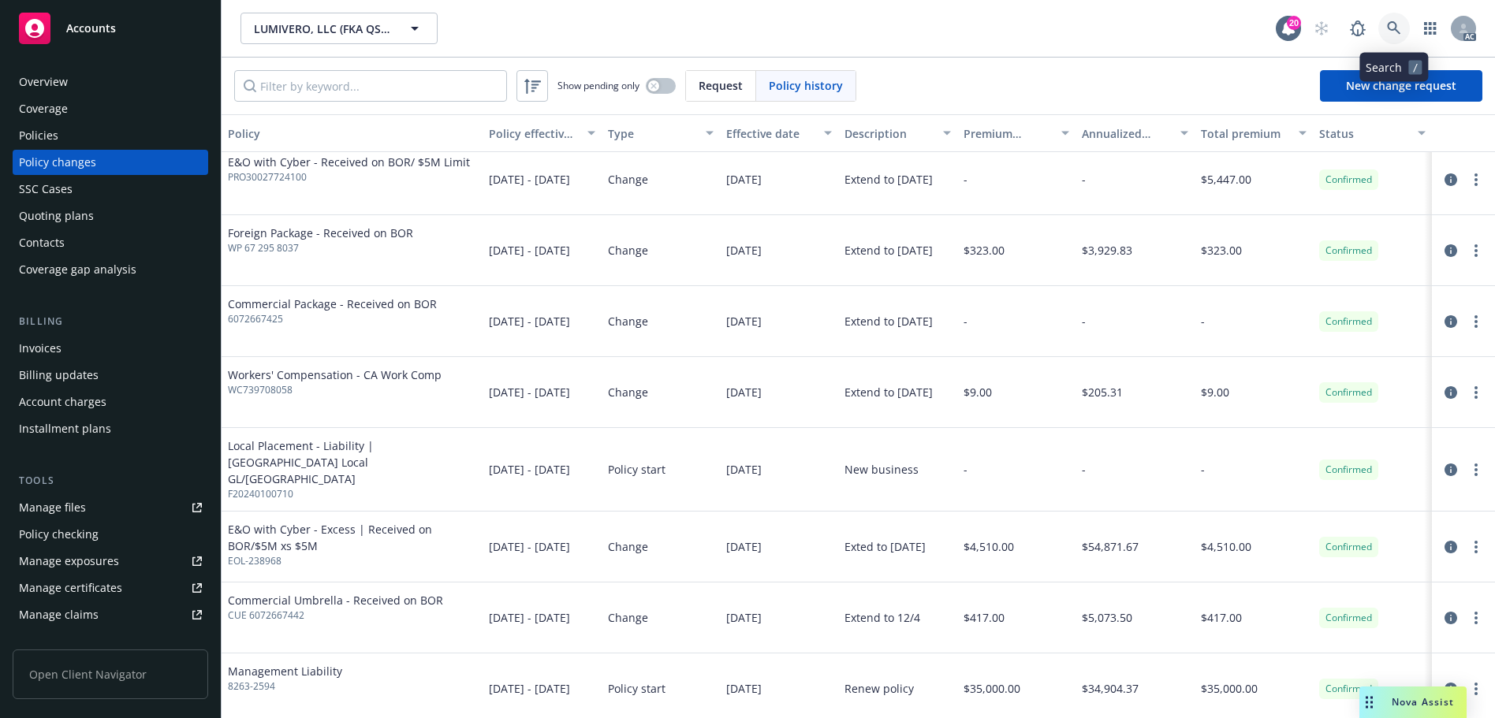
click at [1399, 28] on icon at bounding box center [1394, 28] width 14 height 14
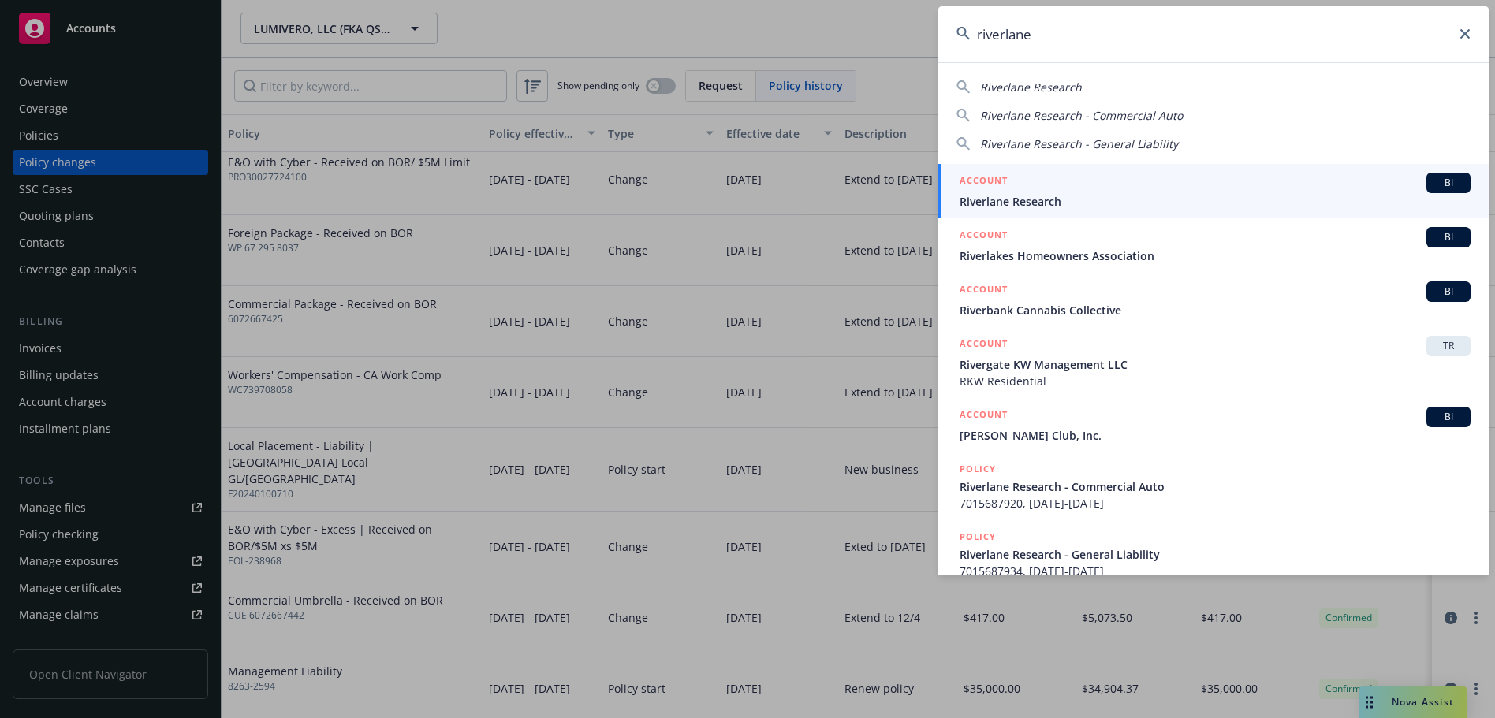
type input "riverlane"
click at [1102, 200] on span "Riverlane Research" at bounding box center [1215, 201] width 511 height 17
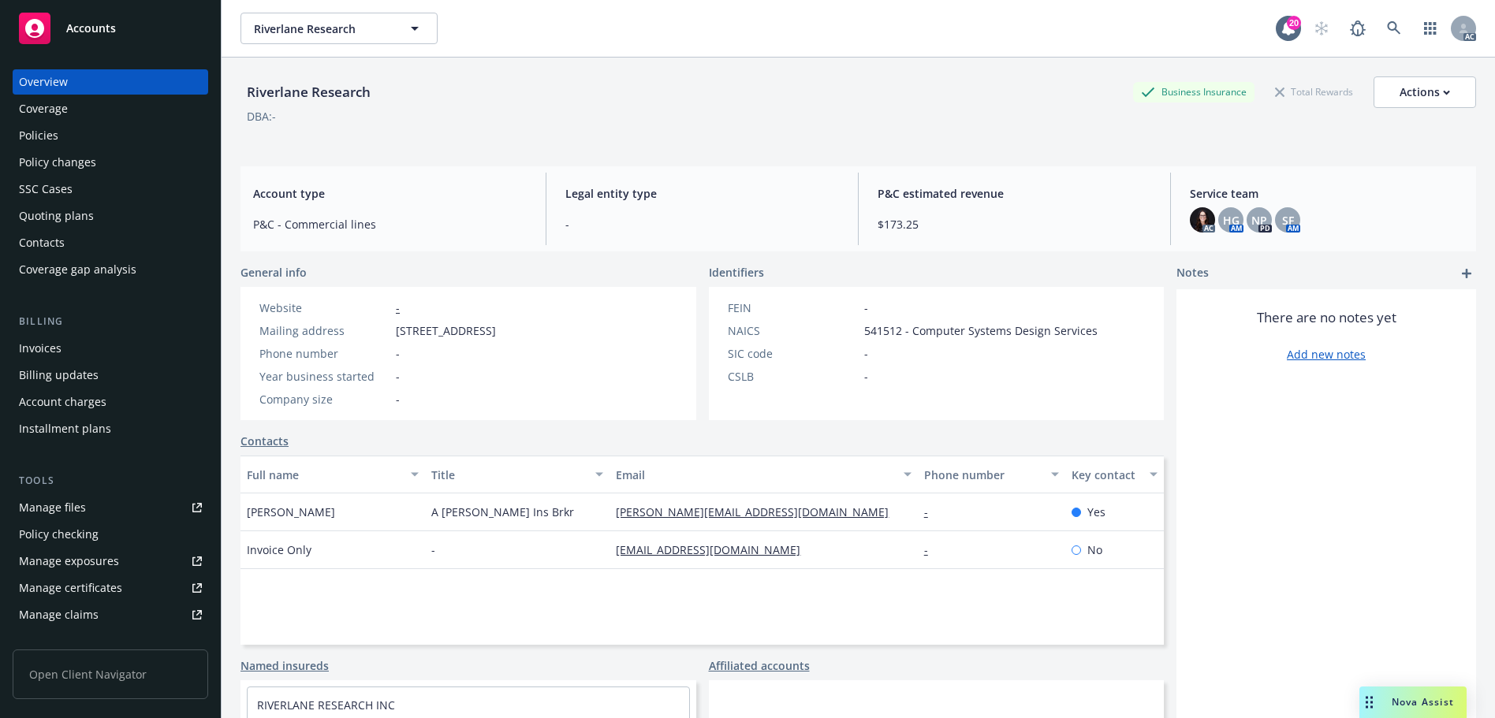
click at [88, 343] on div "Invoices" at bounding box center [110, 348] width 183 height 25
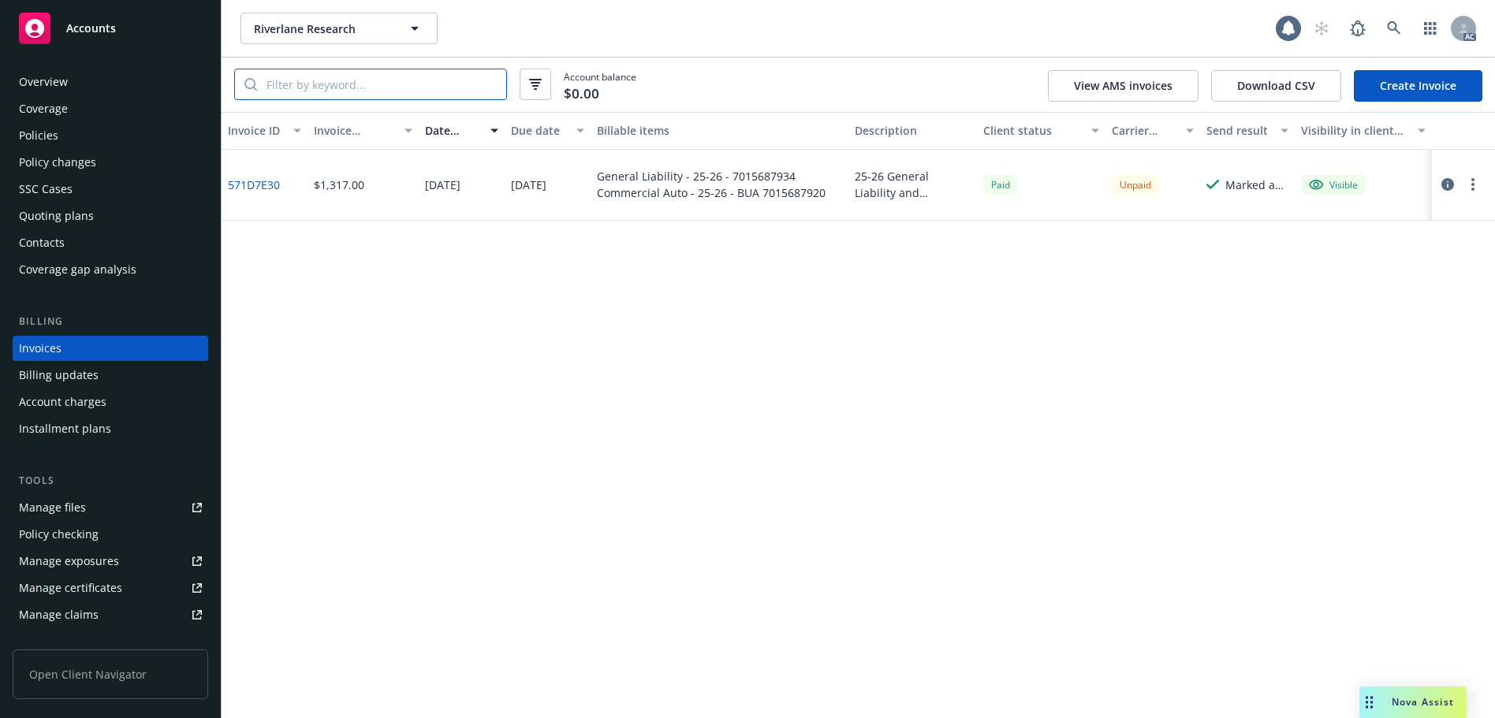
click at [341, 84] on input "search" at bounding box center [381, 84] width 249 height 30
paste input "7015687920"
type input "7015687920"
click at [251, 182] on link "571D7E30" at bounding box center [254, 185] width 52 height 17
click at [108, 136] on div "Policies" at bounding box center [110, 135] width 183 height 25
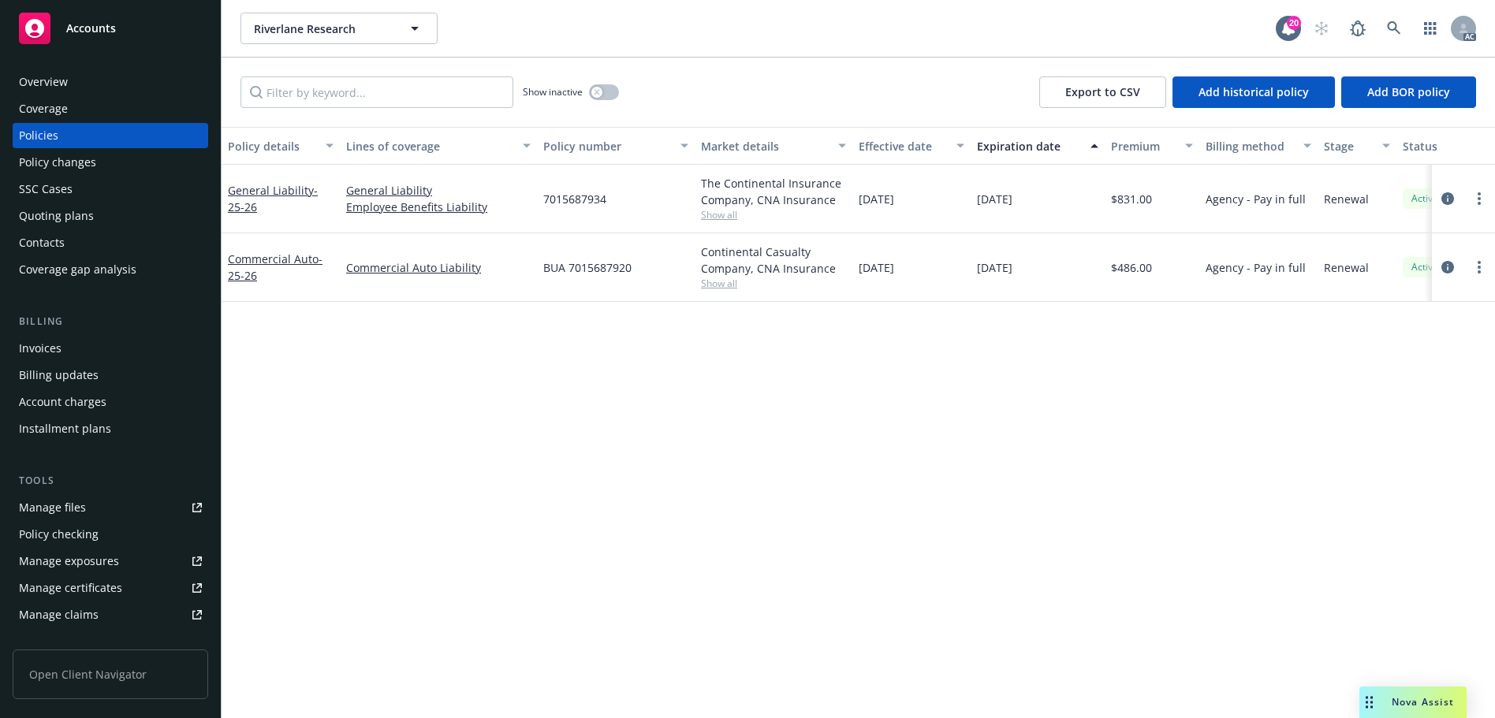
click at [103, 168] on div "Policy changes" at bounding box center [110, 162] width 183 height 25
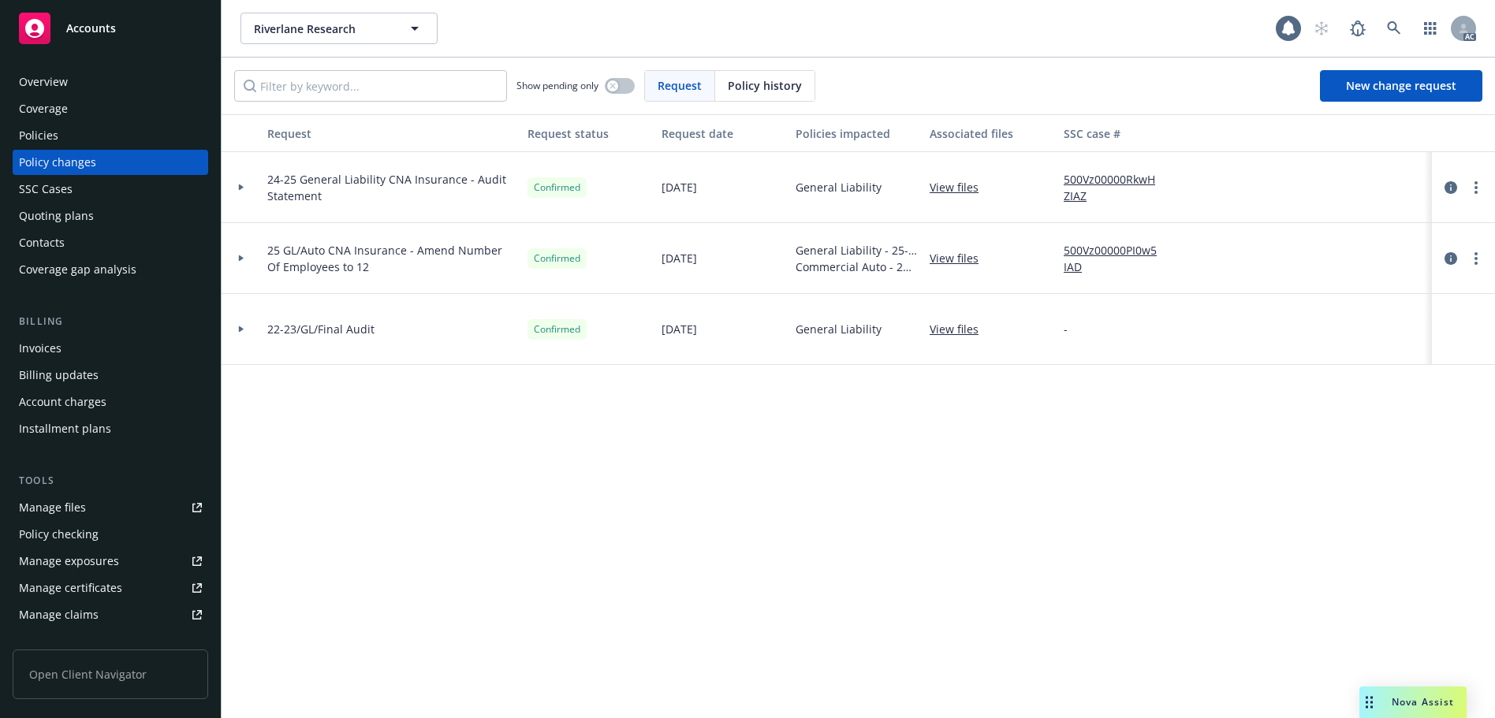
click at [758, 99] on div "Policy history" at bounding box center [764, 86] width 99 height 30
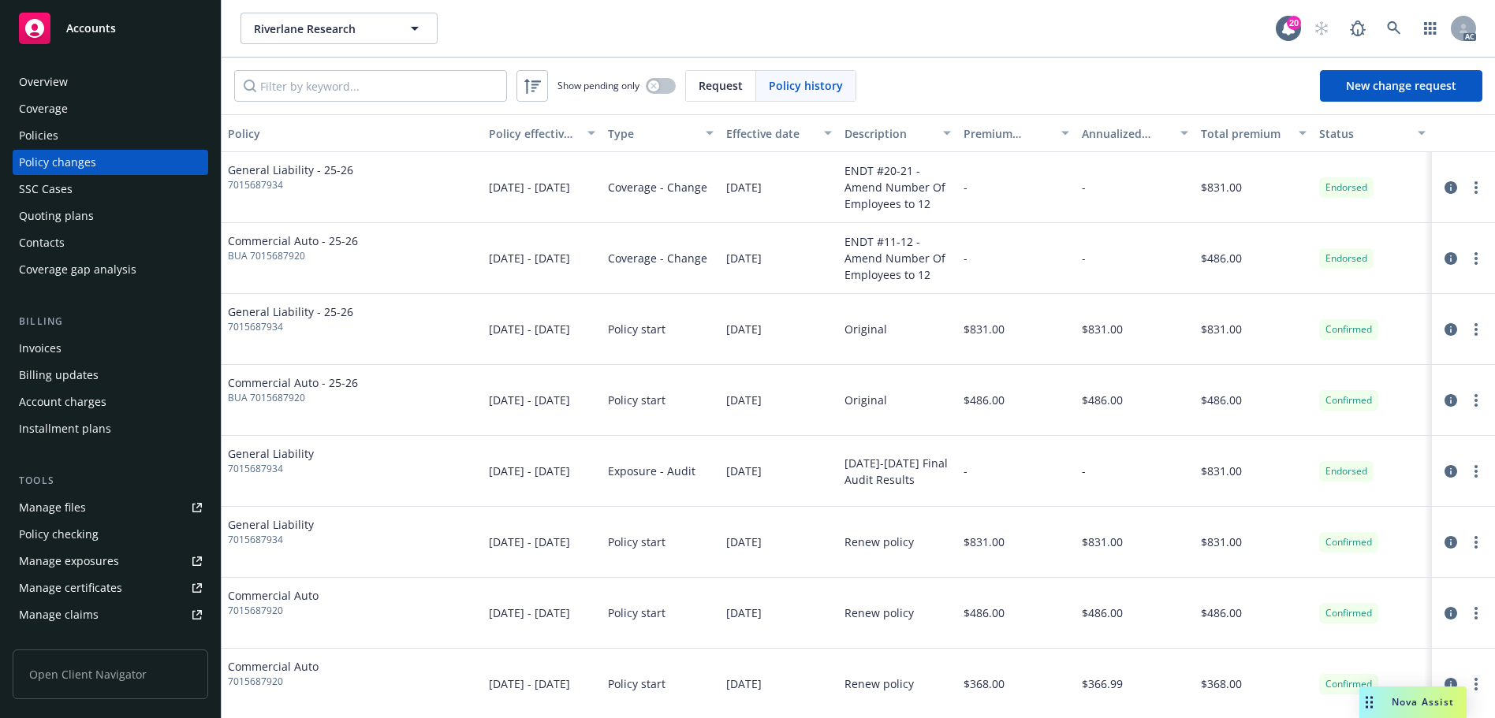
drag, startPoint x: 819, startPoint y: 83, endPoint x: 536, endPoint y: 90, distance: 282.4
click at [819, 83] on span "Policy history" at bounding box center [806, 85] width 74 height 17
click at [441, 84] on input "Filter by keyword..." at bounding box center [370, 86] width 273 height 32
paste input "7015687934"
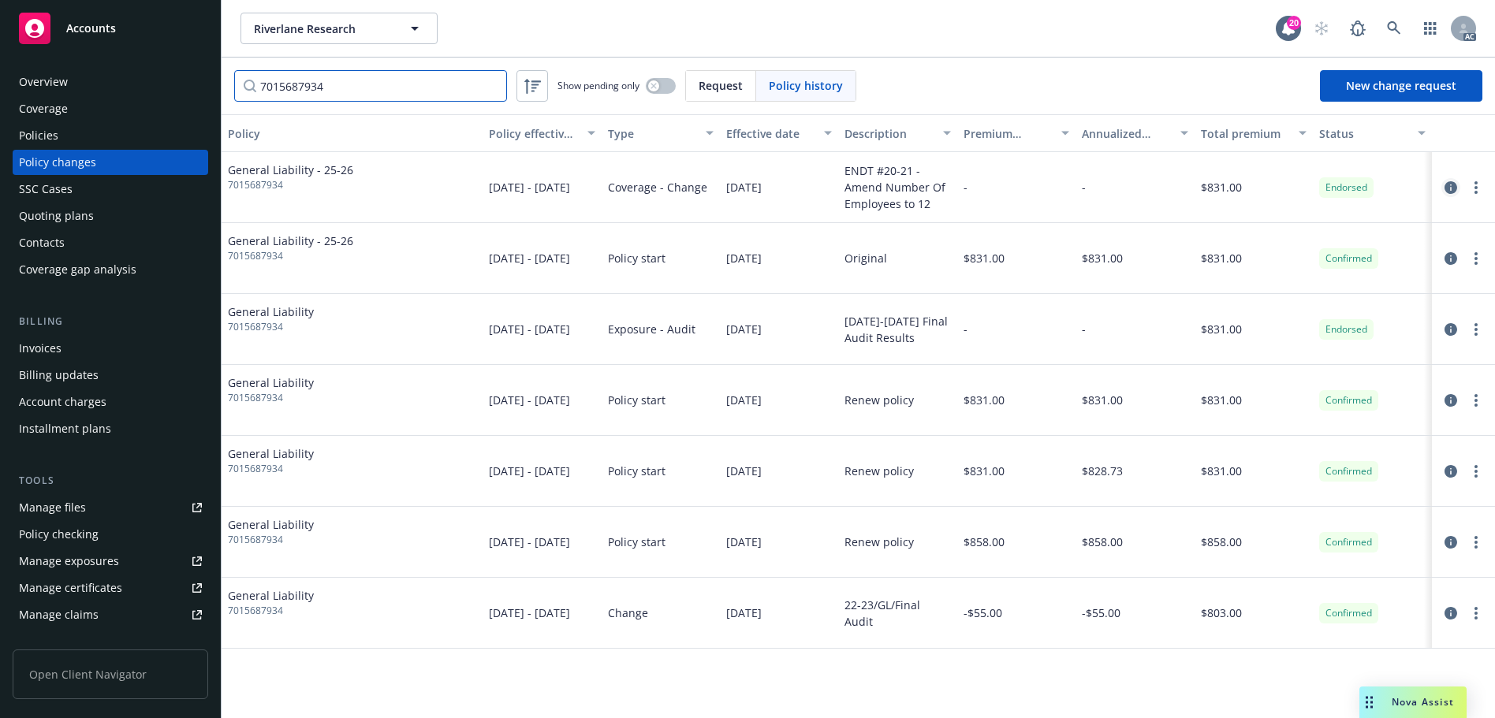
type input "7015687934"
click at [1449, 186] on icon "circleInformation" at bounding box center [1451, 187] width 13 height 13
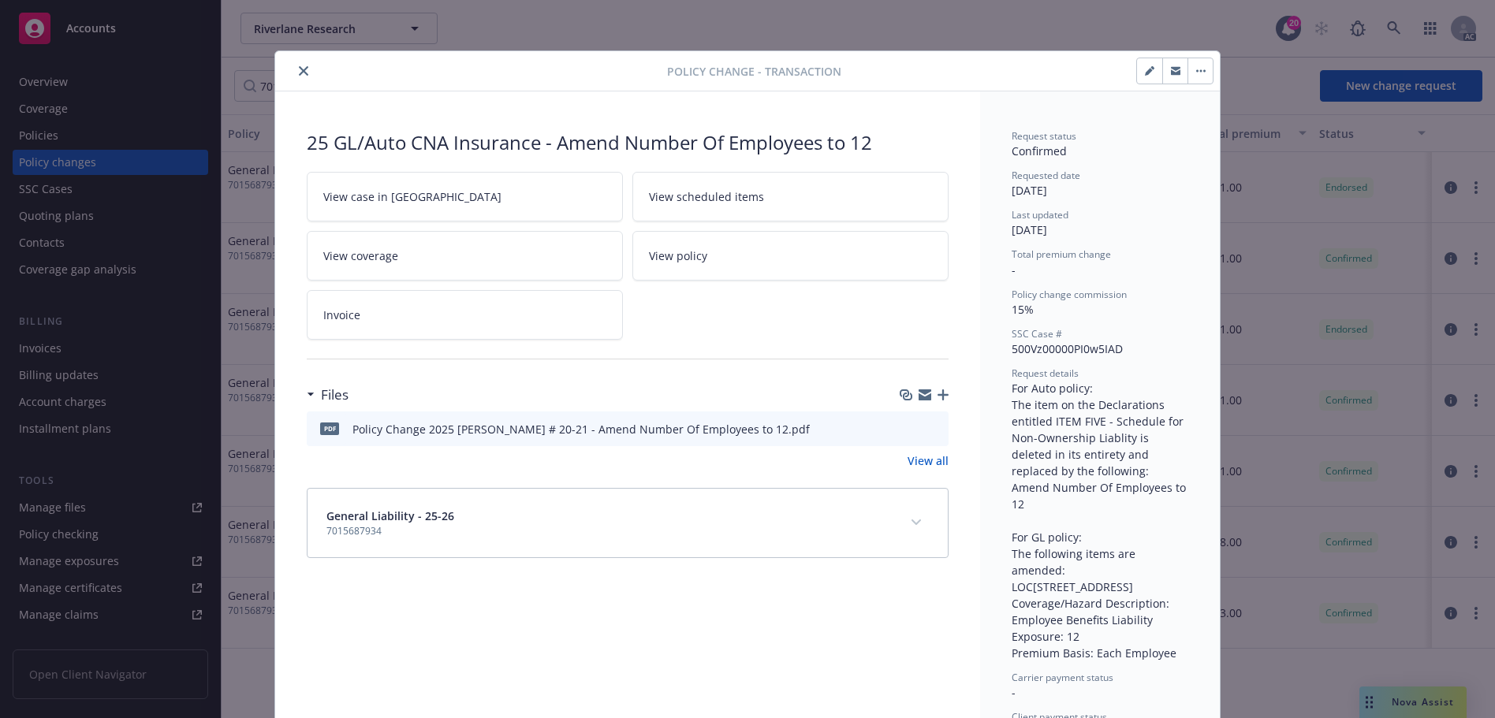
scroll to position [47, 0]
